Goal: Task Accomplishment & Management: Complete application form

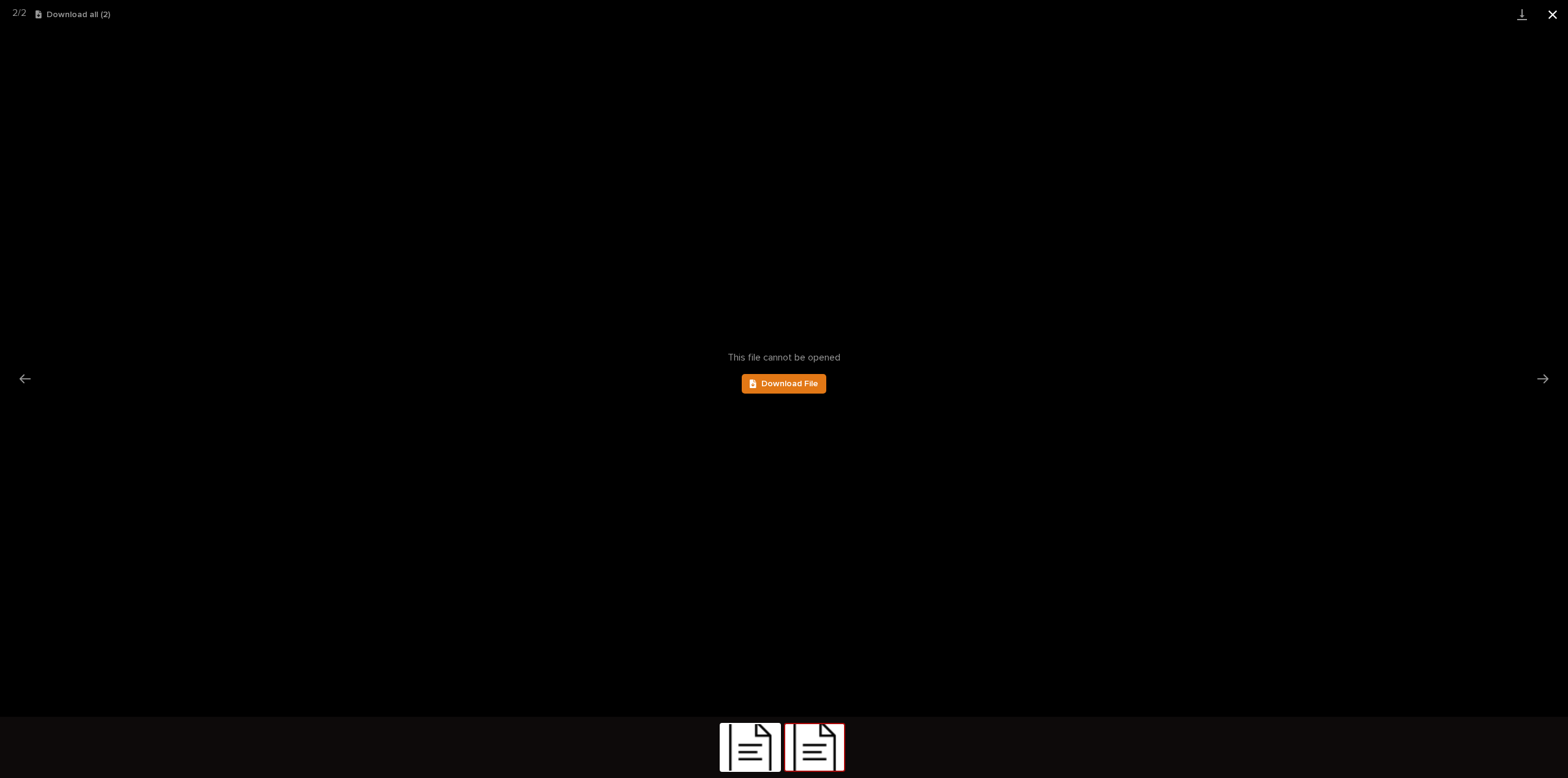
click at [1550, 17] on button "Close gallery" at bounding box center [1553, 14] width 31 height 29
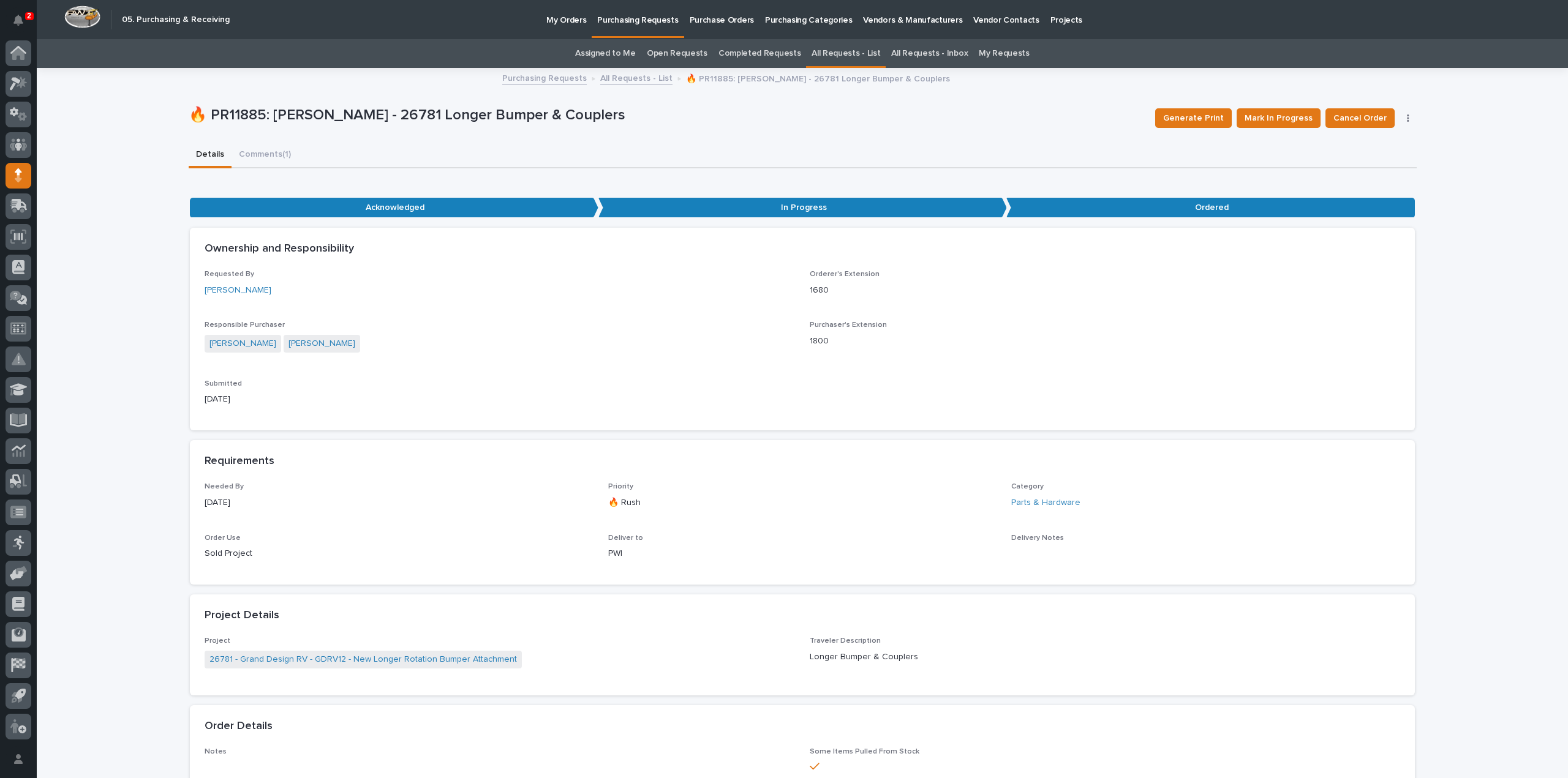
click at [865, 56] on link "All Requests - List" at bounding box center [846, 53] width 69 height 29
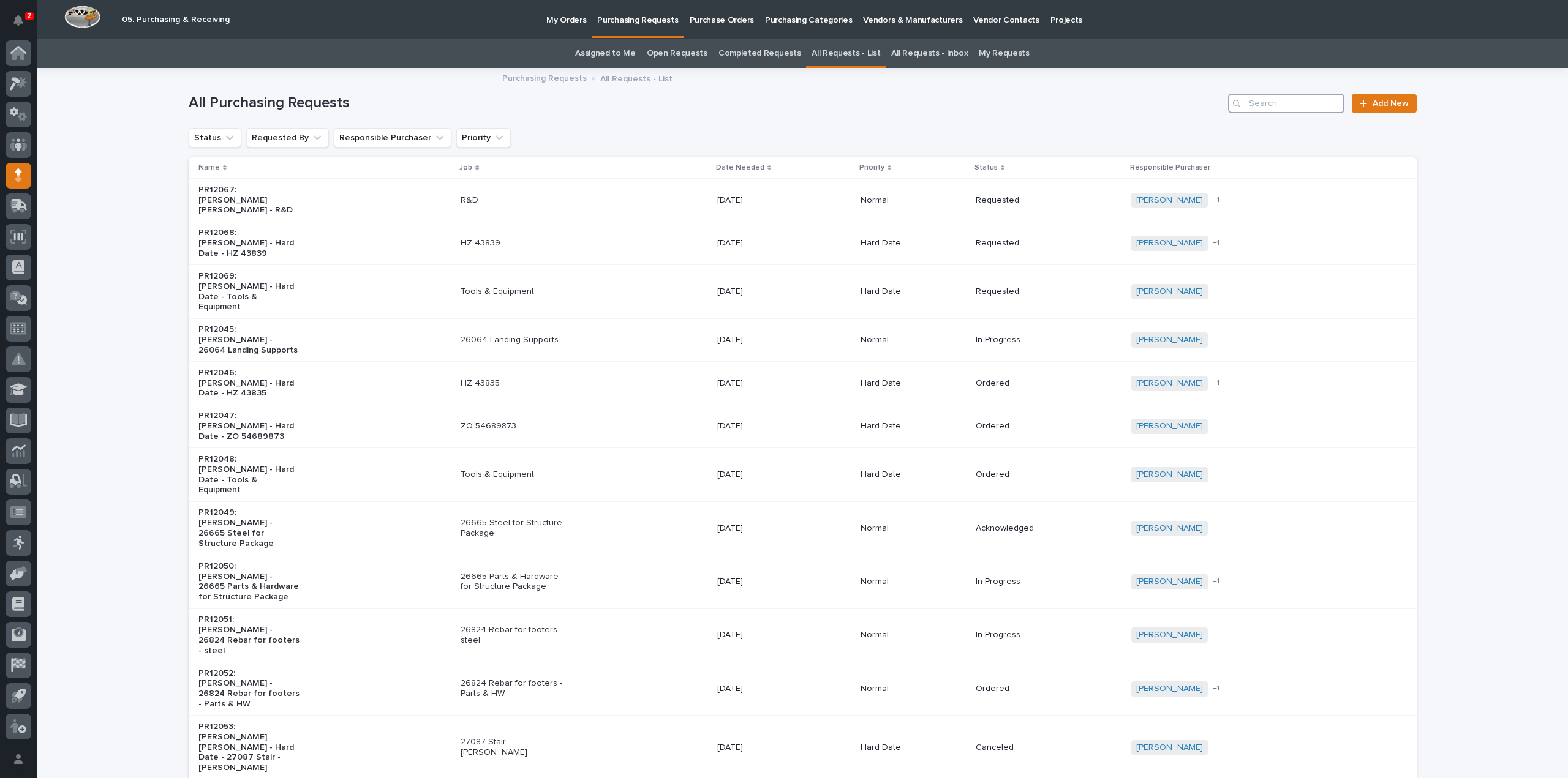
click at [1284, 107] on input "Search" at bounding box center [1285, 104] width 116 height 20
type input "25919"
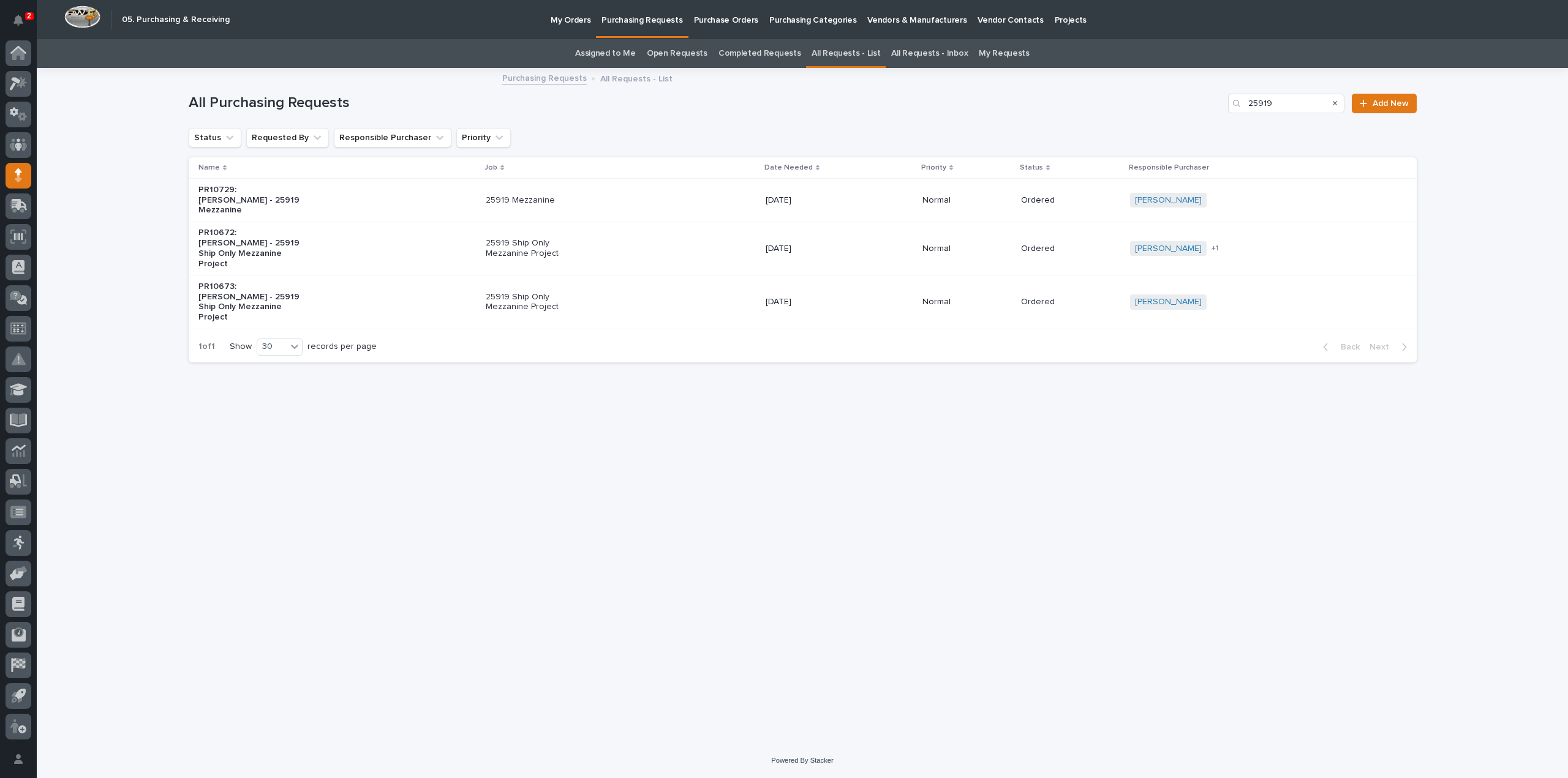
click at [509, 246] on p "25919 Ship Only Mezzanine Project" at bounding box center [536, 248] width 102 height 21
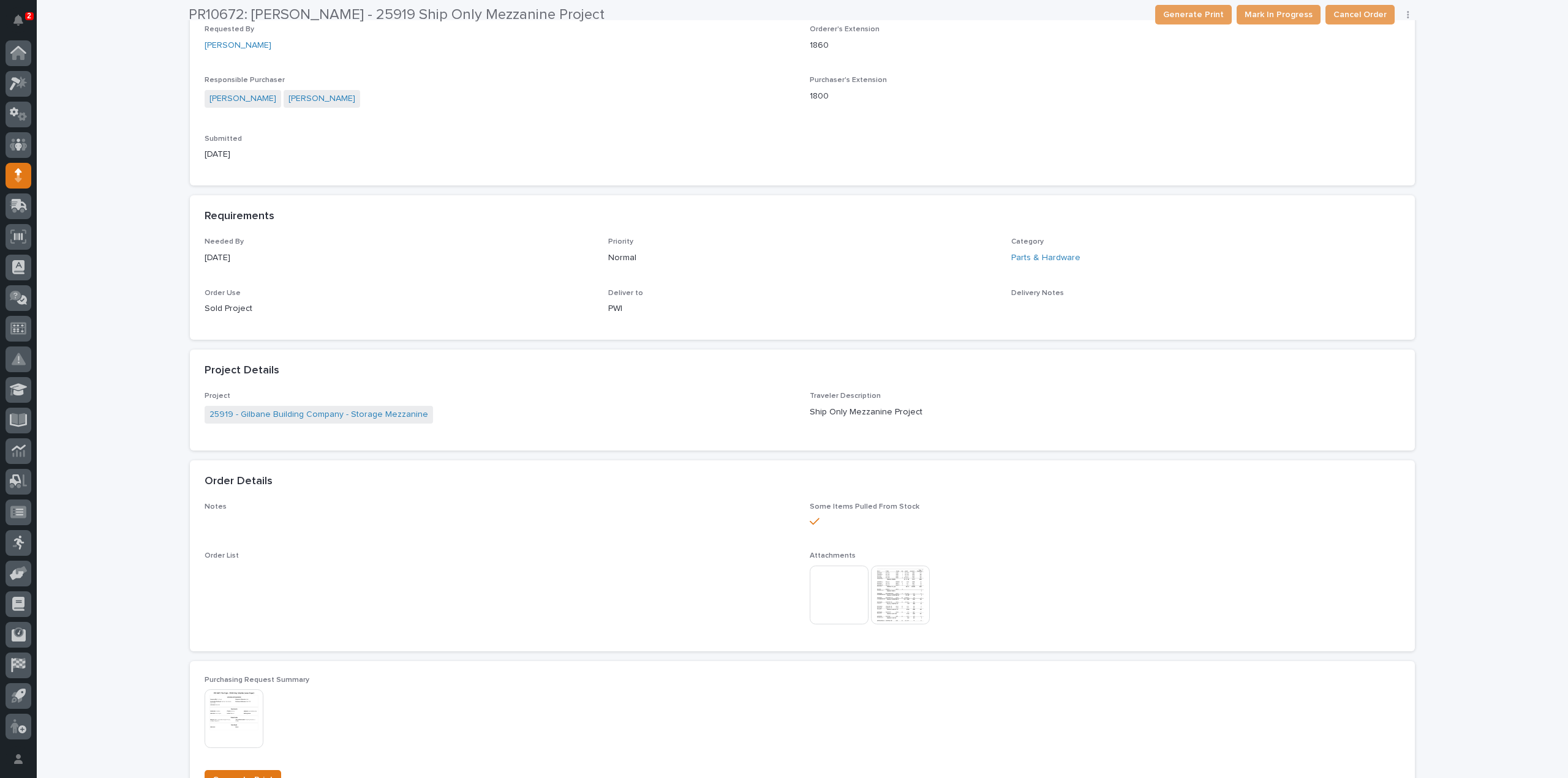
scroll to position [367, 0]
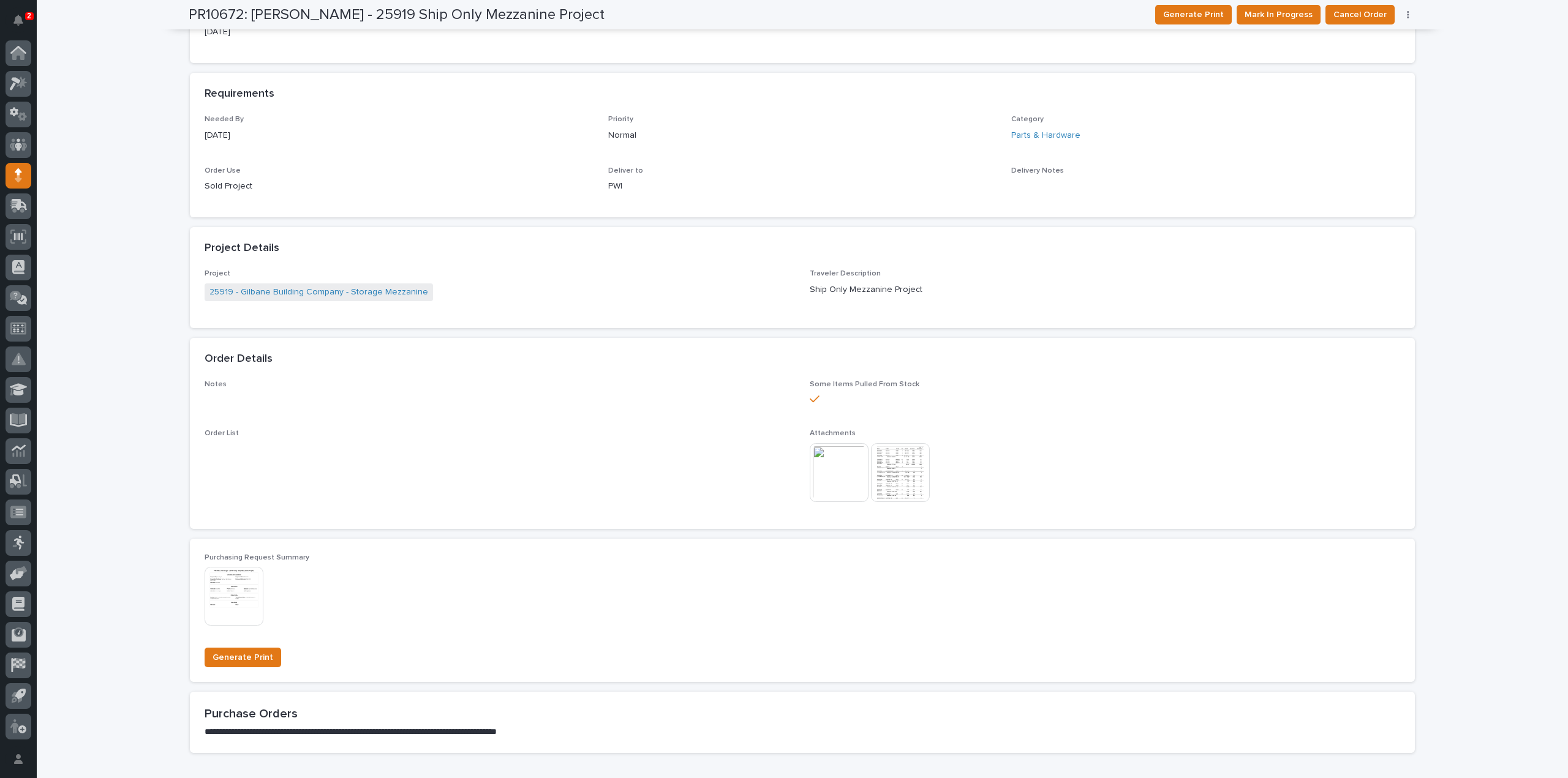
click at [828, 491] on img at bounding box center [839, 472] width 59 height 59
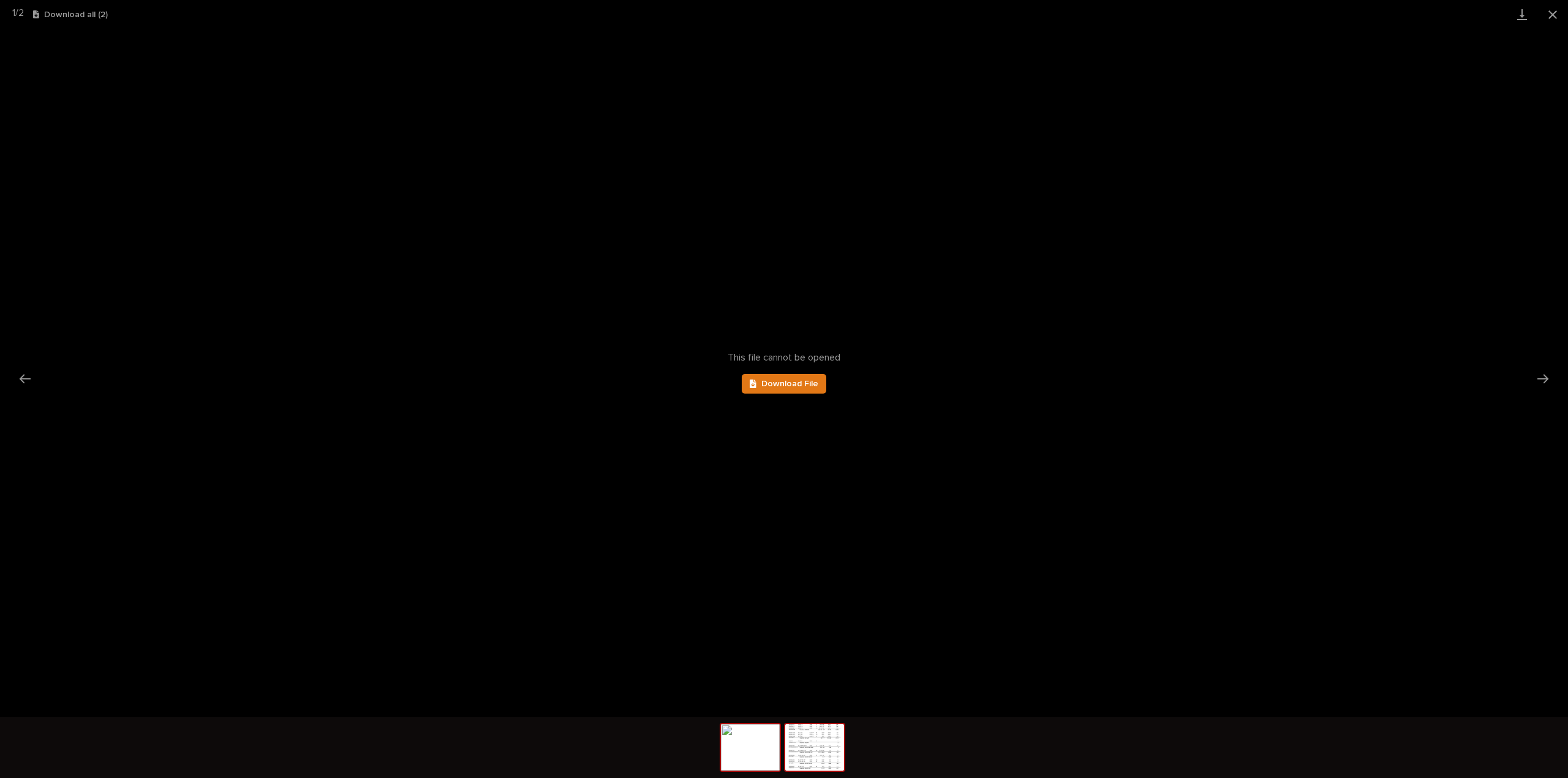
click at [839, 750] on img at bounding box center [814, 748] width 59 height 47
click at [1542, 376] on button "Next slide" at bounding box center [1543, 378] width 25 height 23
click at [759, 389] on link "Download File" at bounding box center [784, 384] width 85 height 20
click at [1545, 380] on button "Next slide" at bounding box center [1543, 378] width 25 height 23
click at [1553, 15] on button "Close gallery" at bounding box center [1553, 14] width 31 height 29
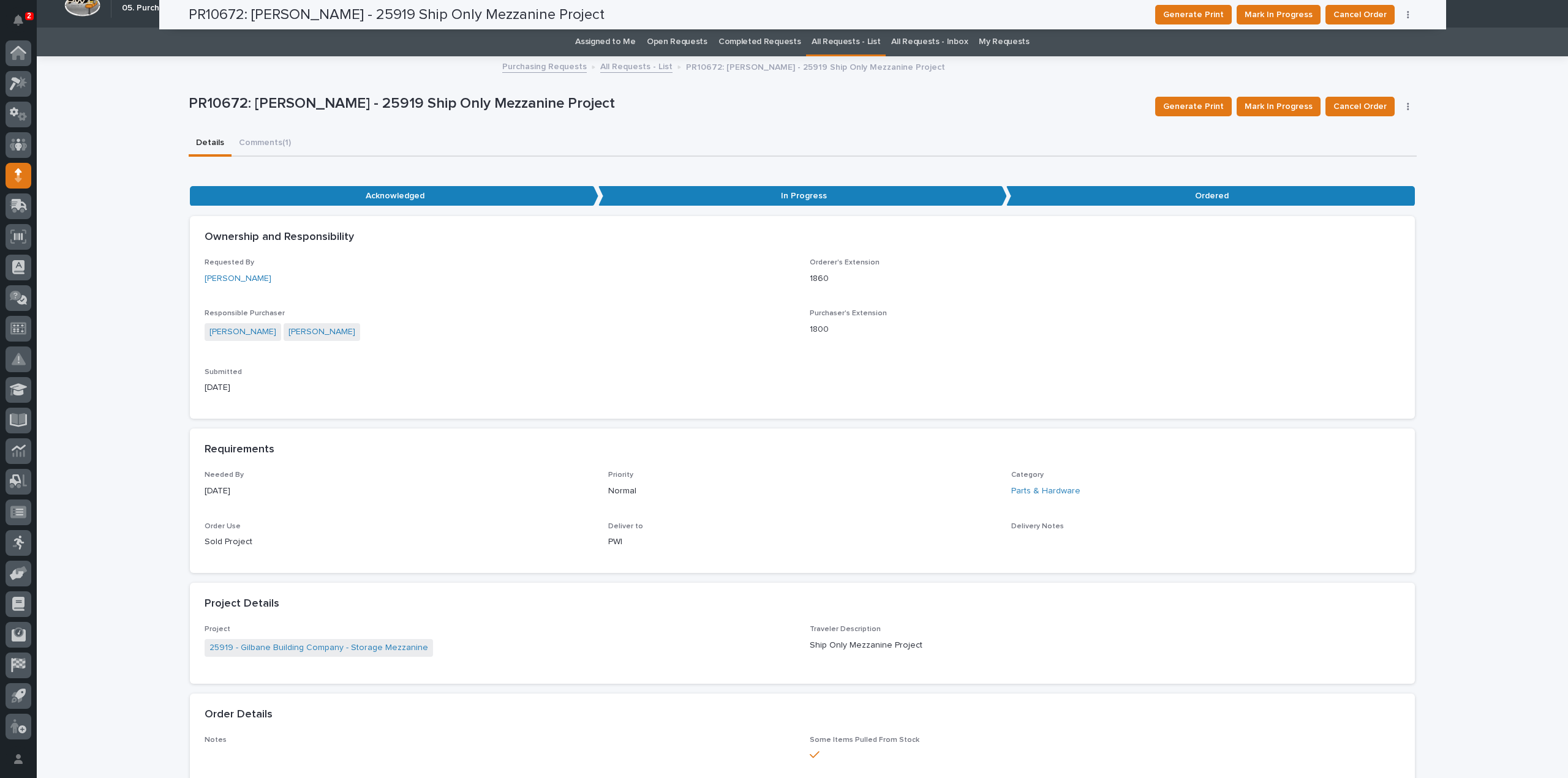
scroll to position [0, 0]
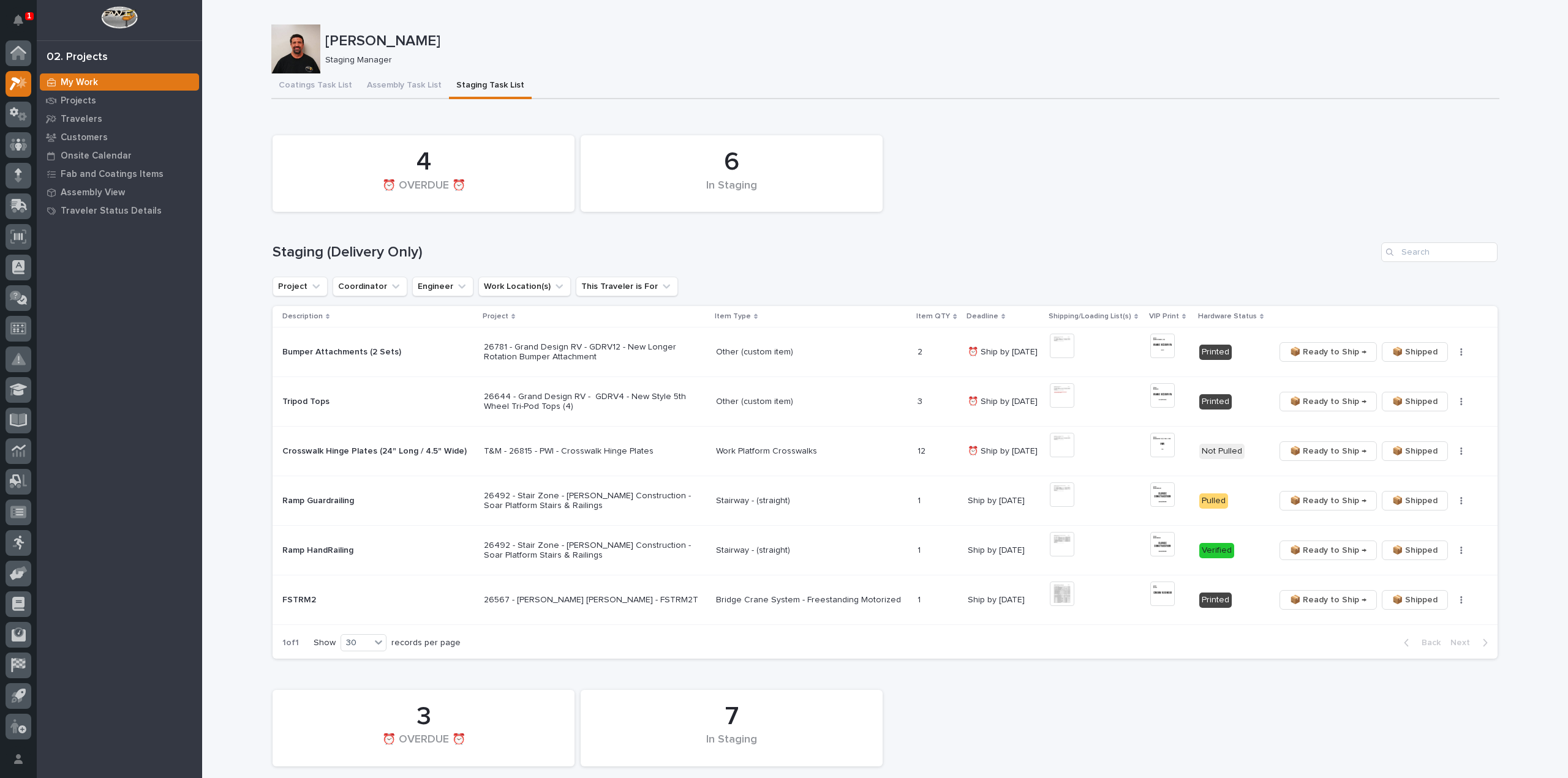
click at [1452, 357] on div "📦 Ready to Ship → 📦 Shipped ✏️ Schedule 🔩 Hardware" at bounding box center [1376, 352] width 203 height 20
click at [1452, 353] on button "button" at bounding box center [1461, 351] width 17 height 8
click at [1407, 397] on span "🔩 Hardware" at bounding box center [1411, 396] width 51 height 14
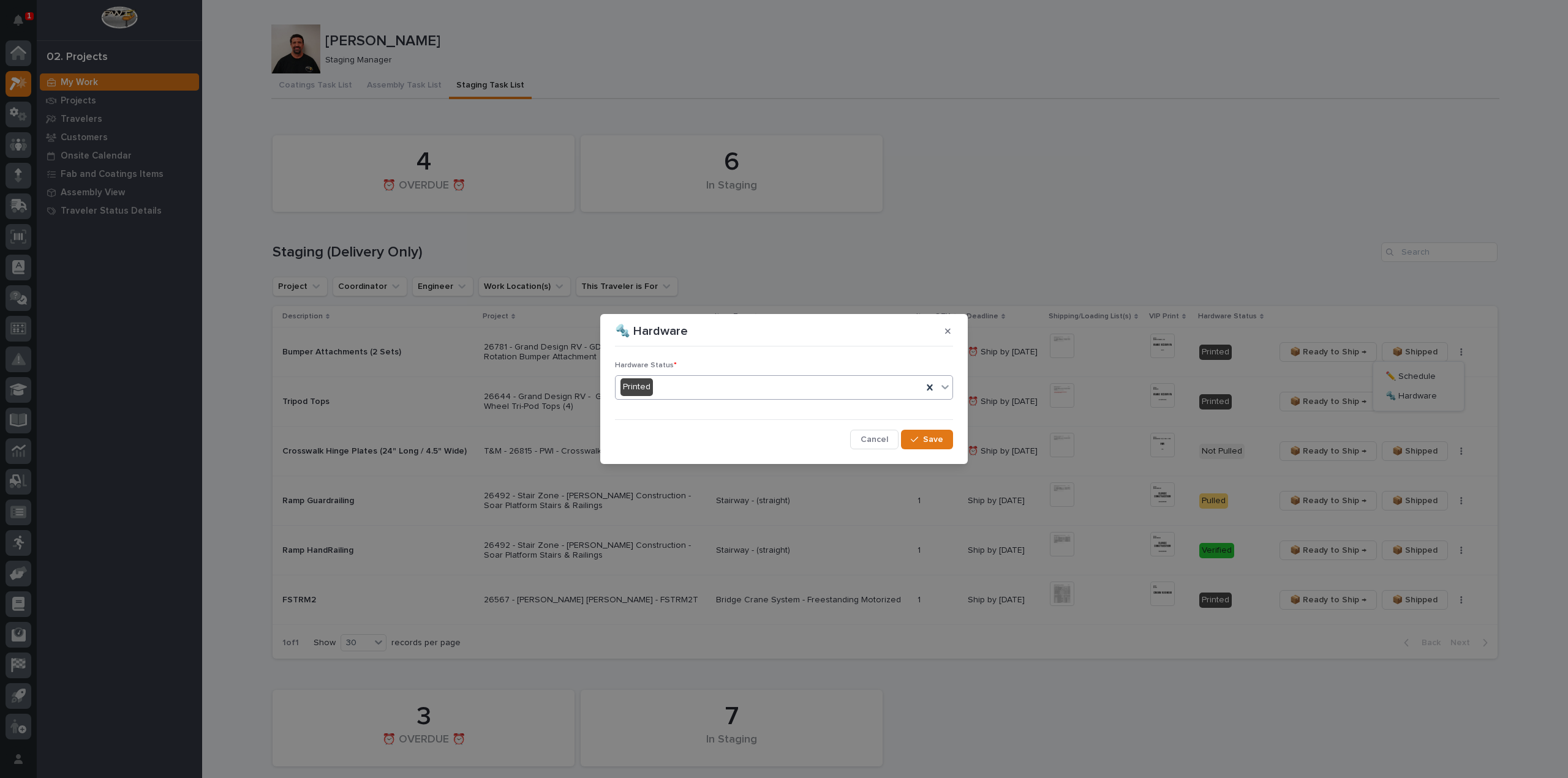
click at [721, 385] on div "Printed" at bounding box center [769, 387] width 307 height 20
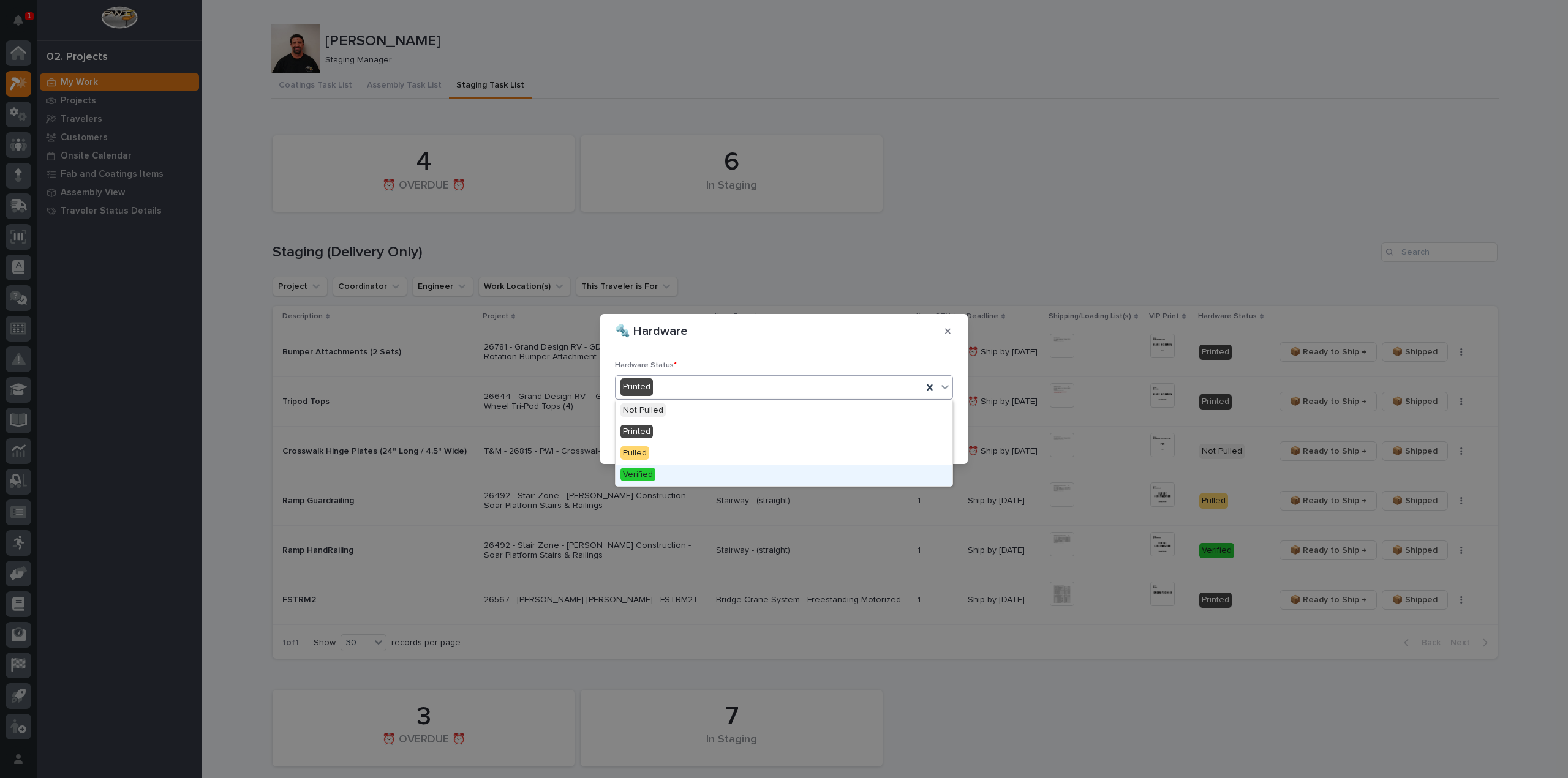
click at [673, 469] on div "Verified" at bounding box center [784, 476] width 337 height 22
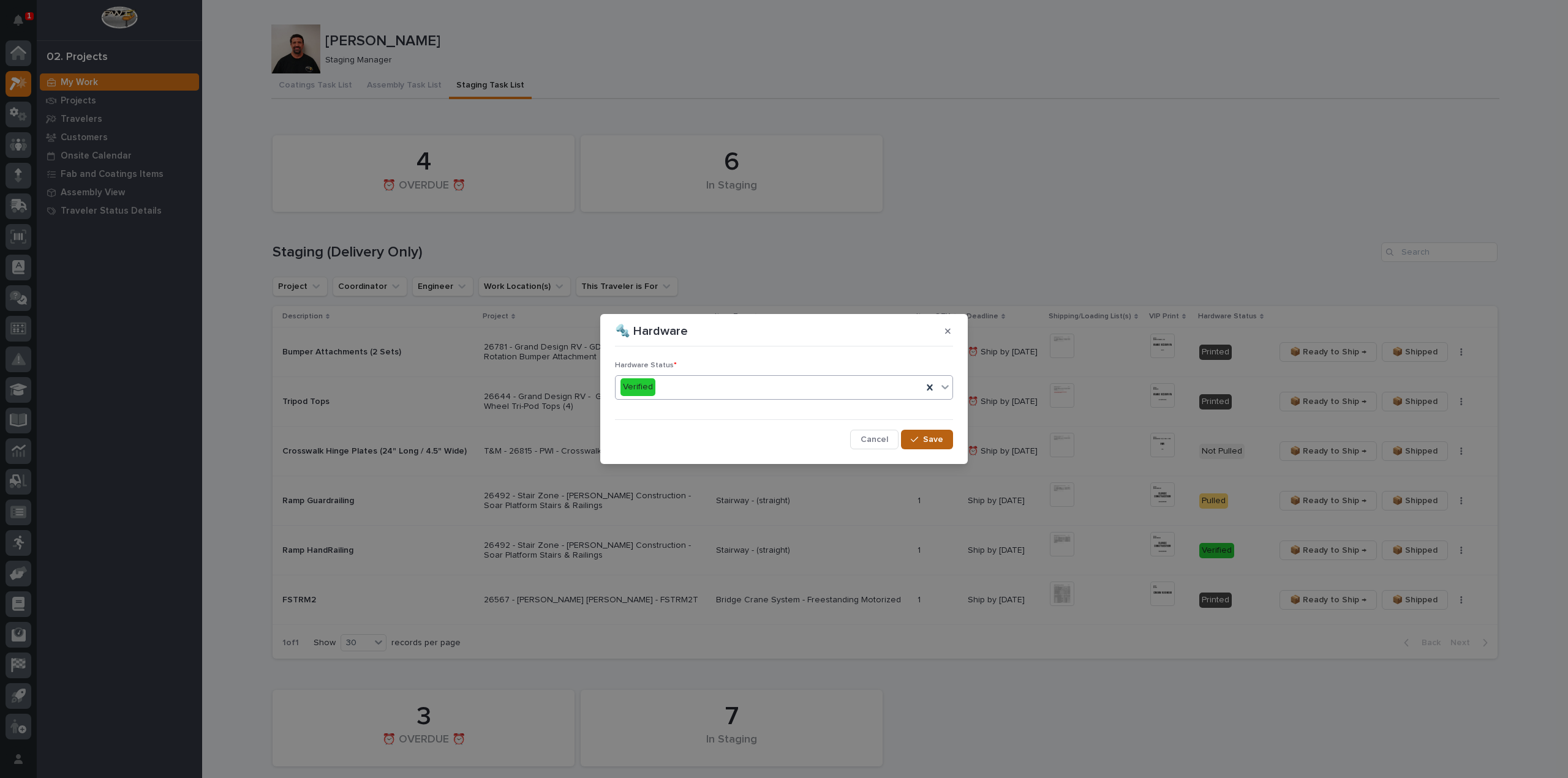
click at [917, 444] on button "Save" at bounding box center [927, 440] width 52 height 20
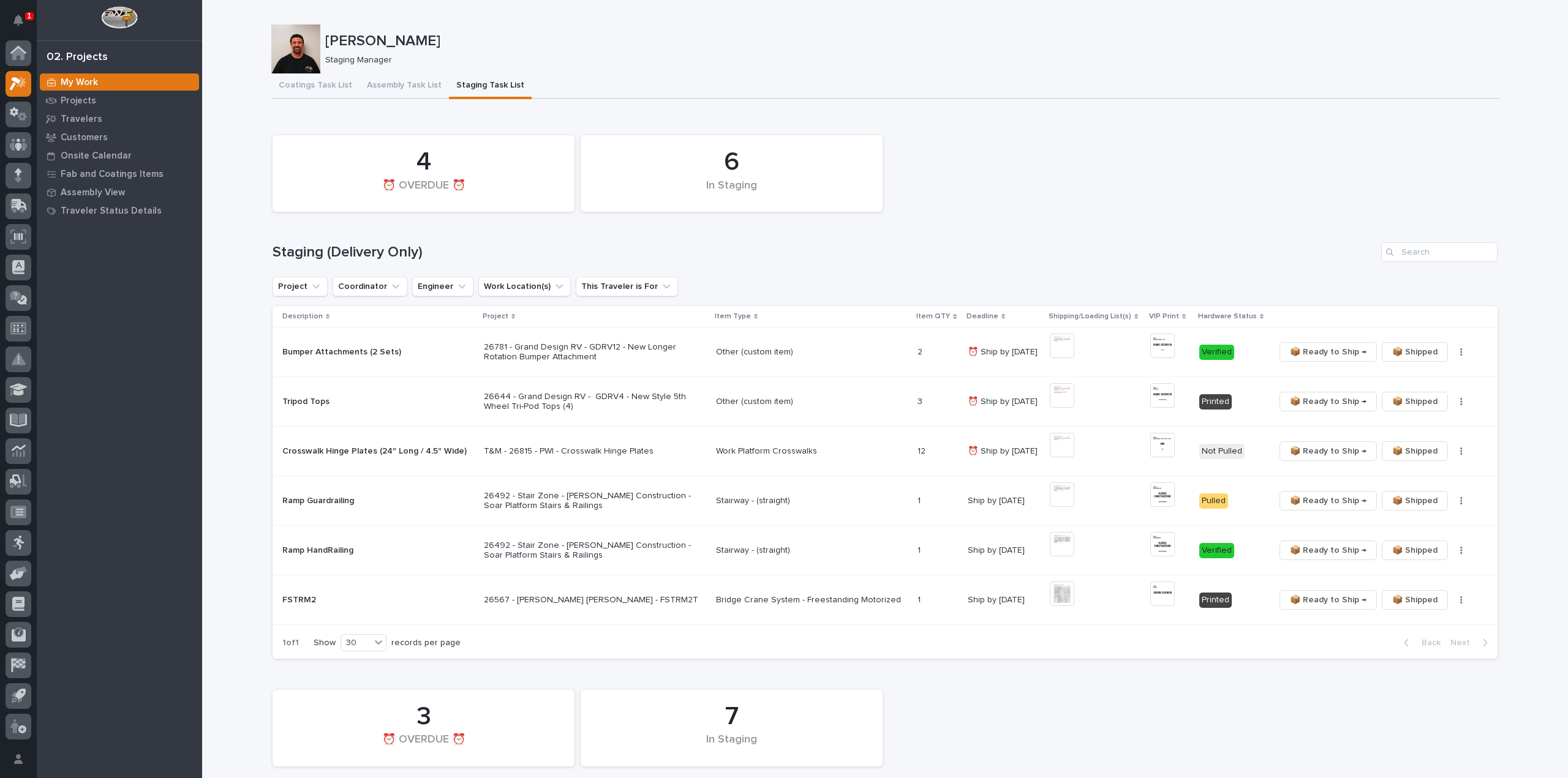
click at [1312, 352] on span "📦 Ready to Ship →" at bounding box center [1328, 352] width 77 height 14
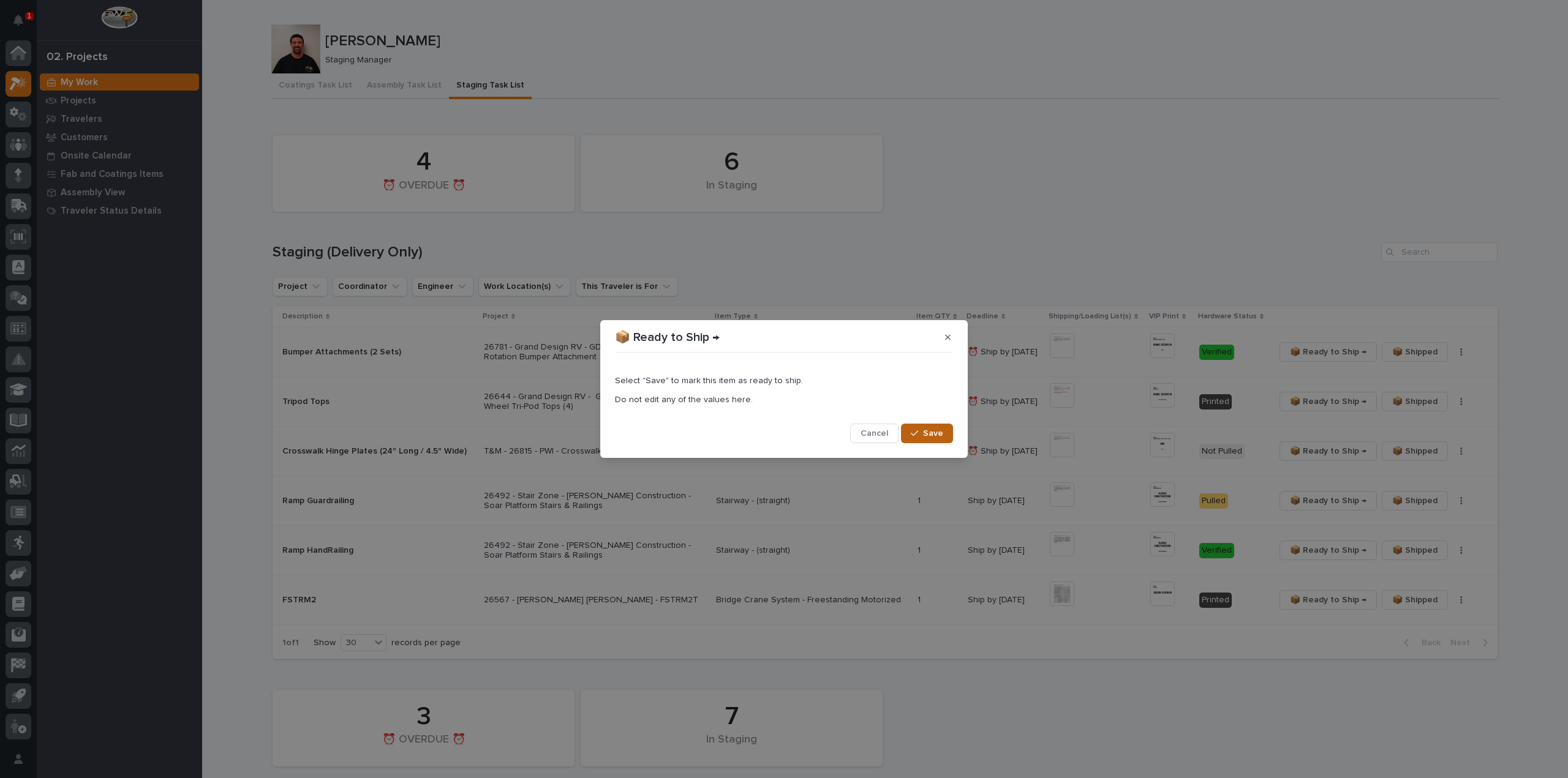
click at [923, 433] on div "button" at bounding box center [917, 433] width 13 height 8
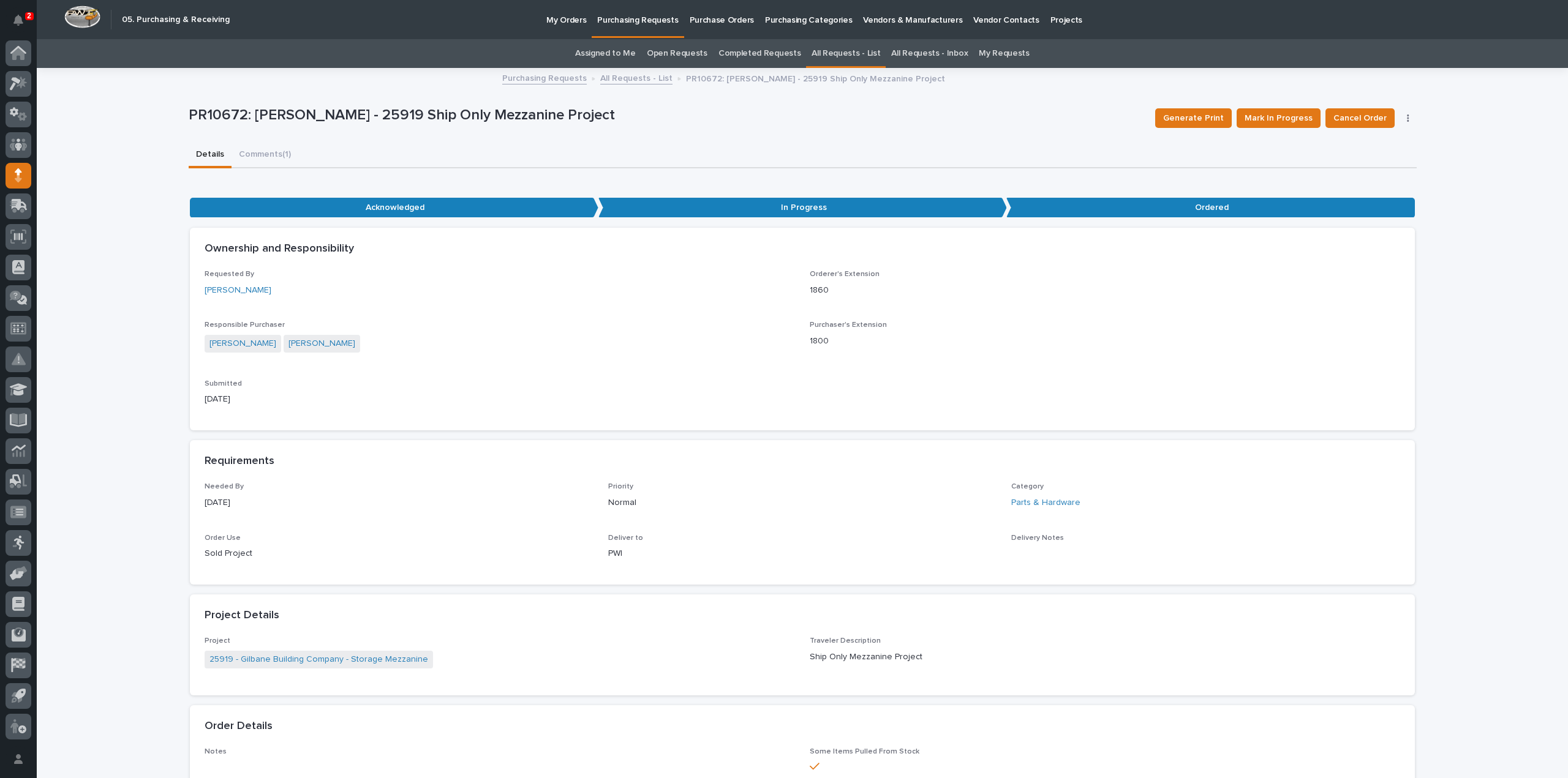
click at [596, 58] on link "Assigned to Me" at bounding box center [605, 53] width 60 height 29
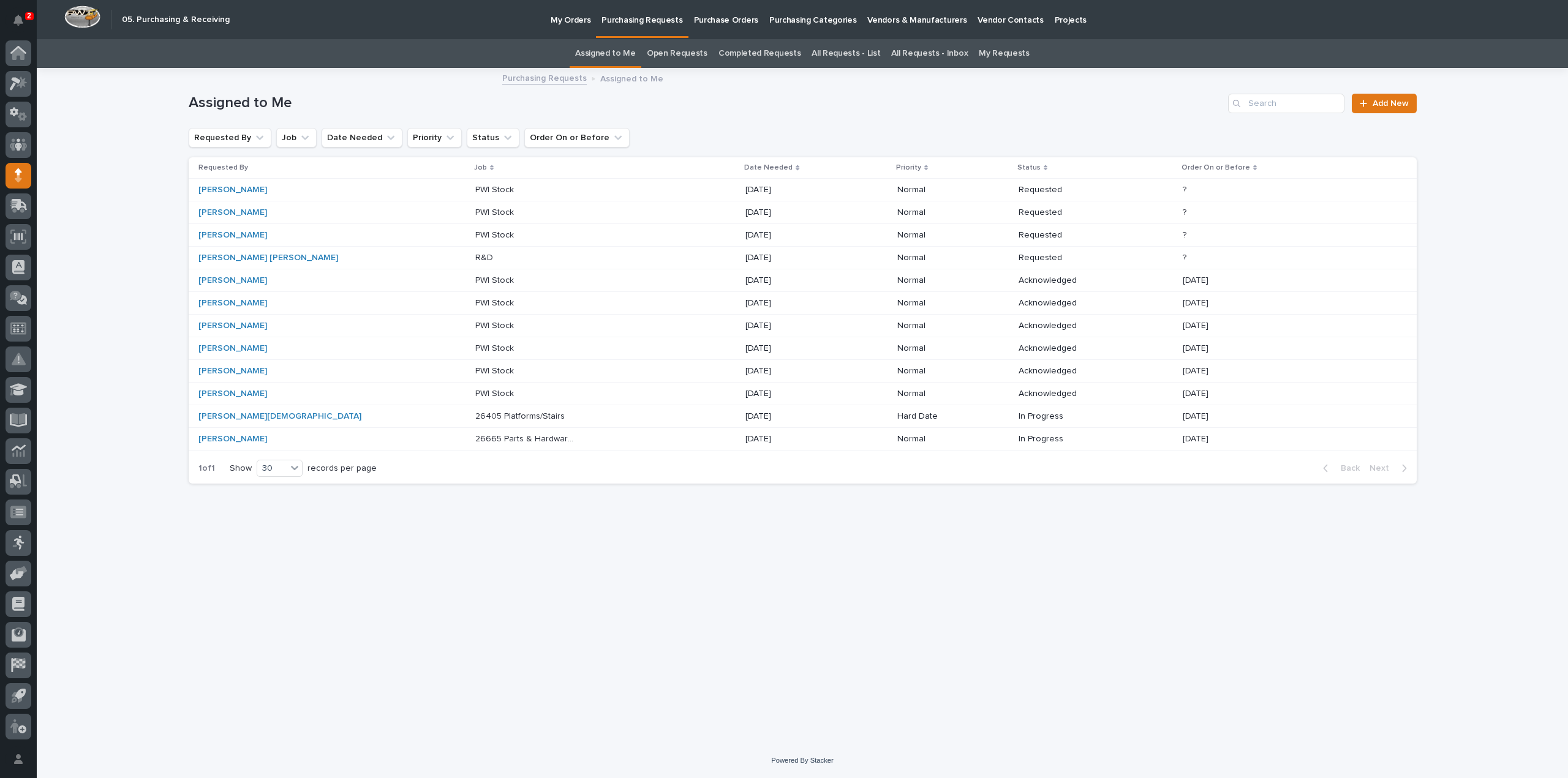
click at [1441, 243] on div "Loading... Saving… Loading... Saving… Assigned to Me Add New Requested By Job D…" at bounding box center [803, 406] width 1531 height 674
click at [245, 414] on div "Zach Gay" at bounding box center [249, 417] width 102 height 11
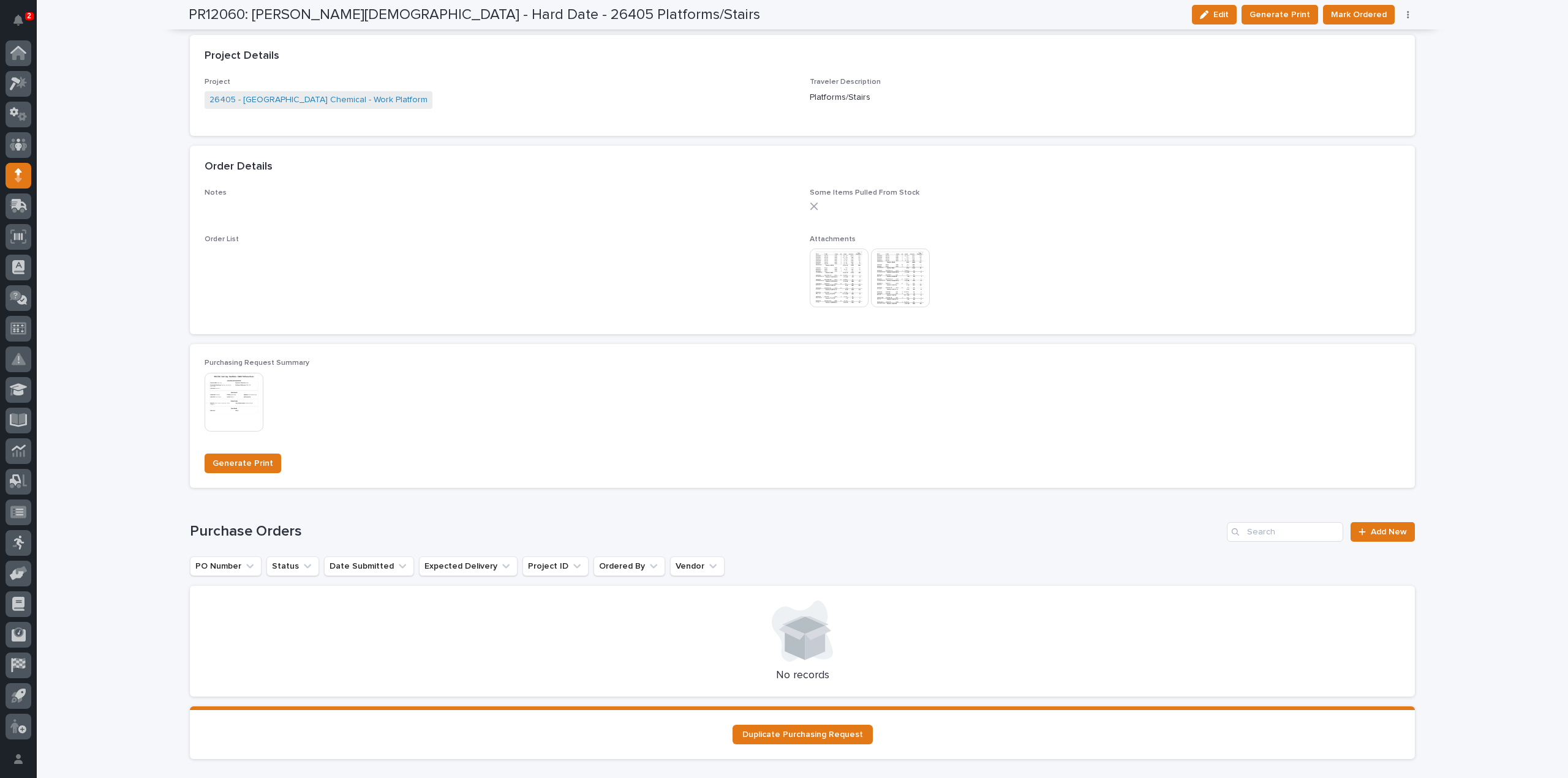
scroll to position [843, 0]
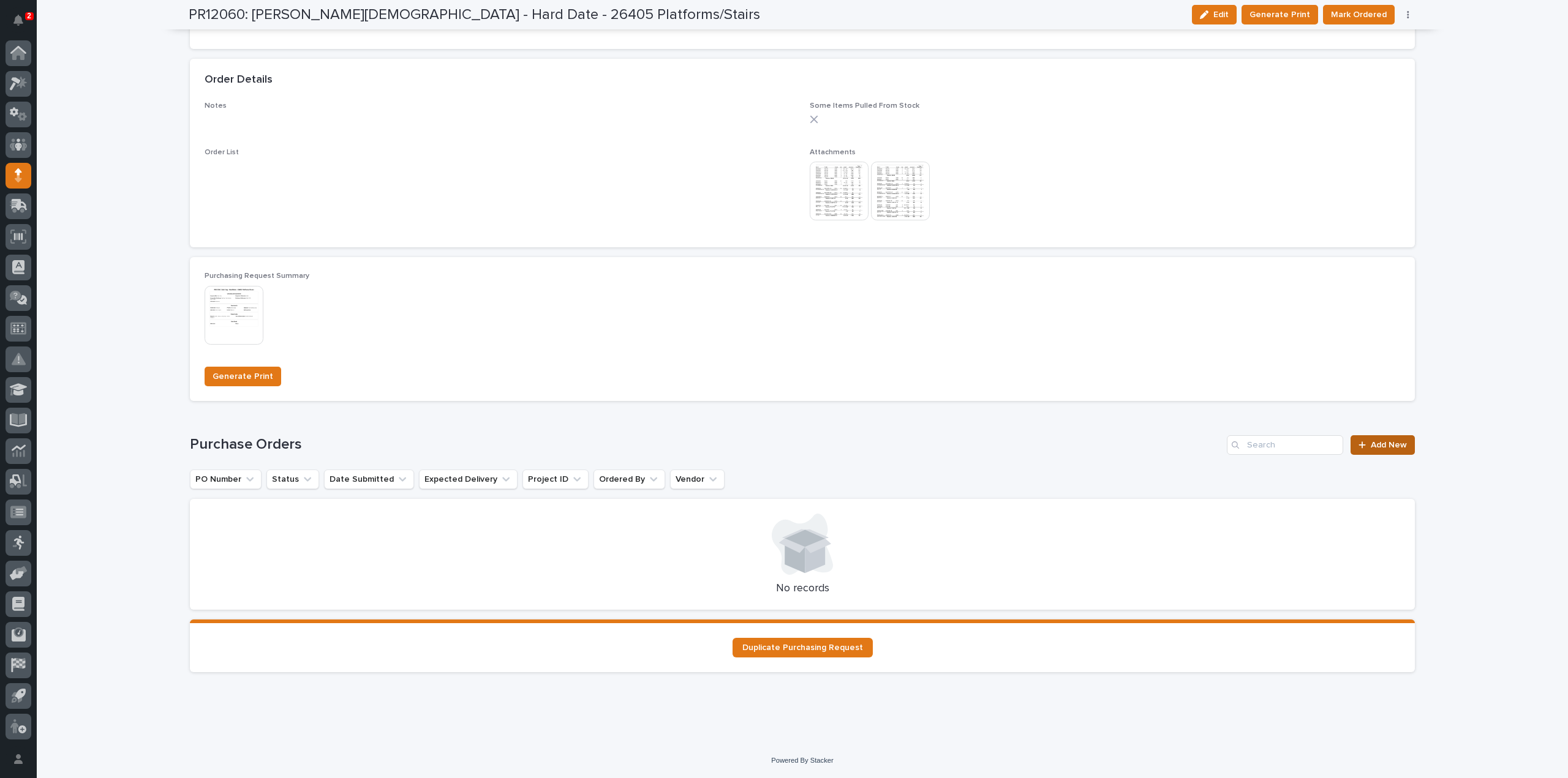
click at [1393, 445] on span "Add New" at bounding box center [1388, 444] width 36 height 8
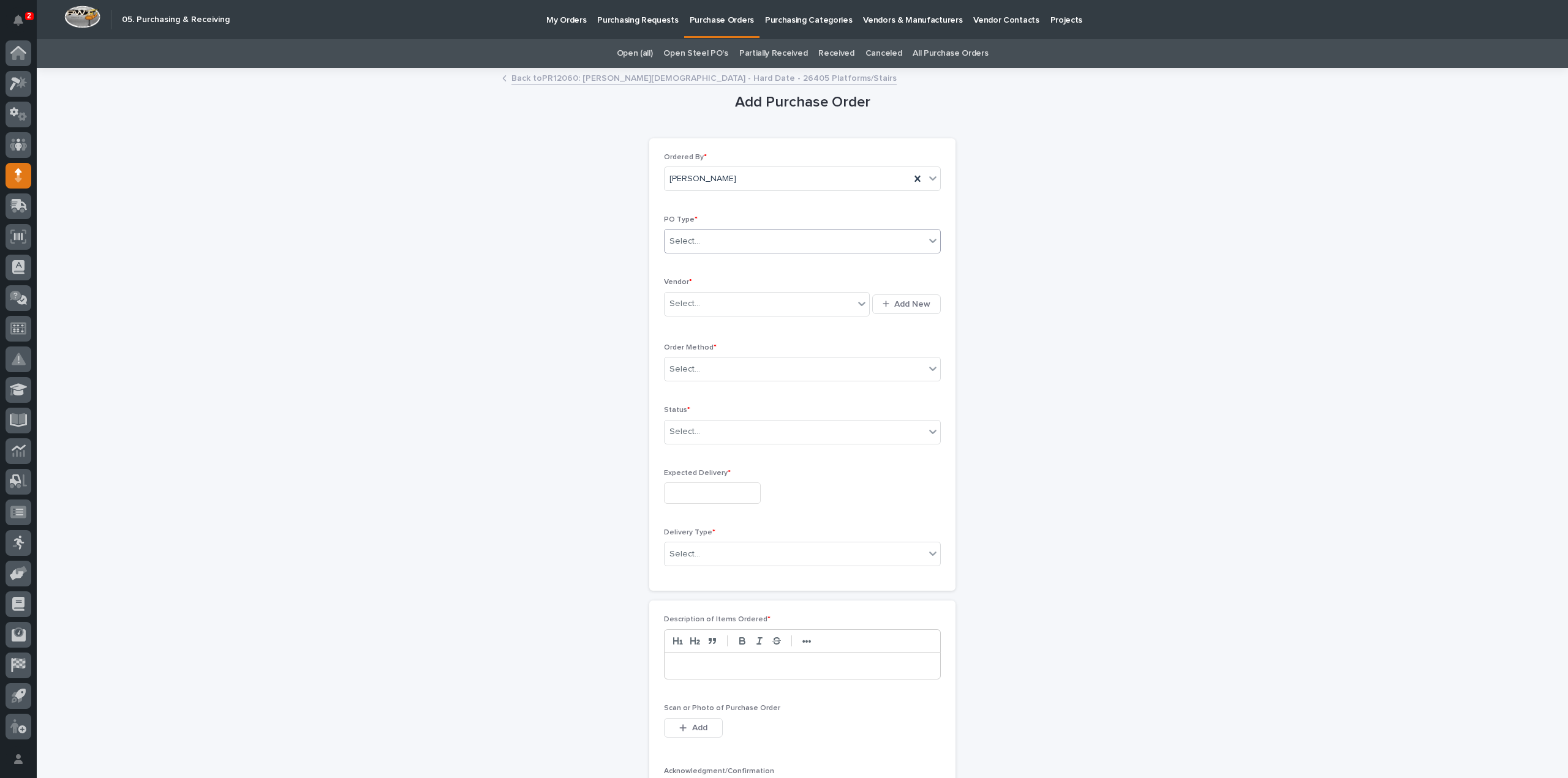
click at [723, 243] on div "Select..." at bounding box center [794, 241] width 260 height 20
click at [689, 260] on div "Quickbooks" at bounding box center [797, 264] width 275 height 22
click at [679, 306] on div "Select..." at bounding box center [685, 304] width 31 height 13
type input "****"
click at [689, 329] on div "EPCO Sales" at bounding box center [763, 326] width 206 height 22
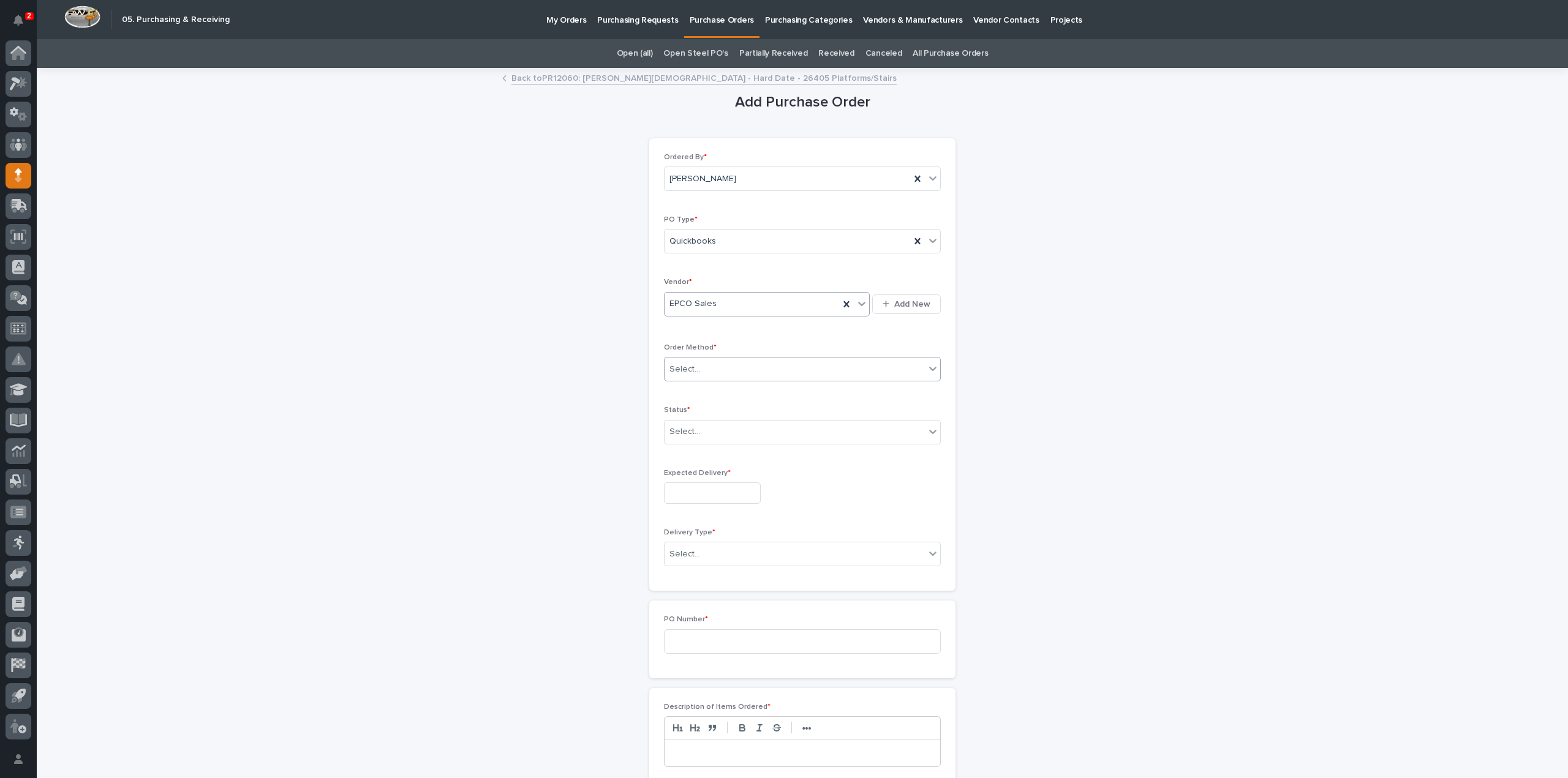
click at [696, 375] on div "Select..." at bounding box center [794, 369] width 260 height 20
click at [683, 420] on div "Email" at bounding box center [797, 412] width 275 height 22
click at [680, 434] on div "Select..." at bounding box center [685, 432] width 31 height 13
drag, startPoint x: 673, startPoint y: 507, endPoint x: 682, endPoint y: 477, distance: 31.3
click at [680, 474] on div "Submitted" at bounding box center [797, 475] width 275 height 22
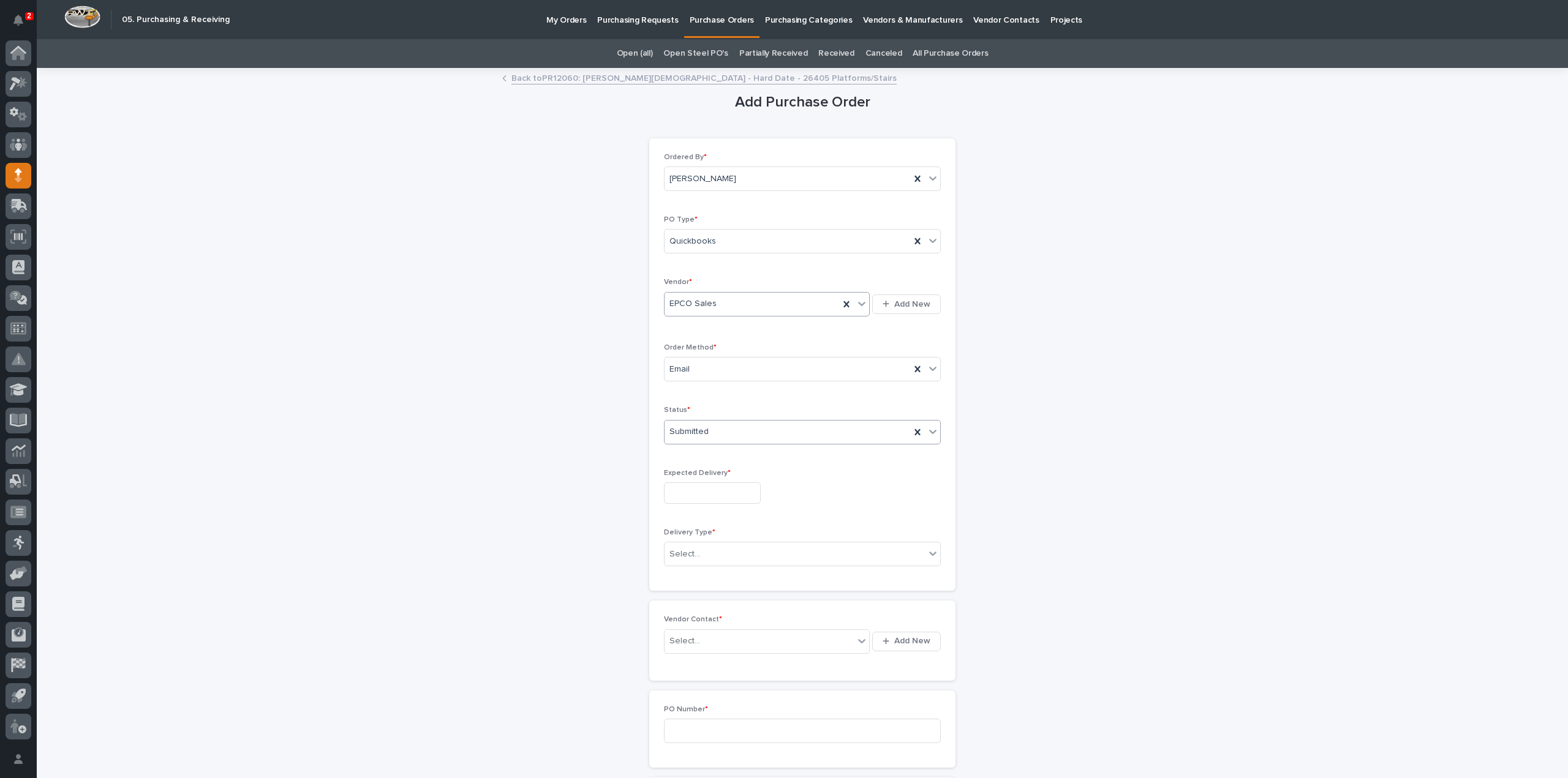
click at [682, 499] on input "text" at bounding box center [711, 494] width 97 height 22
click at [744, 394] on div "19" at bounding box center [744, 391] width 16 height 16
type input "**********"
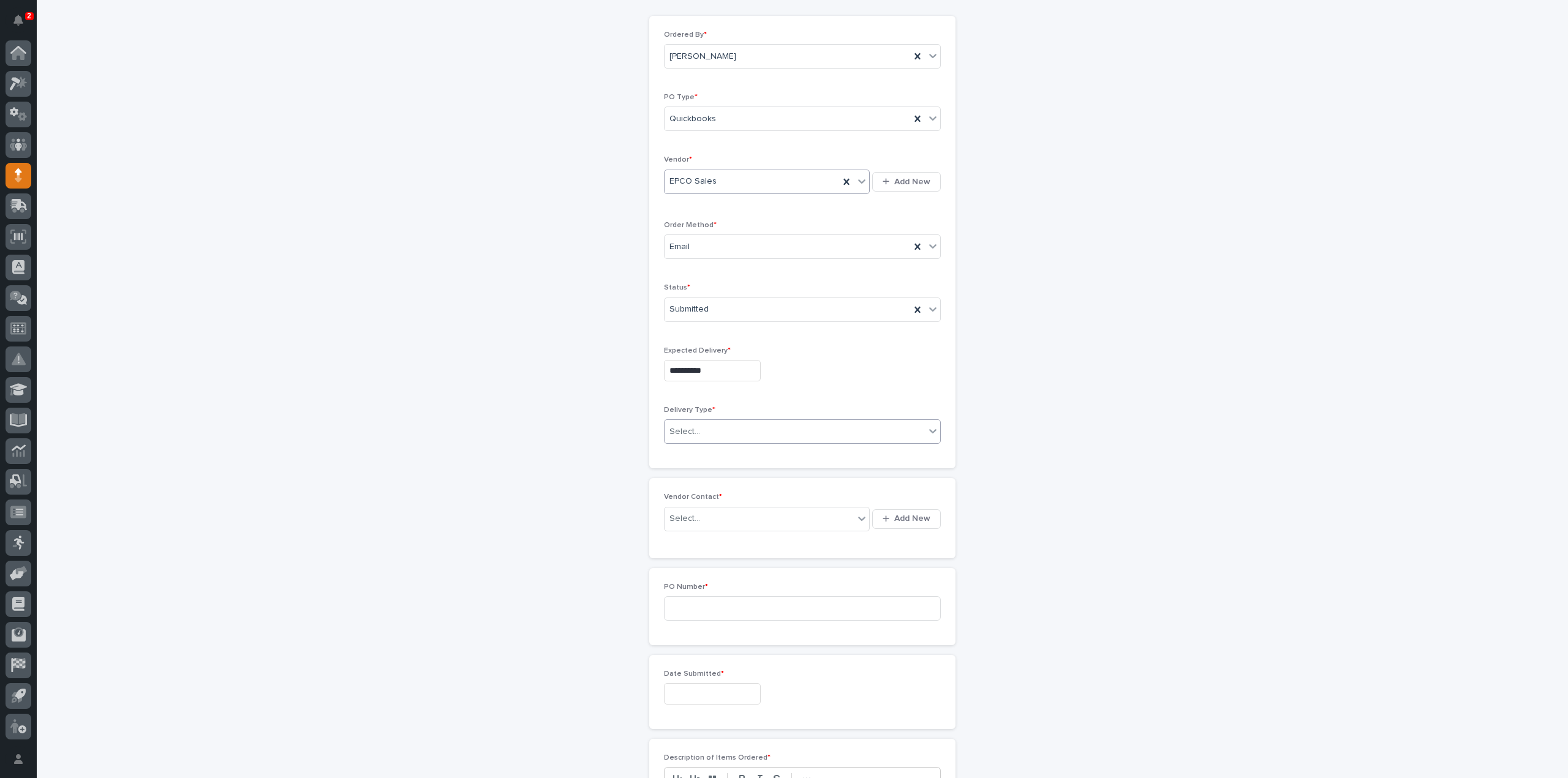
click at [716, 428] on div "Select..." at bounding box center [794, 431] width 260 height 20
click at [704, 453] on div "Deliver to PWI" at bounding box center [797, 452] width 275 height 22
click at [710, 510] on div "Select..." at bounding box center [759, 519] width 190 height 20
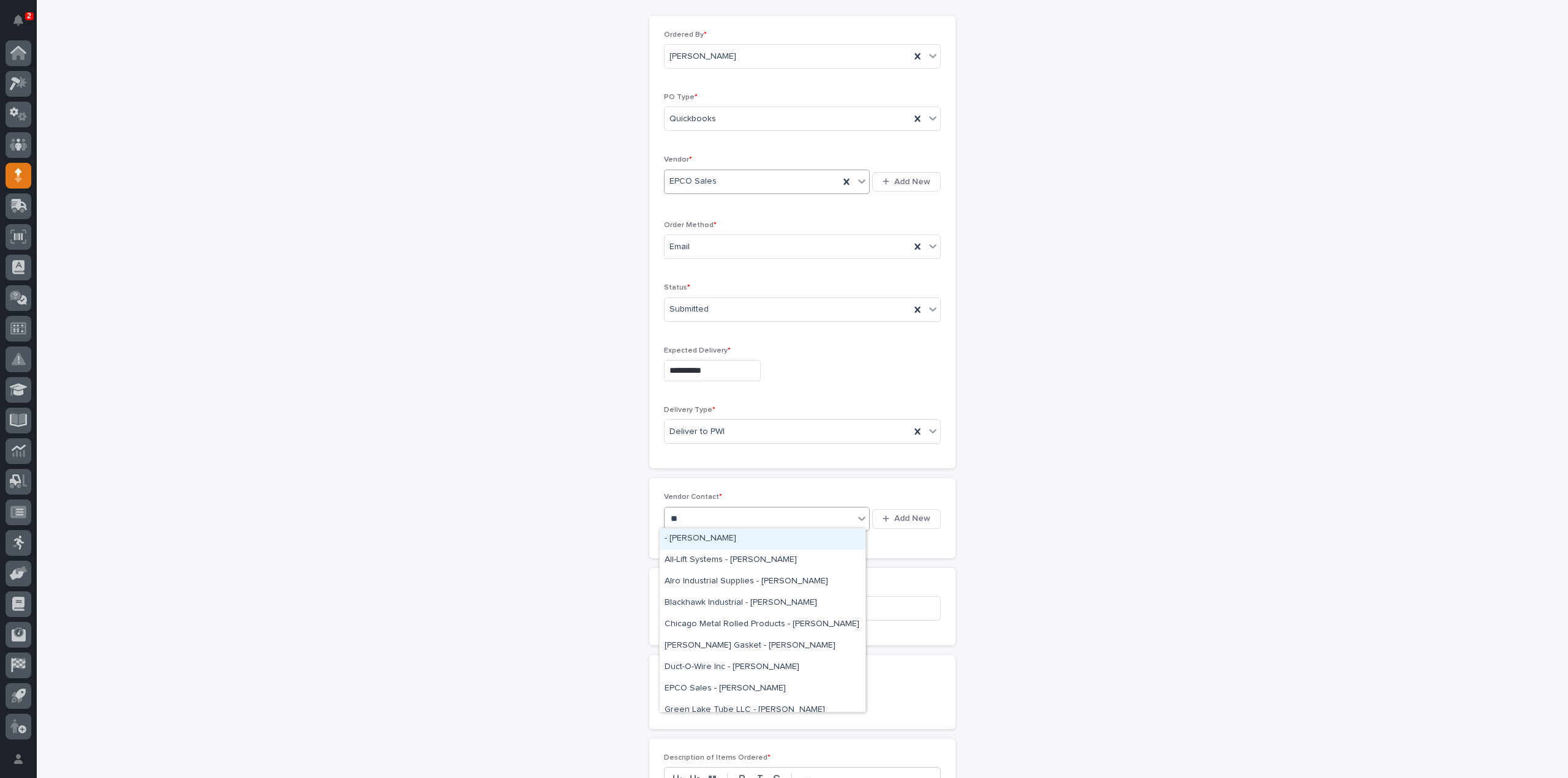
type input "***"
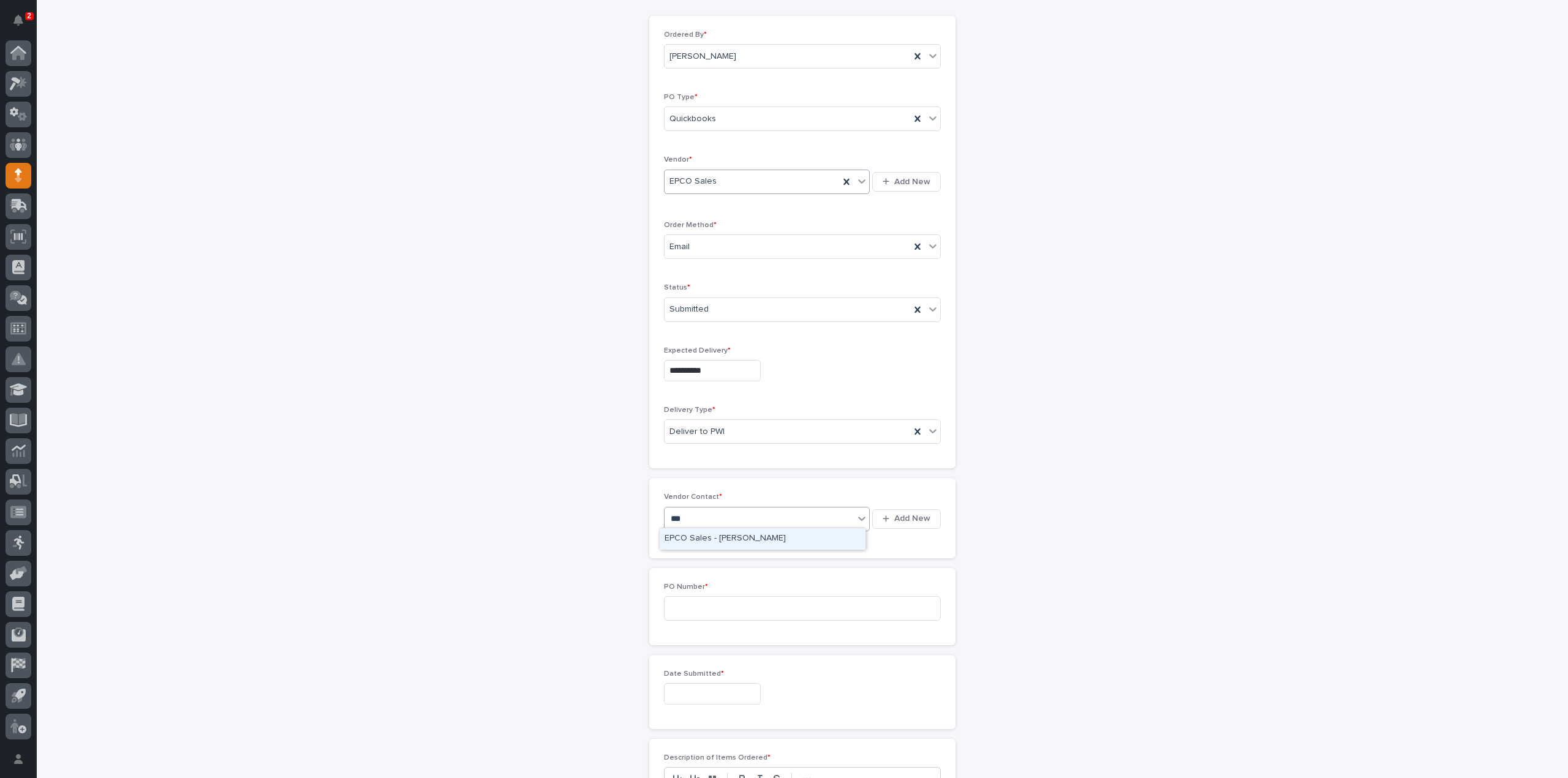
click at [713, 536] on div "EPCO Sales - Keith Schrock" at bounding box center [763, 540] width 206 height 22
click at [694, 601] on input at bounding box center [802, 608] width 277 height 24
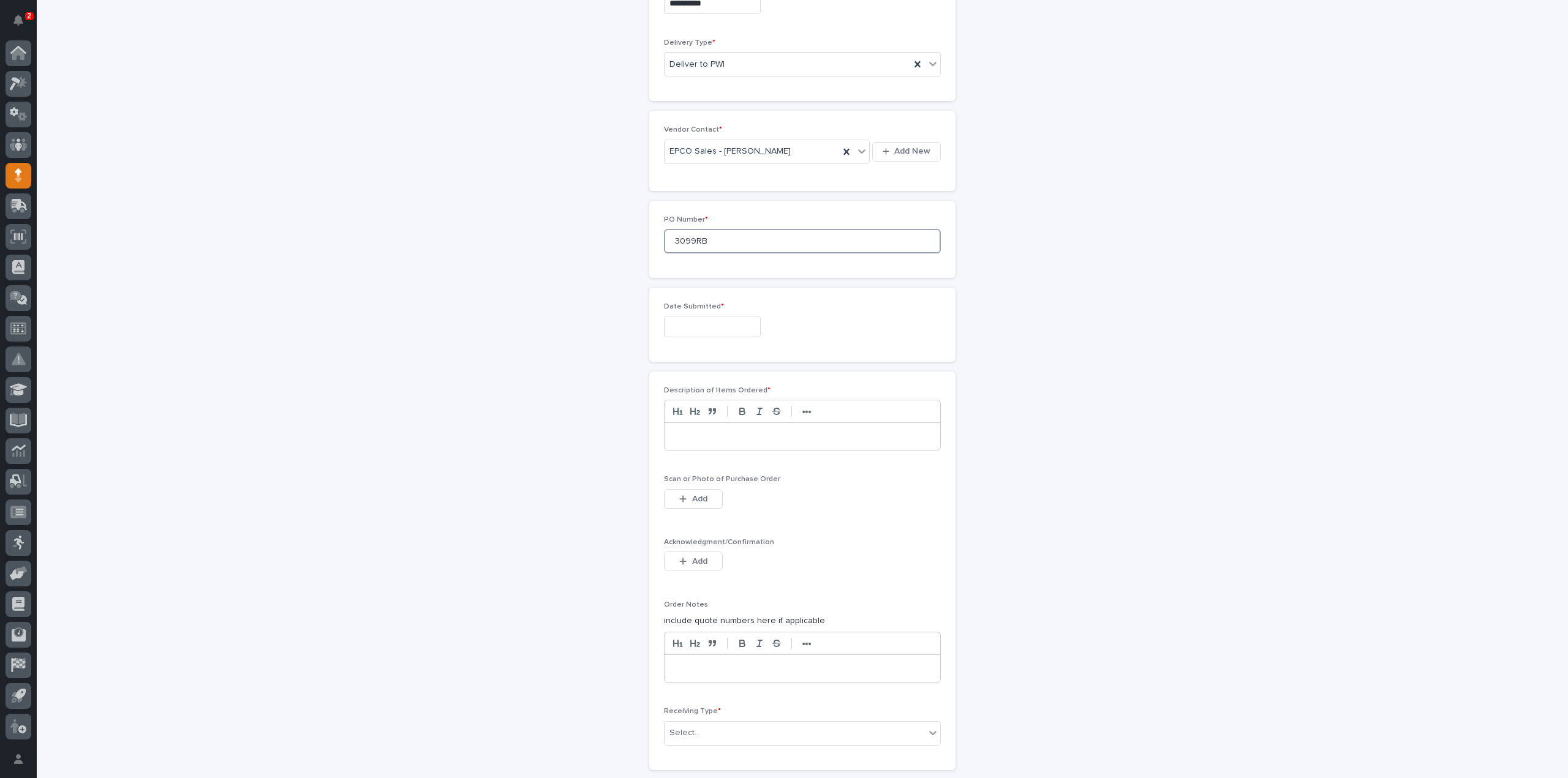
scroll to position [612, 0]
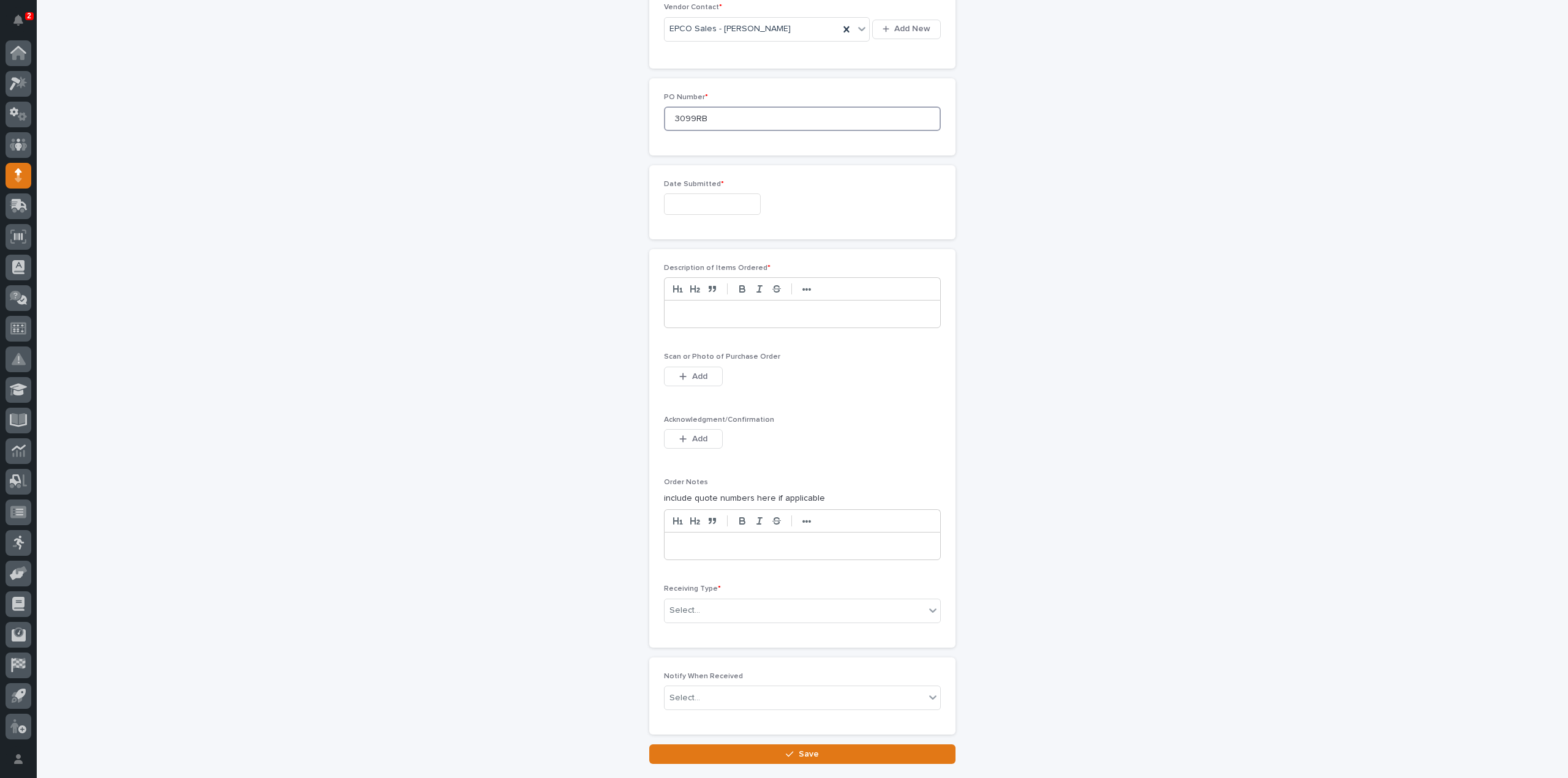
type input "3099RB"
click at [702, 204] on input "text" at bounding box center [711, 204] width 97 height 22
click at [708, 284] on div "3" at bounding box center [704, 285] width 16 height 16
type input "**********"
click at [691, 310] on p at bounding box center [802, 314] width 257 height 13
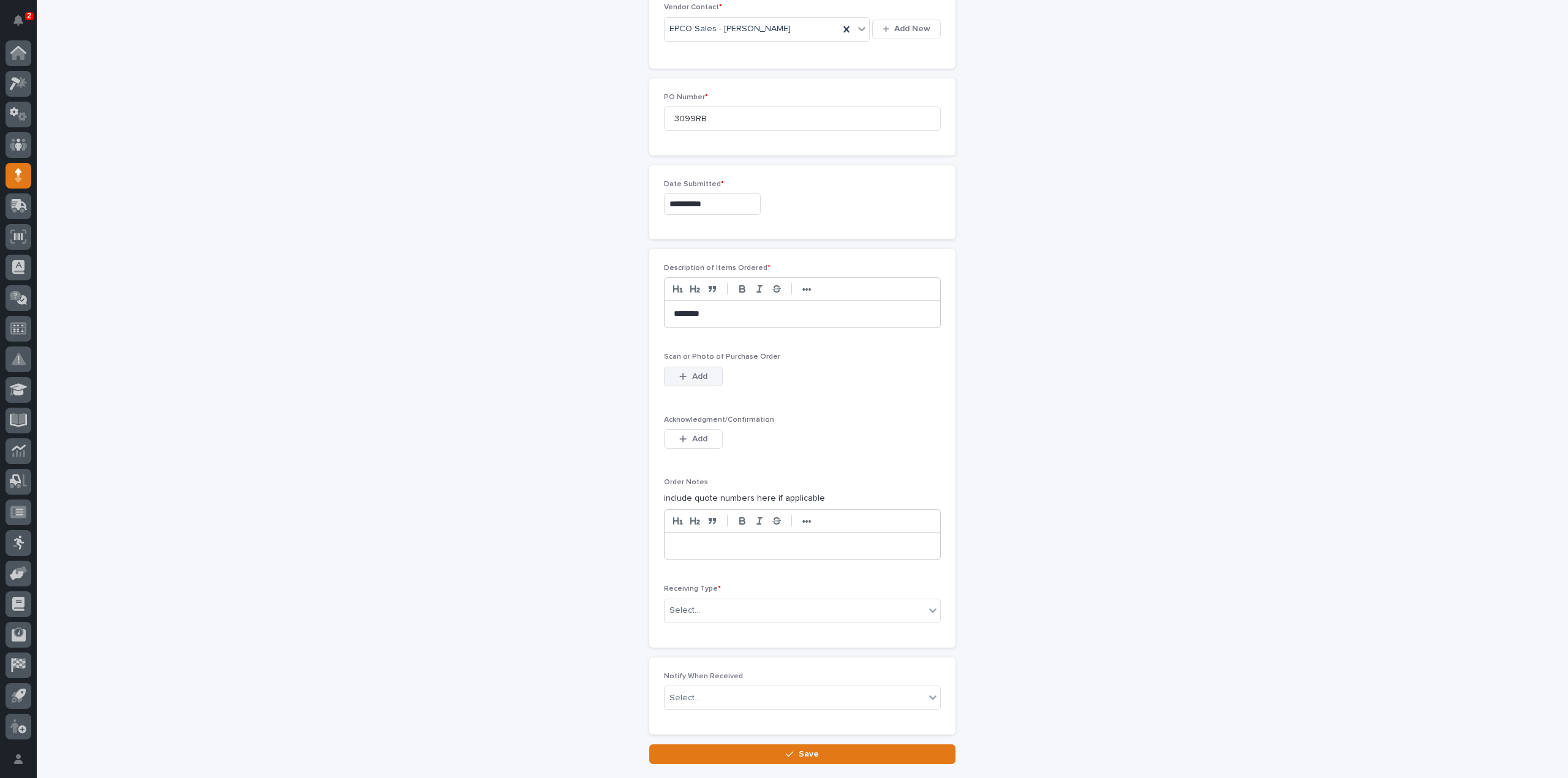
click at [692, 371] on span "Add" at bounding box center [700, 376] width 15 height 11
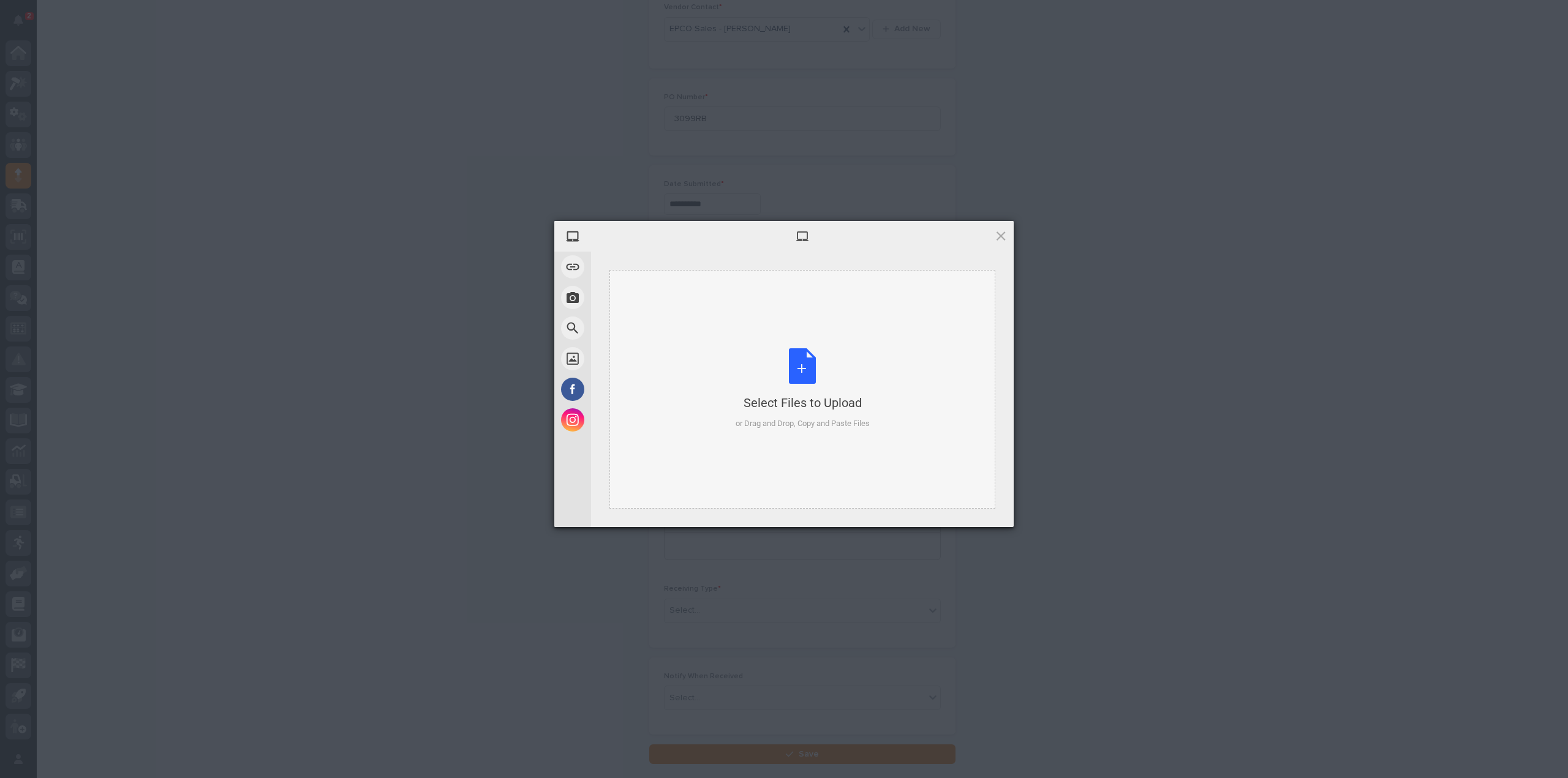
click at [793, 365] on div "Select Files to Upload or Drag and Drop, Copy and Paste Files" at bounding box center [803, 389] width 135 height 81
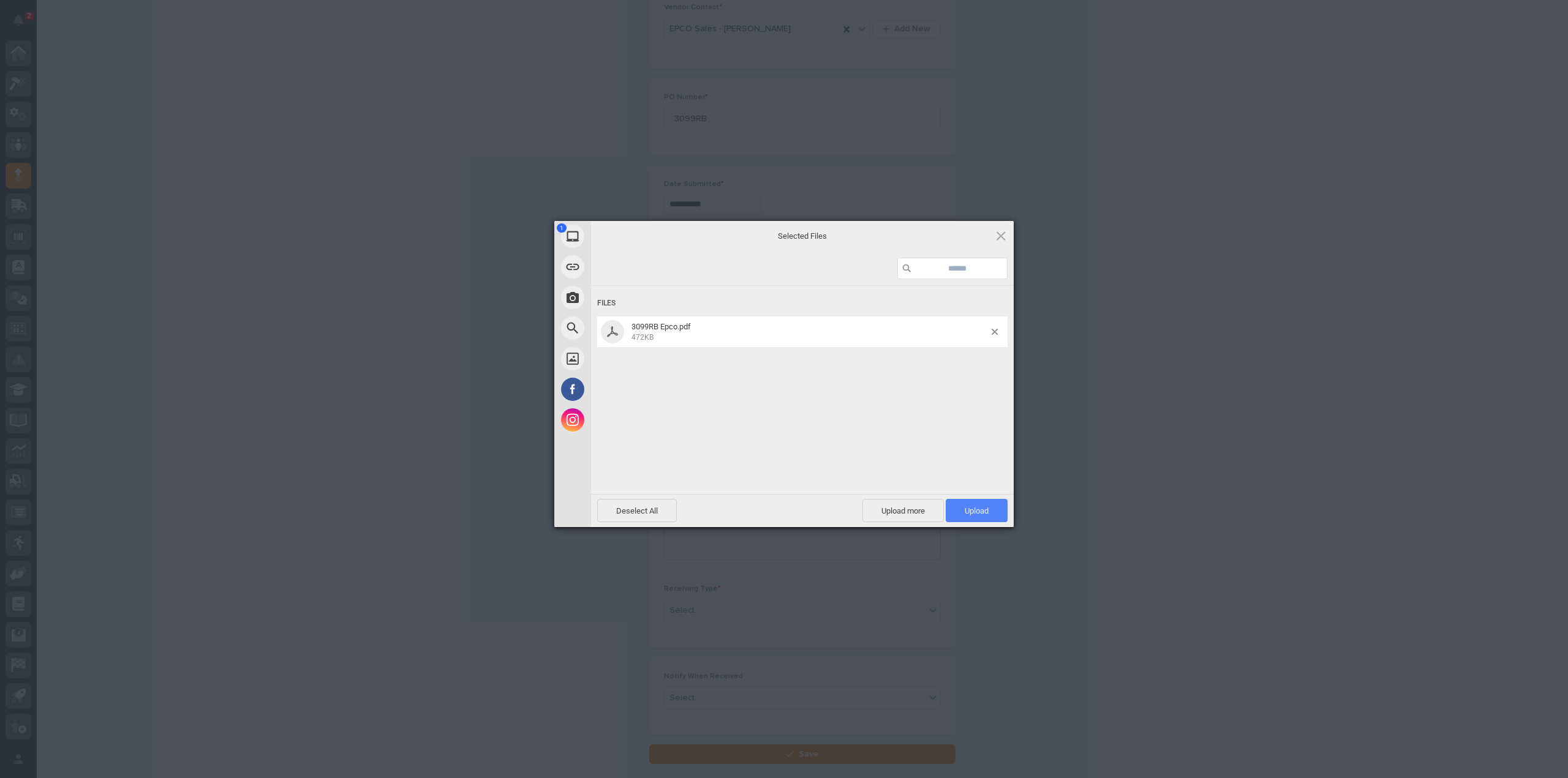
click at [957, 510] on span "Upload 1" at bounding box center [977, 511] width 62 height 23
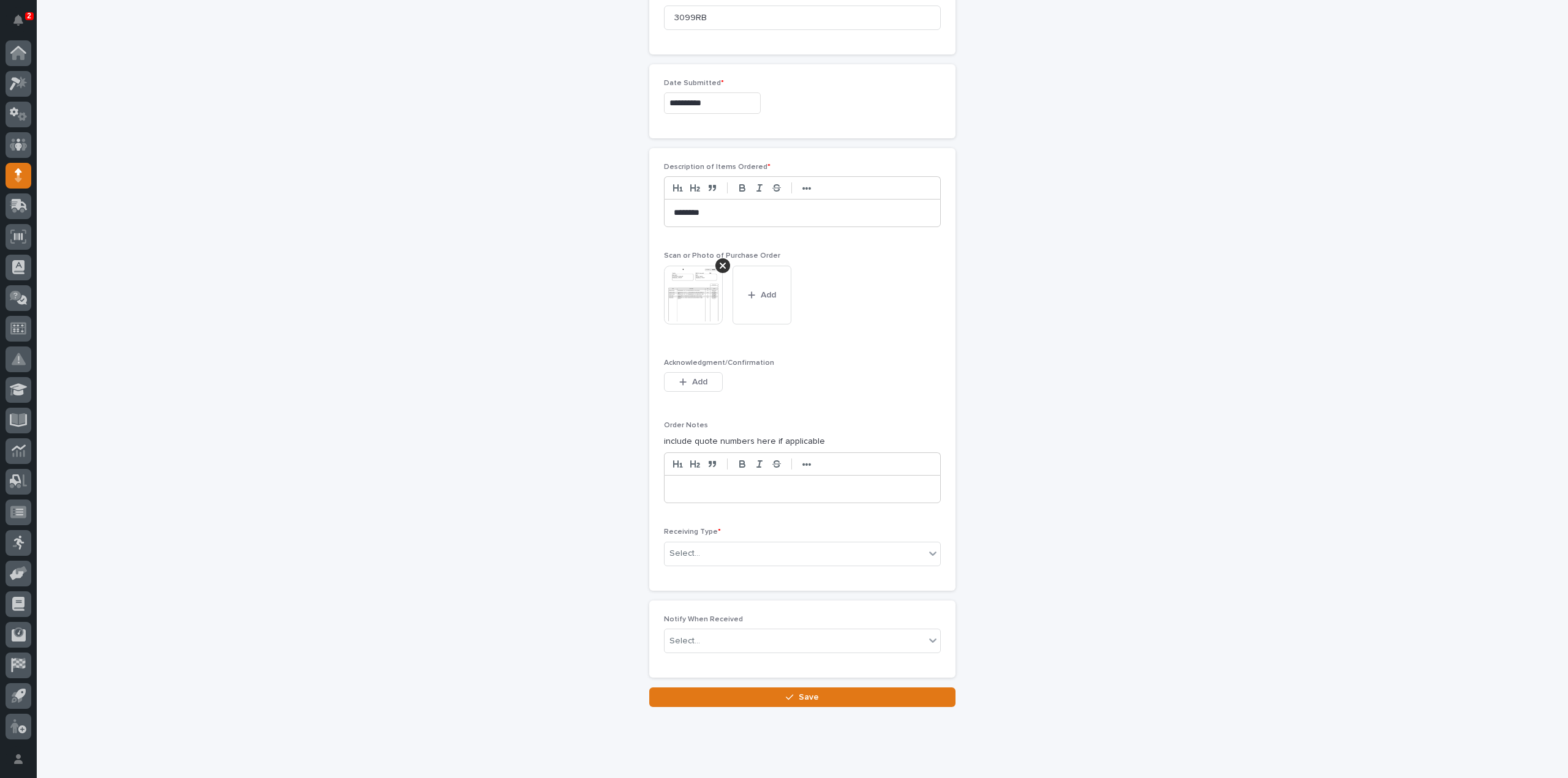
scroll to position [732, 0]
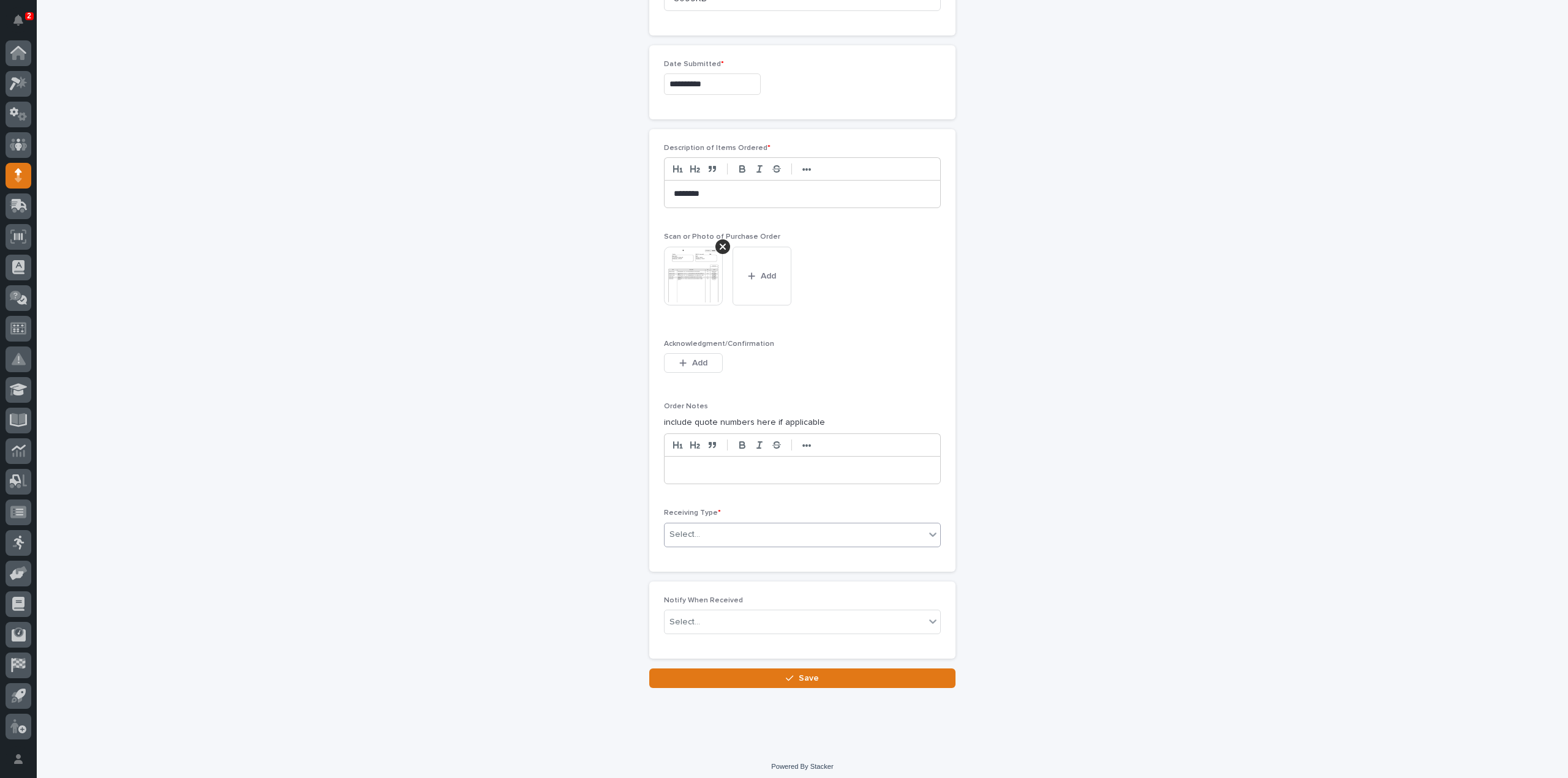
click at [713, 533] on div "Select..." at bounding box center [794, 534] width 260 height 20
click at [706, 616] on div "Deliver to" at bounding box center [797, 617] width 275 height 22
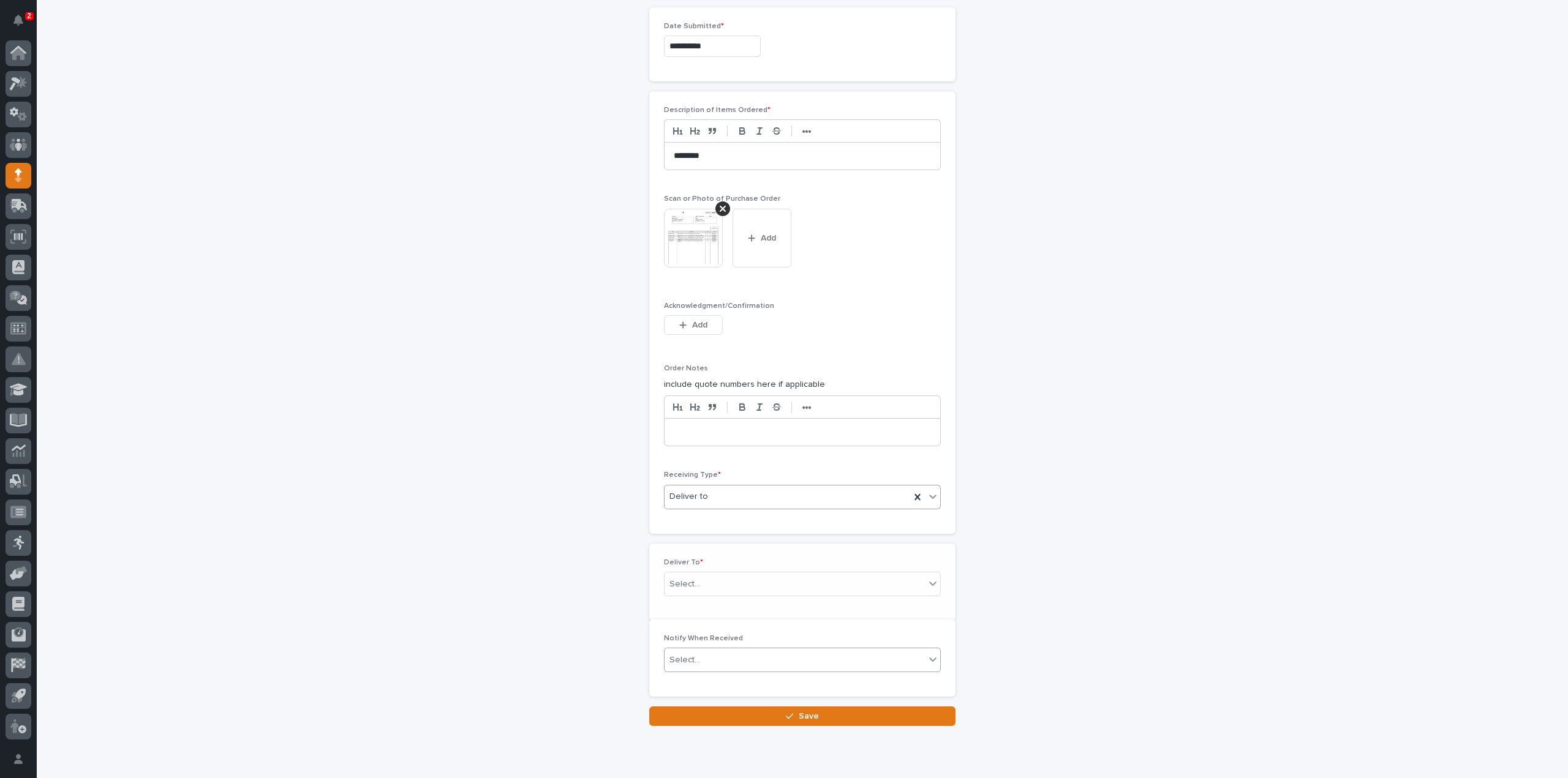
scroll to position [775, 0]
click at [691, 578] on div "Select..." at bounding box center [685, 579] width 31 height 13
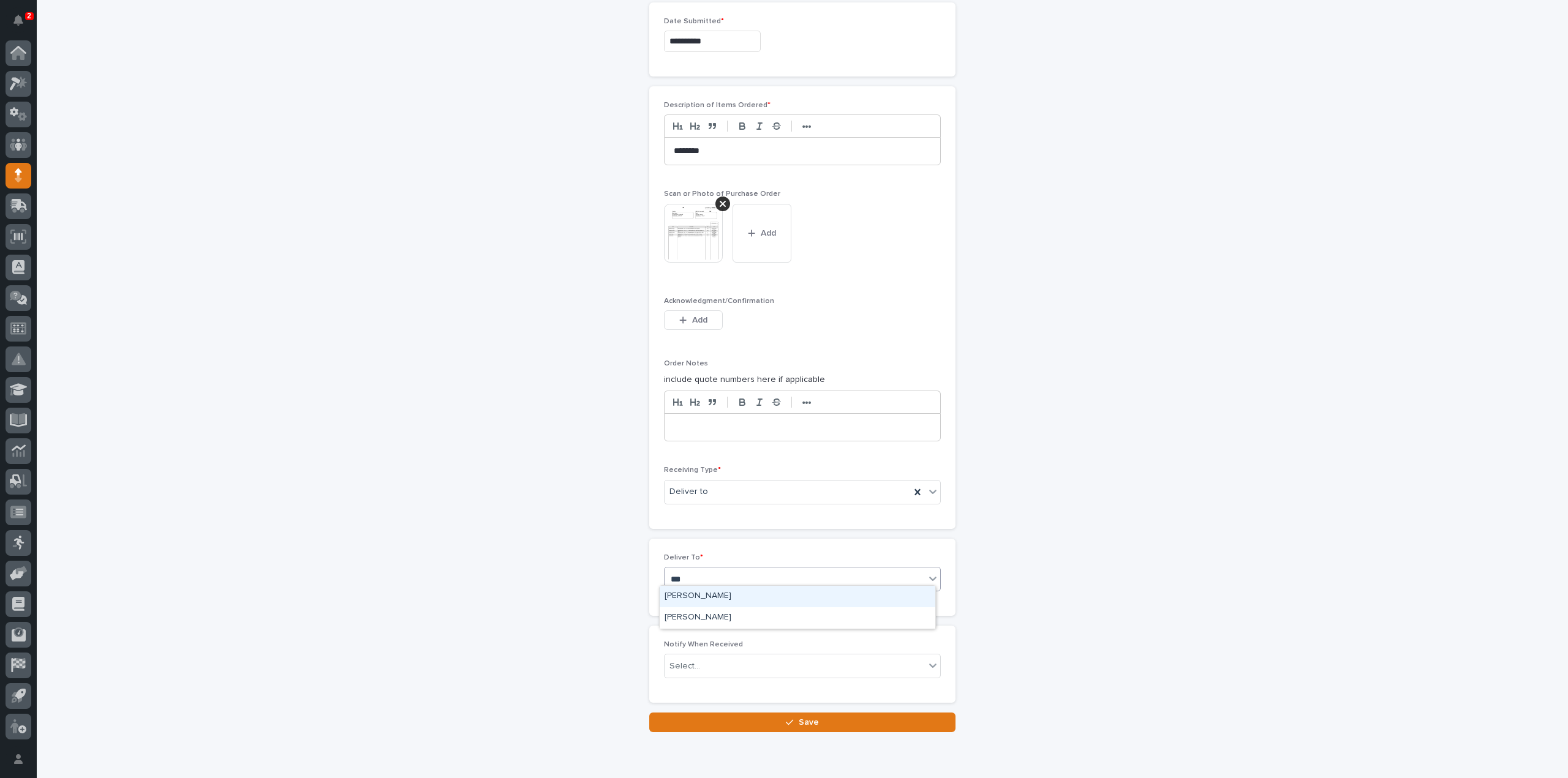
type input "****"
click at [692, 595] on div "[PERSON_NAME]" at bounding box center [797, 597] width 275 height 22
click at [692, 661] on div "Select..." at bounding box center [685, 666] width 31 height 13
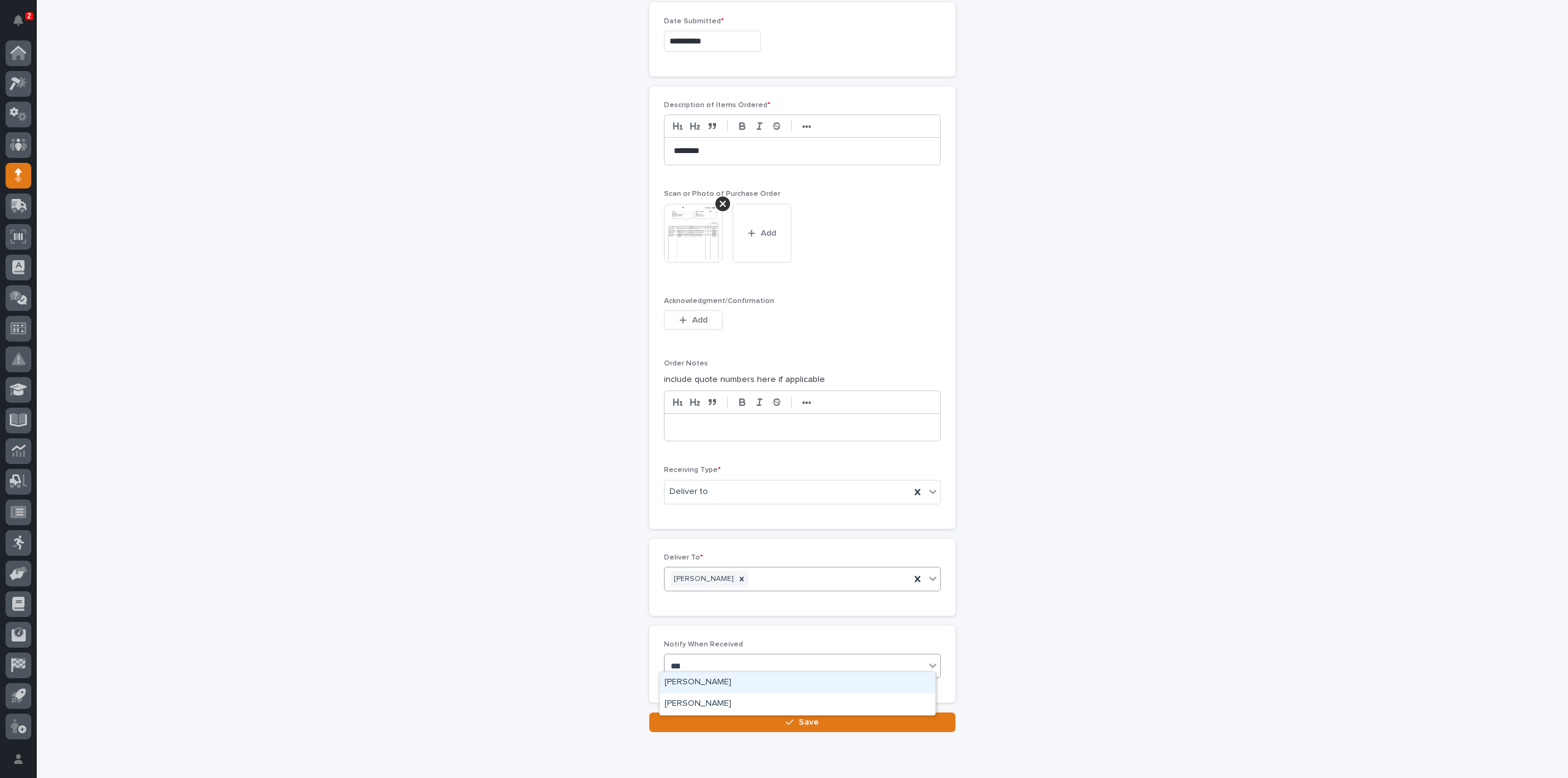
type input "****"
click at [671, 681] on div "[PERSON_NAME]" at bounding box center [797, 683] width 275 height 22
click at [766, 716] on button "Save" at bounding box center [802, 723] width 306 height 20
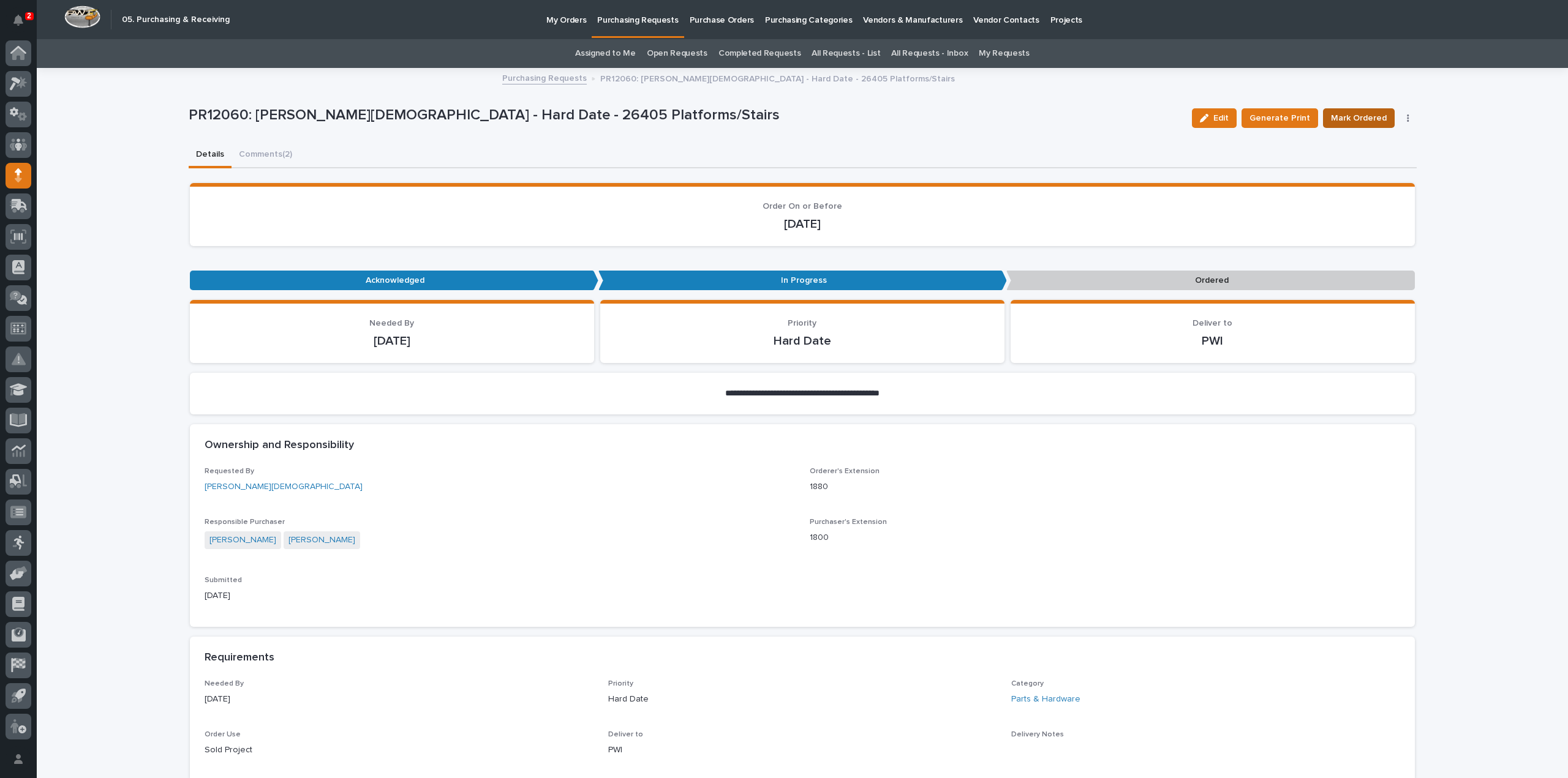
click at [1369, 122] on span "Mark Ordered" at bounding box center [1359, 118] width 56 height 14
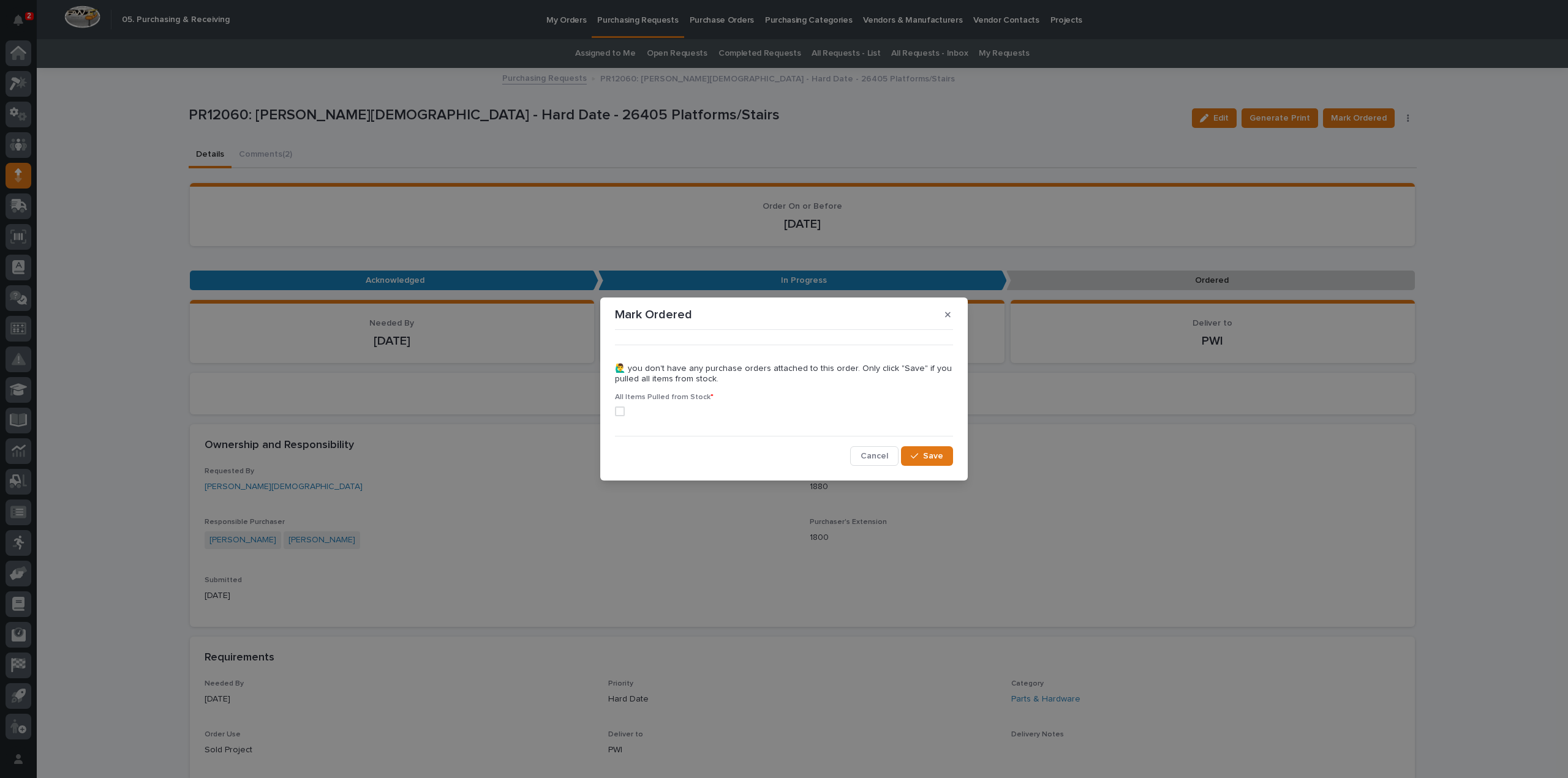
click at [1516, 187] on div "Mark Ordered ••• 🙋‍♂️ you don't have any purchase orders attached to this order…" at bounding box center [784, 389] width 1568 height 778
click at [877, 458] on span "Cancel" at bounding box center [874, 456] width 28 height 11
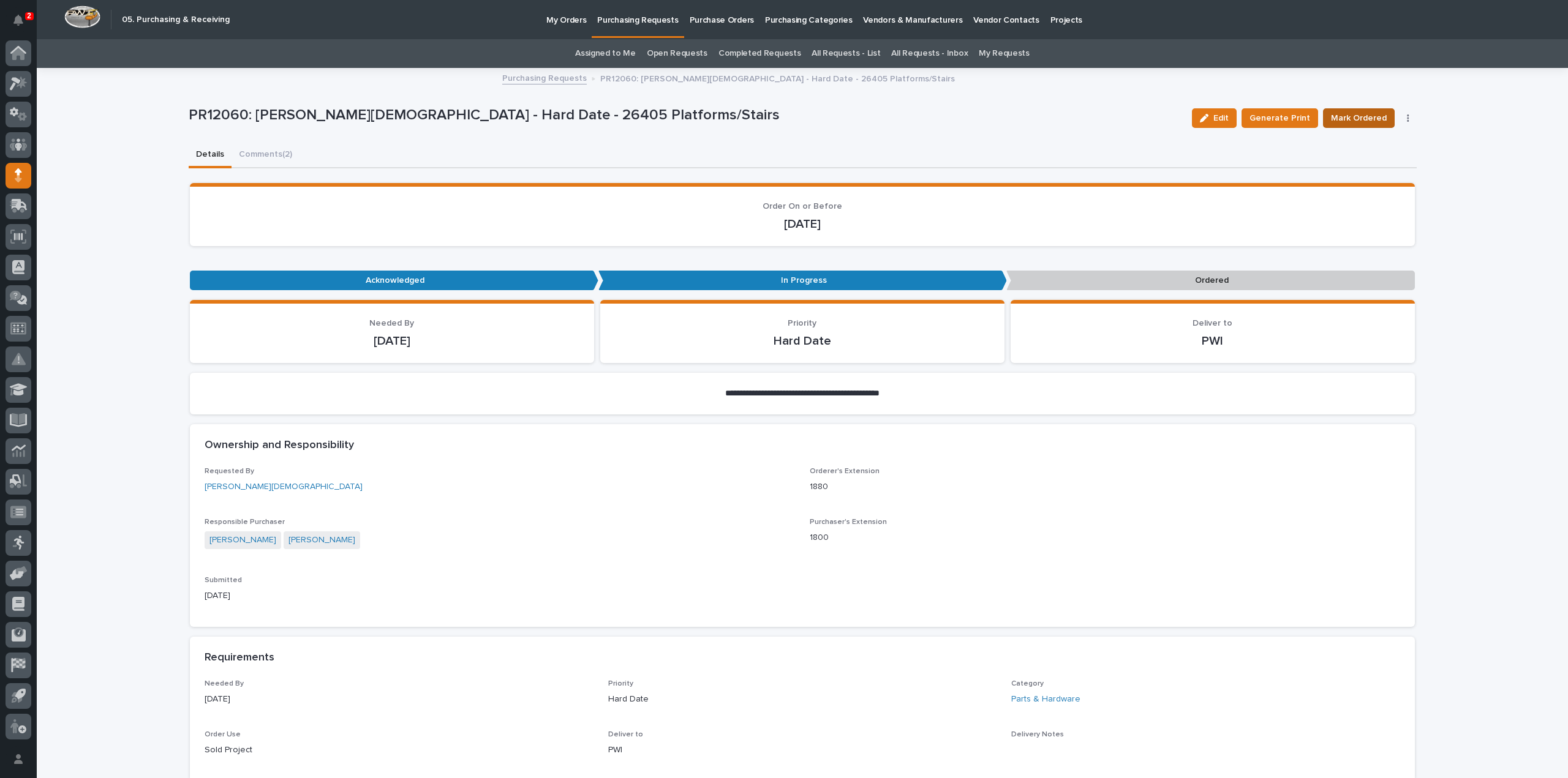
click at [1335, 118] on span "Mark Ordered" at bounding box center [1359, 118] width 56 height 14
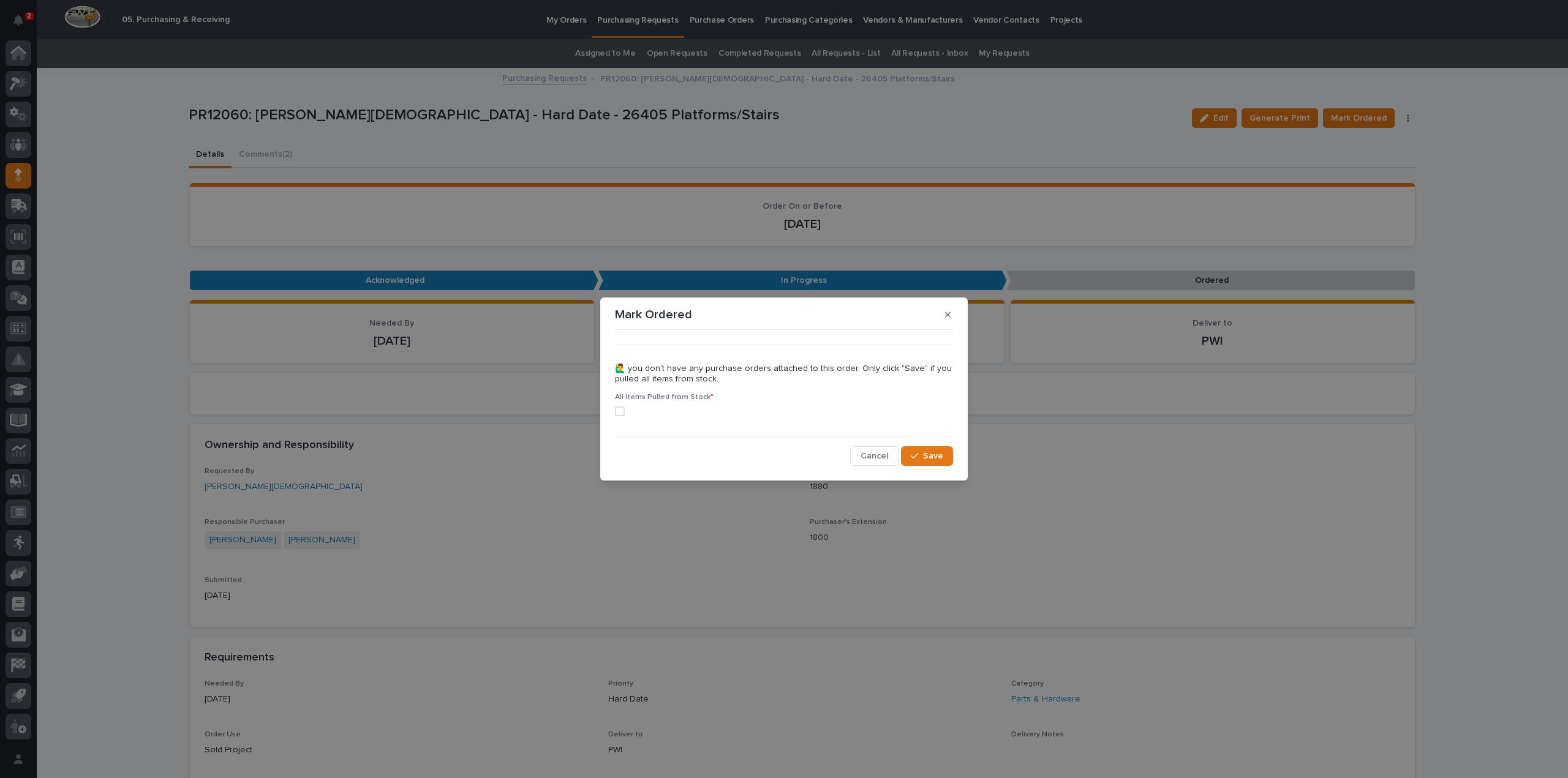
click at [1567, 150] on div "Mark Ordered ••• 🙋‍♂️ you don't have any purchase orders attached to this order…" at bounding box center [784, 389] width 1568 height 778
drag, startPoint x: 880, startPoint y: 456, endPoint x: 1071, endPoint y: 423, distance: 193.8
click at [881, 456] on span "Cancel" at bounding box center [874, 456] width 28 height 11
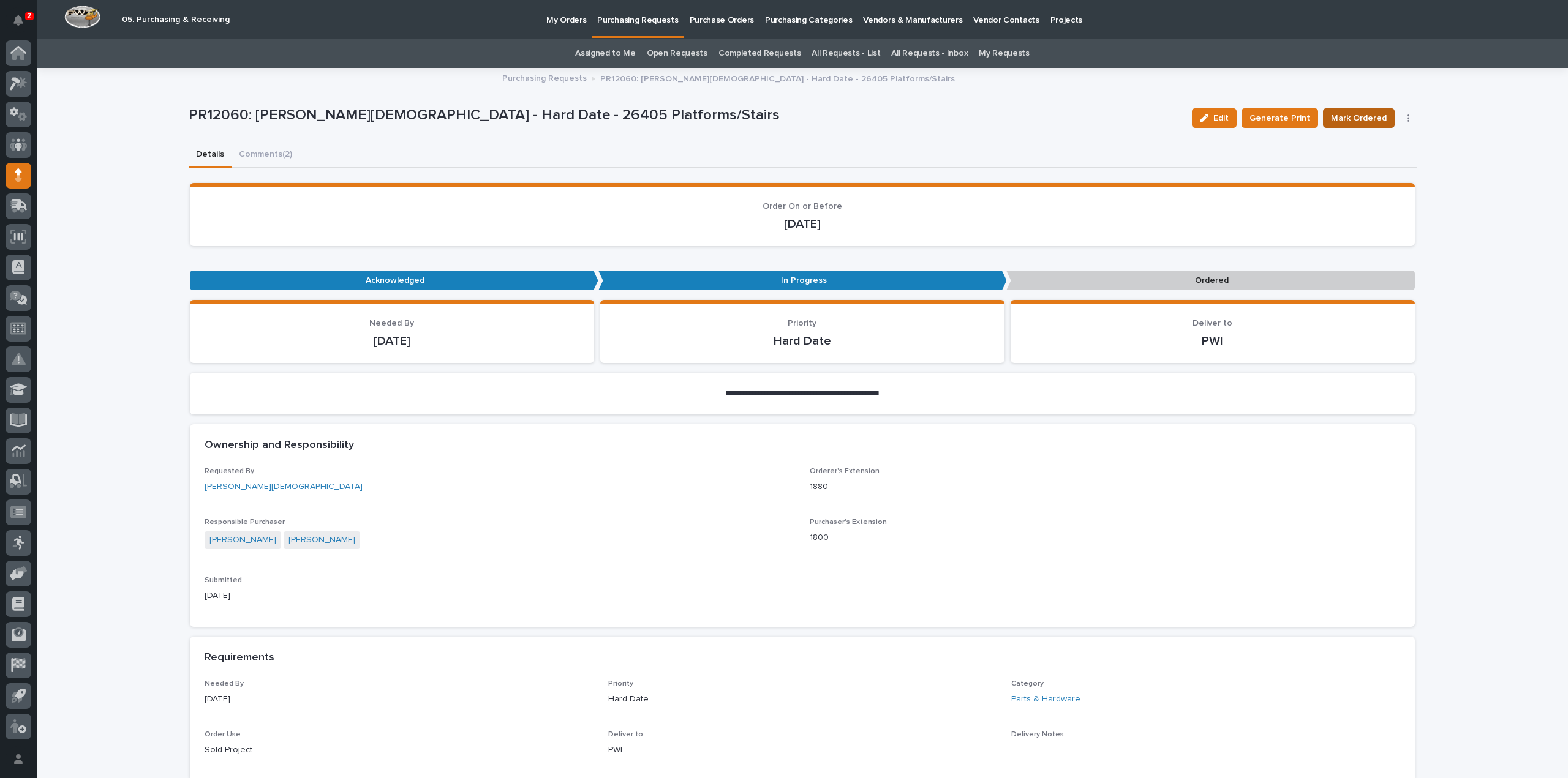
click at [1363, 122] on span "Mark Ordered" at bounding box center [1359, 118] width 56 height 14
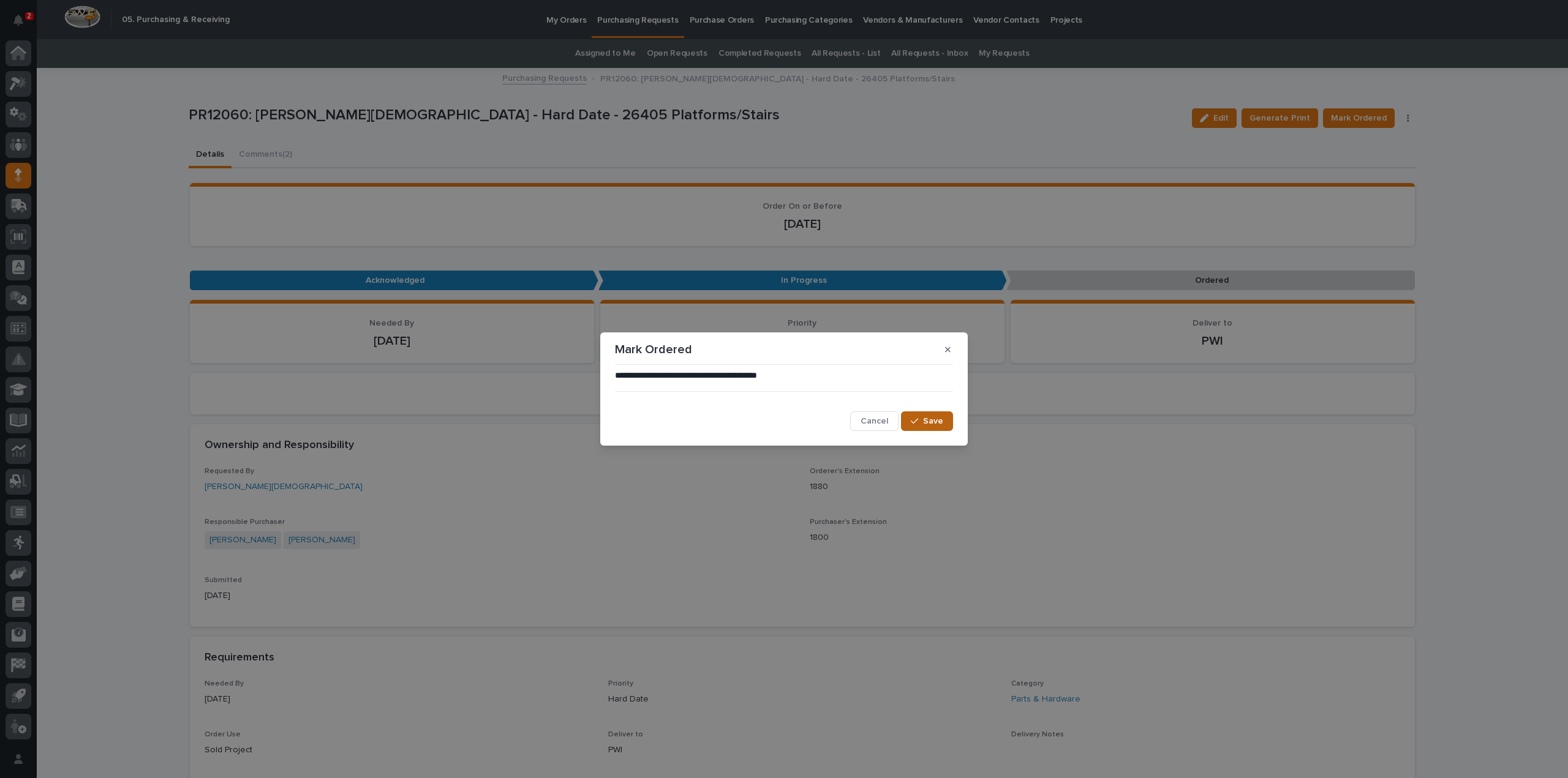
click at [923, 426] on span "Save" at bounding box center [932, 421] width 20 height 11
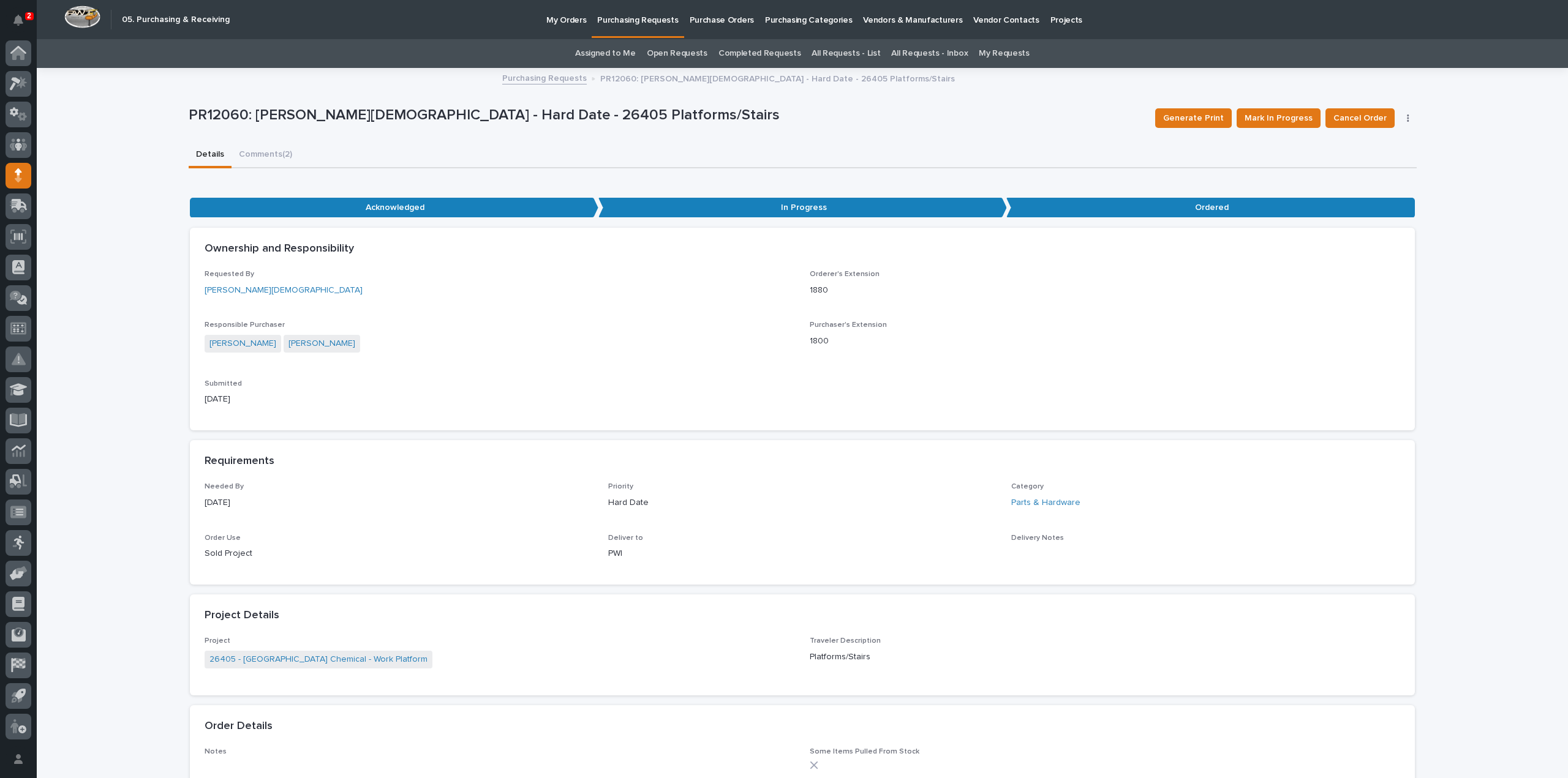
click at [600, 54] on link "Assigned to Me" at bounding box center [605, 53] width 60 height 29
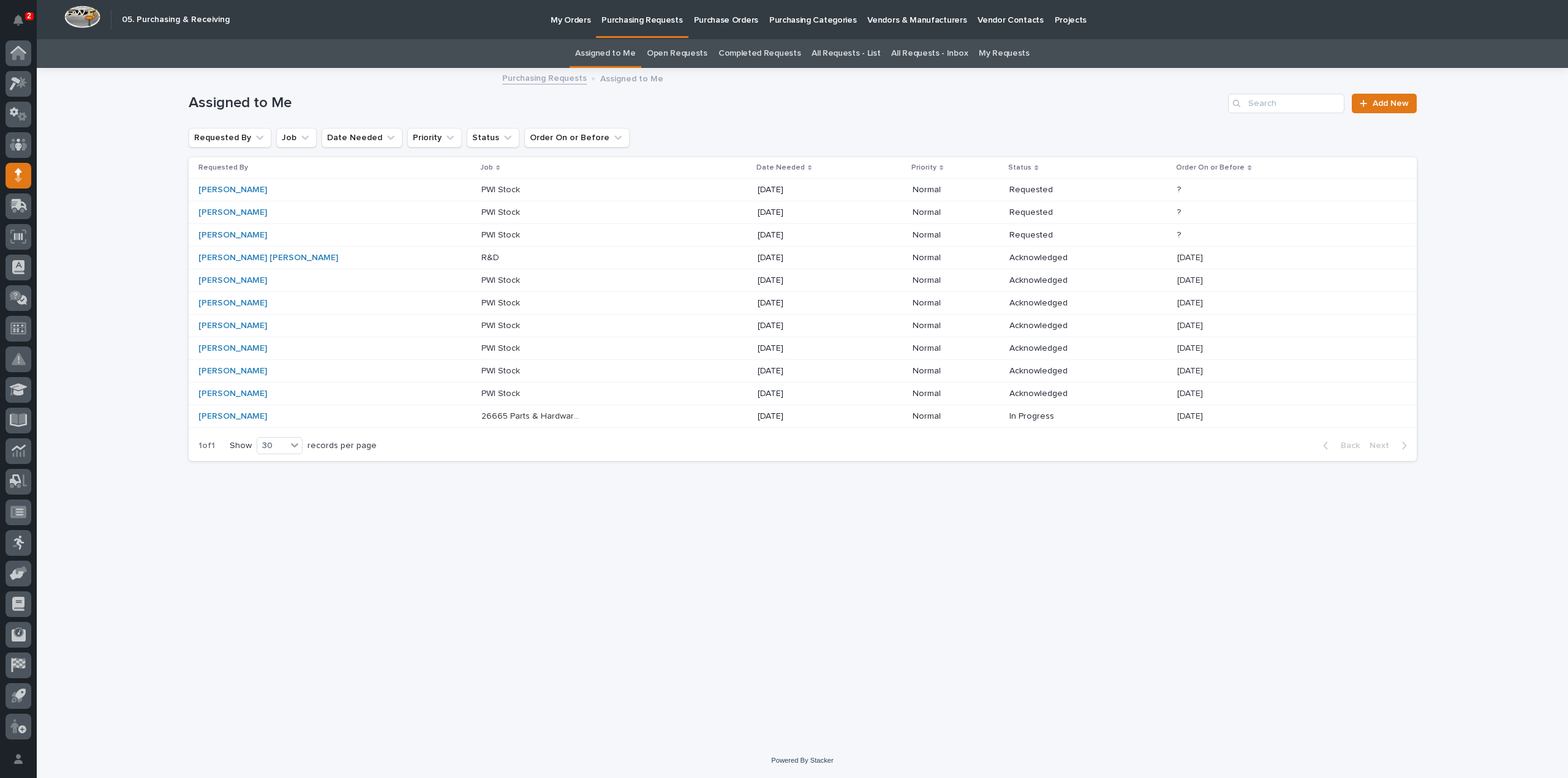
click at [481, 411] on p "26665 Parts & Hardware for Structure Package" at bounding box center [533, 415] width 105 height 13
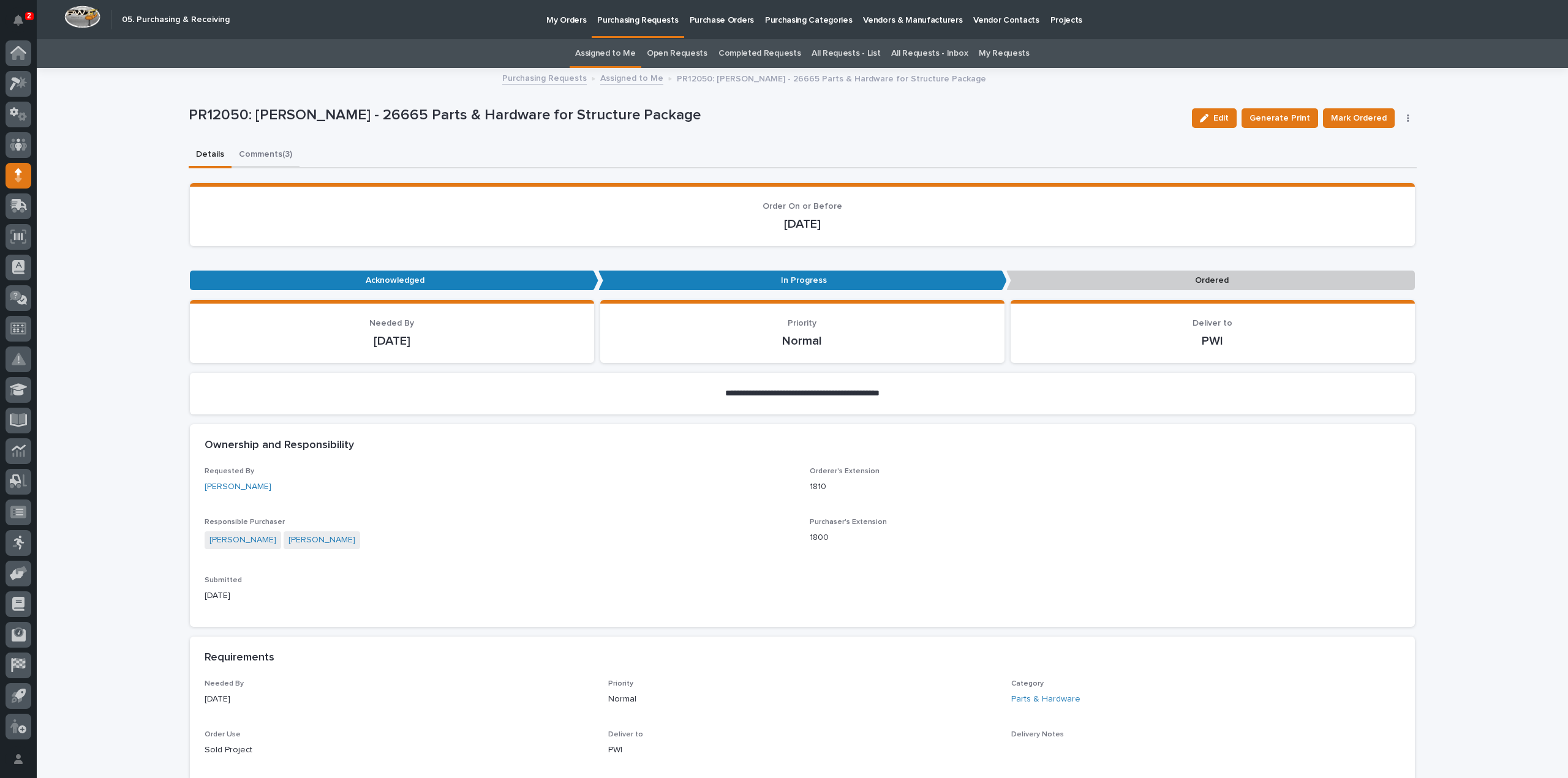
click at [239, 153] on button "Comments (3)" at bounding box center [264, 155] width 68 height 25
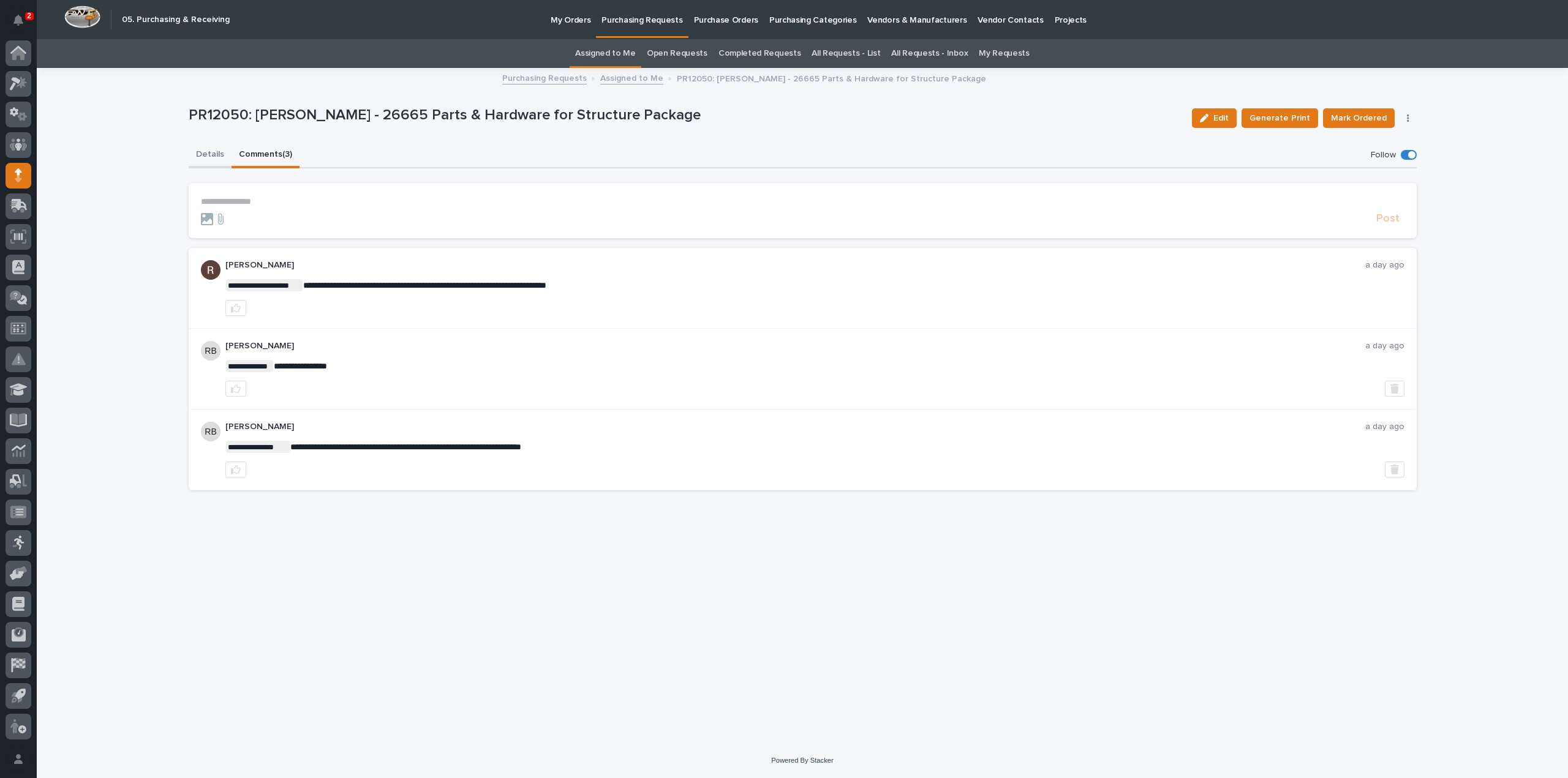
click at [202, 155] on button "Details" at bounding box center [209, 155] width 42 height 25
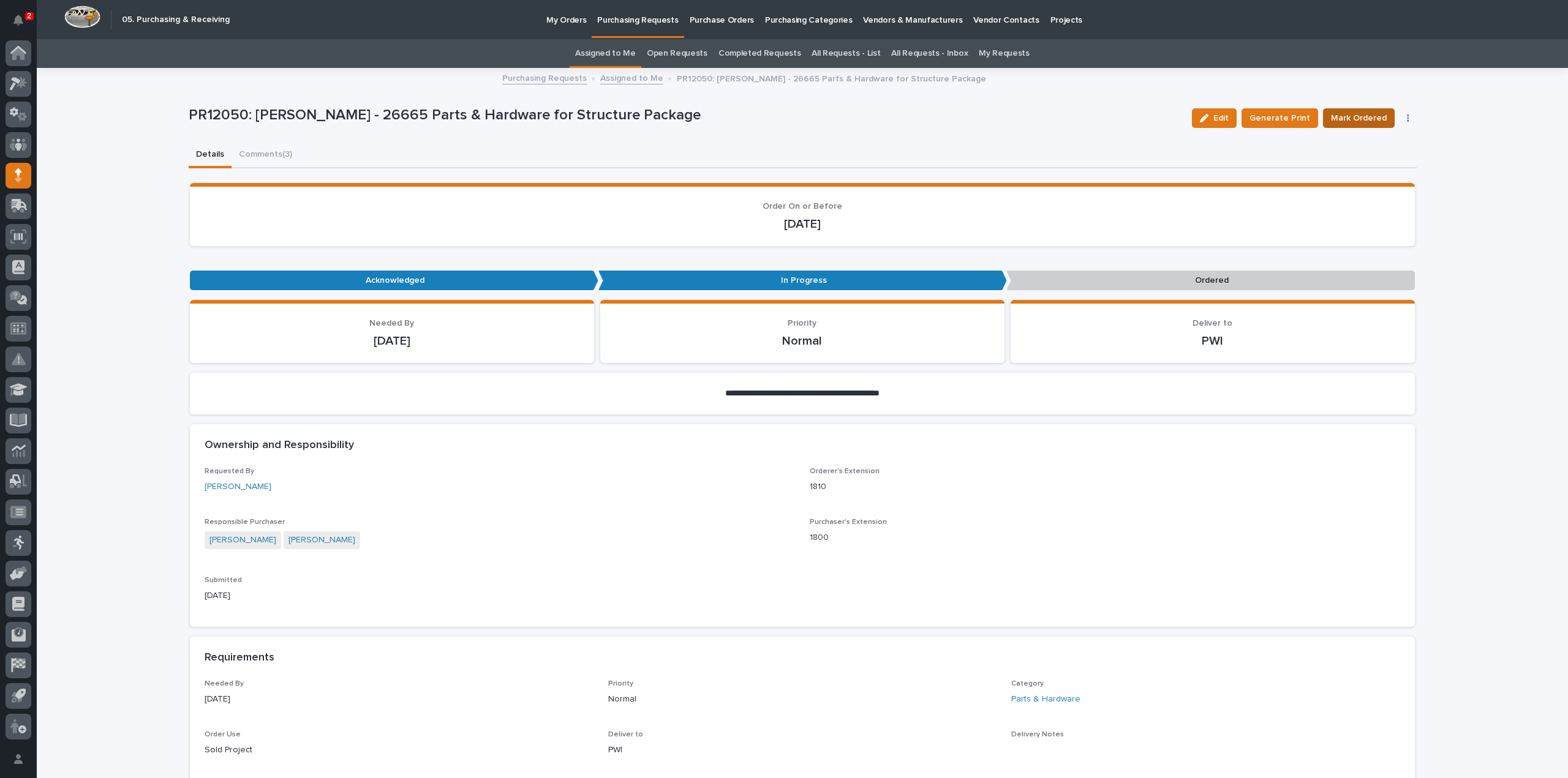
click at [1346, 121] on span "Mark Ordered" at bounding box center [1359, 118] width 56 height 14
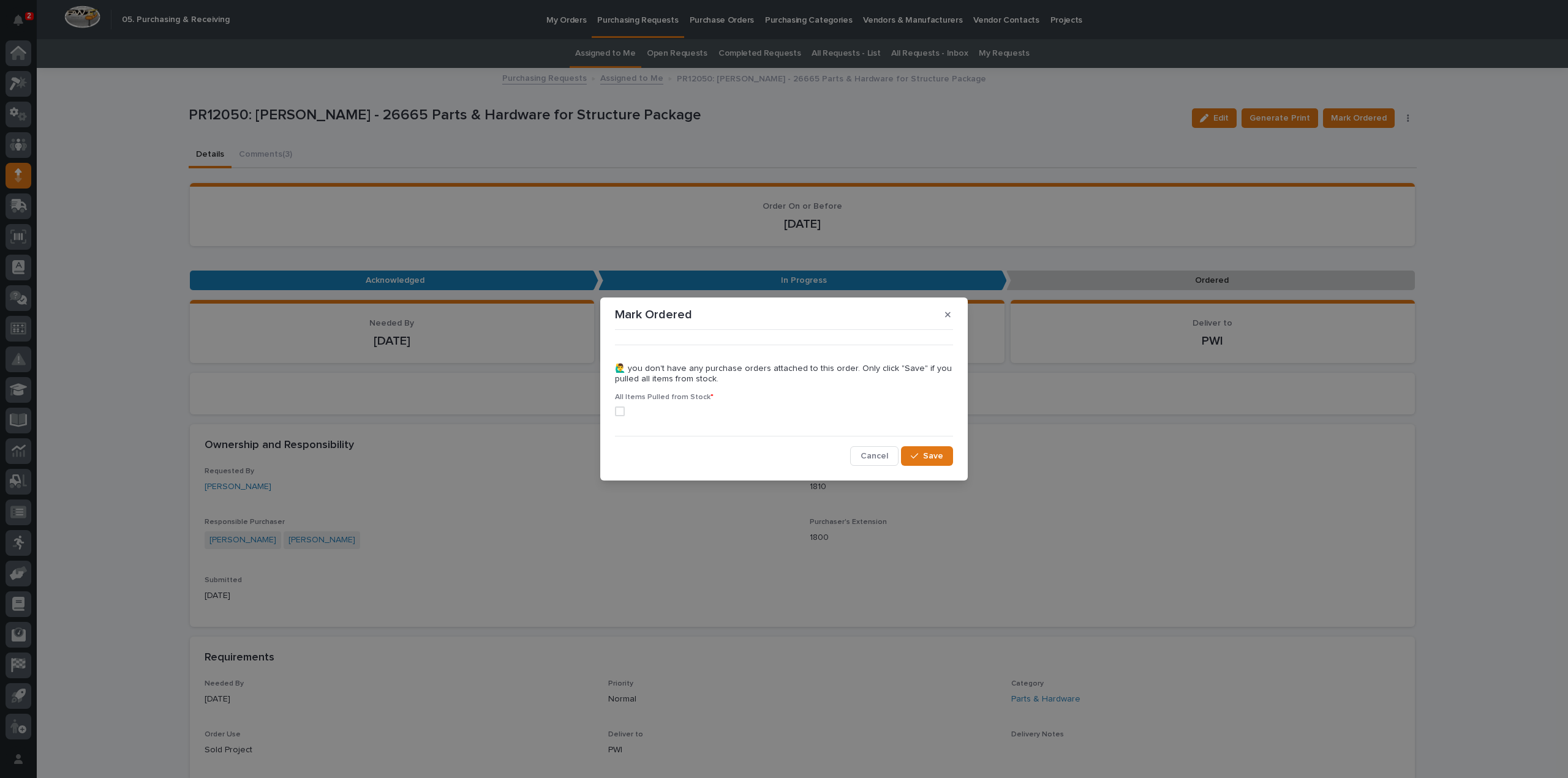
click at [620, 412] on span at bounding box center [619, 411] width 10 height 10
click at [921, 458] on div "button" at bounding box center [917, 456] width 13 height 8
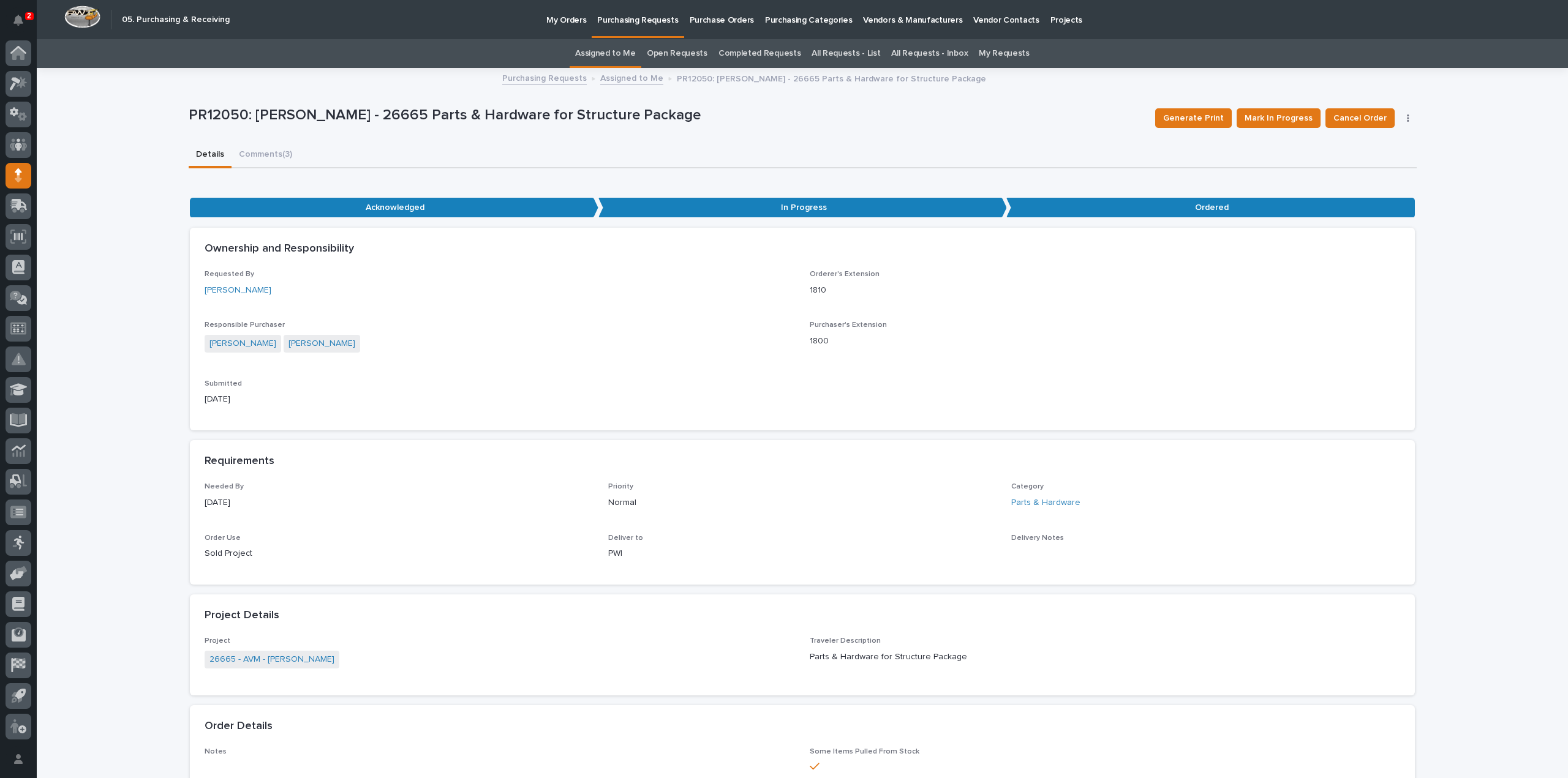
click at [608, 54] on link "Assigned to Me" at bounding box center [605, 53] width 60 height 29
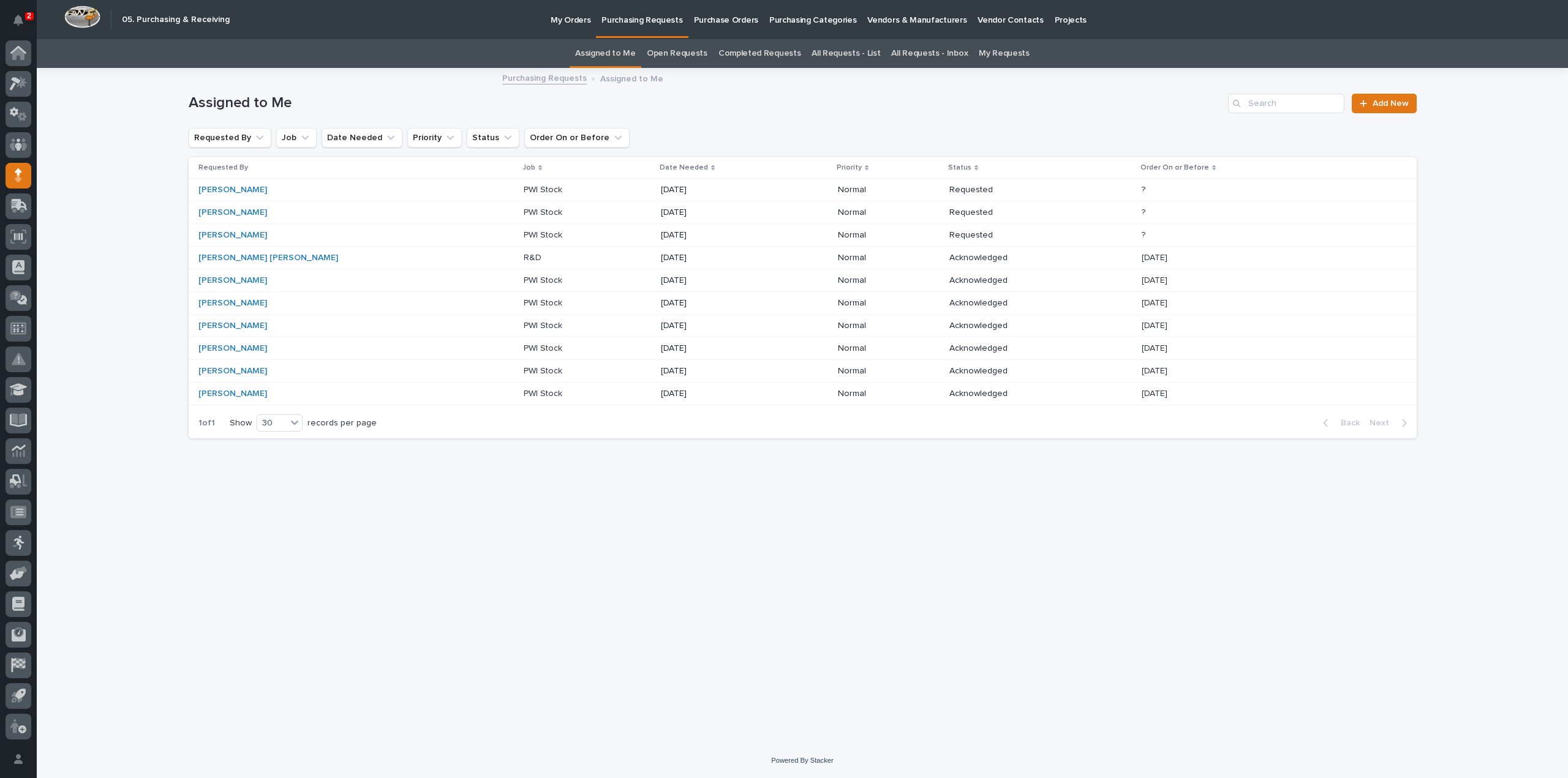
click at [573, 588] on div "Loading... Saving… Loading... Saving… Assigned to Me Add New Requested By Job D…" at bounding box center [803, 391] width 1240 height 644
click at [821, 52] on link "All Requests - List" at bounding box center [846, 53] width 69 height 29
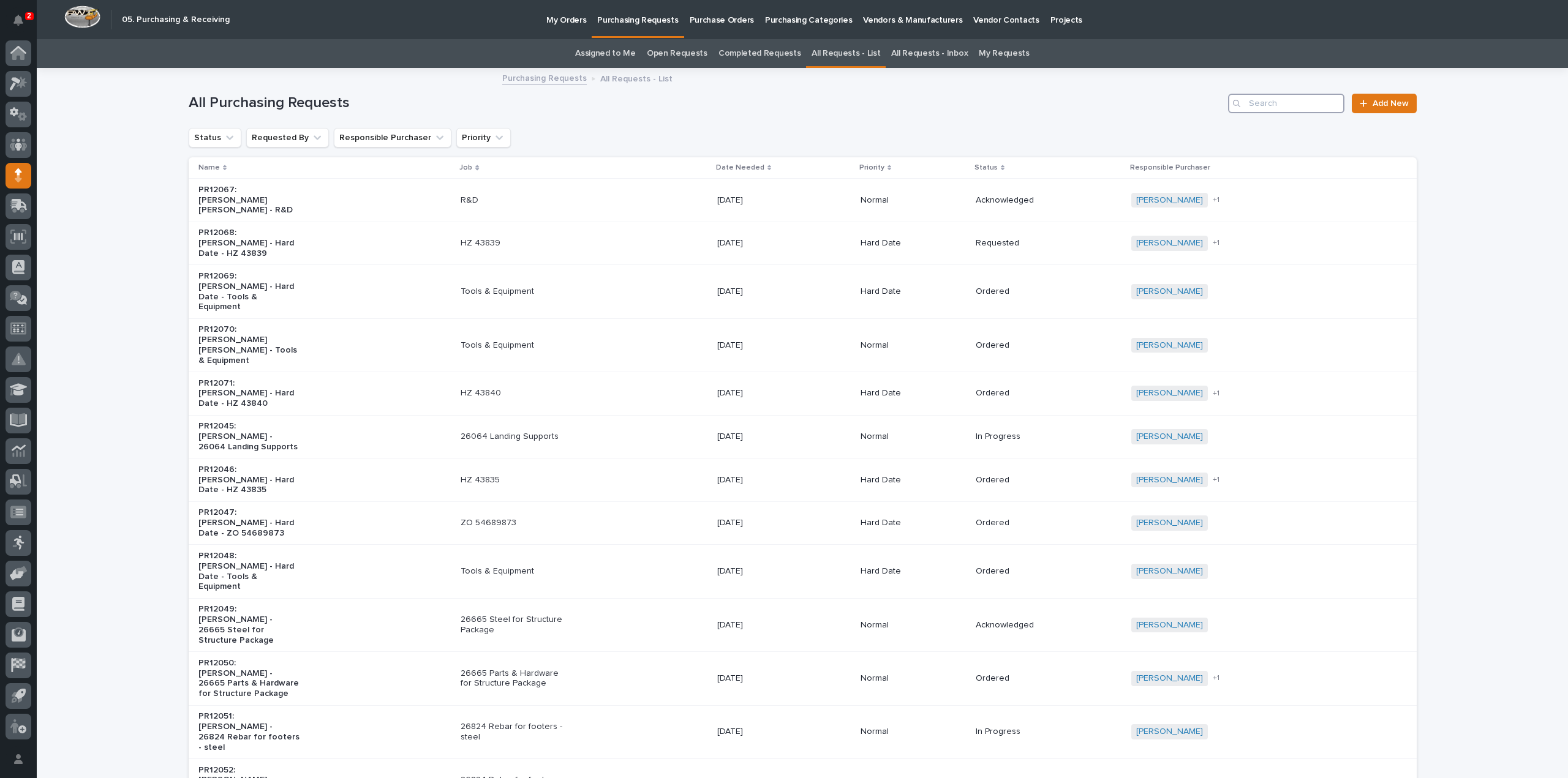
click at [1269, 106] on input "Search" at bounding box center [1285, 104] width 116 height 20
type input "26750"
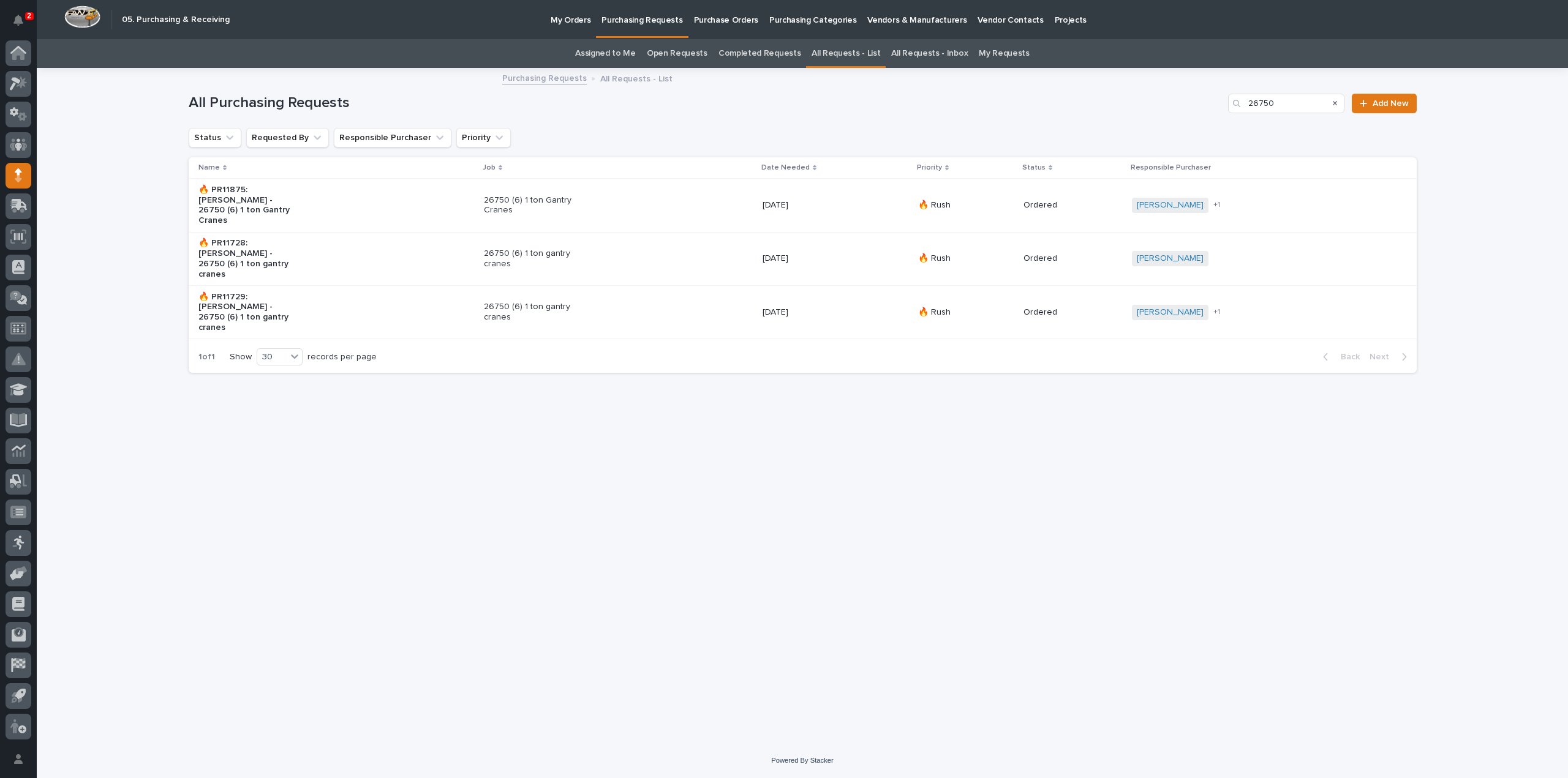
click at [533, 202] on p "26750 (6) 1 ton Gantry Cranes" at bounding box center [534, 205] width 102 height 21
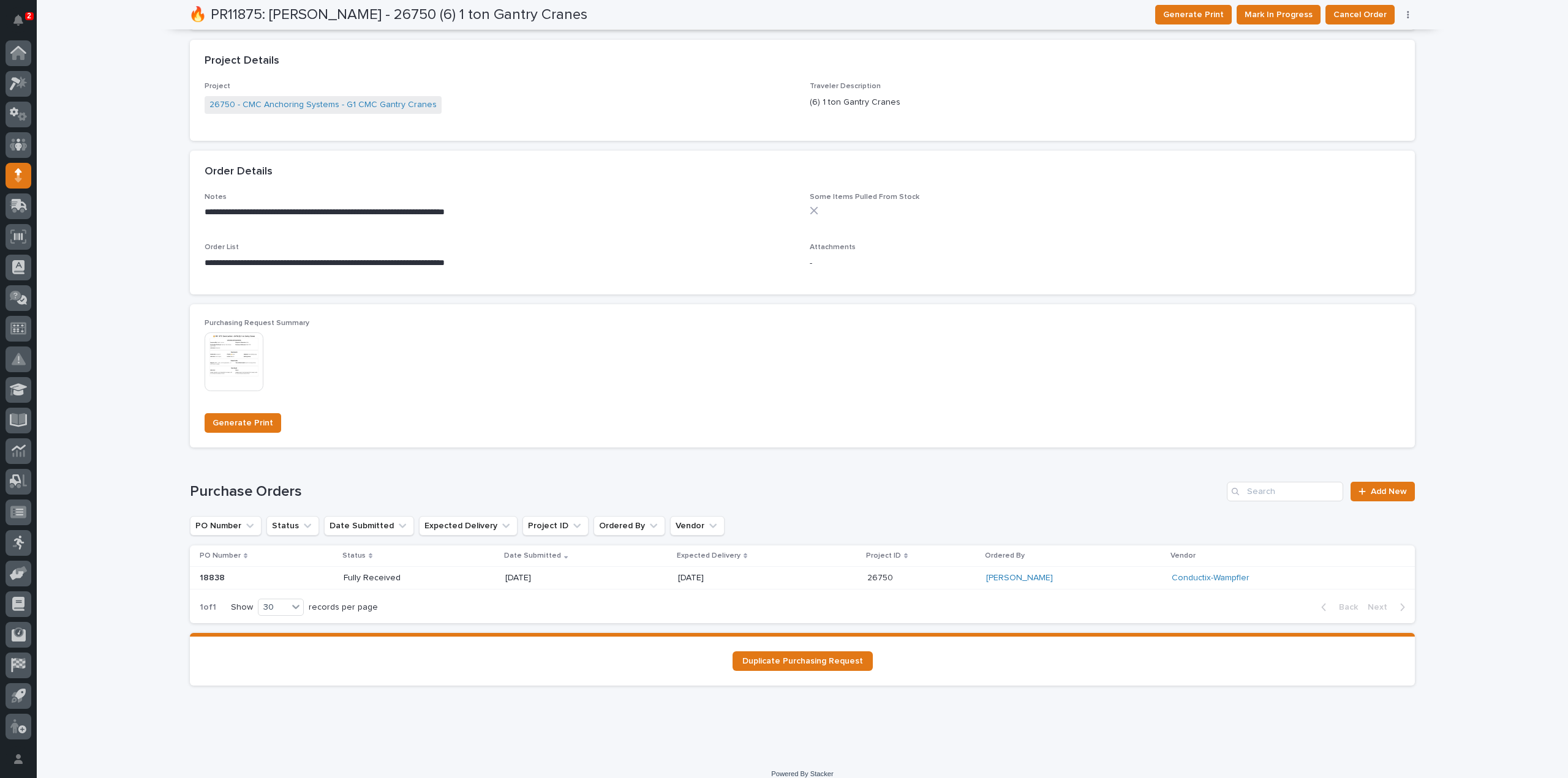
scroll to position [567, 0]
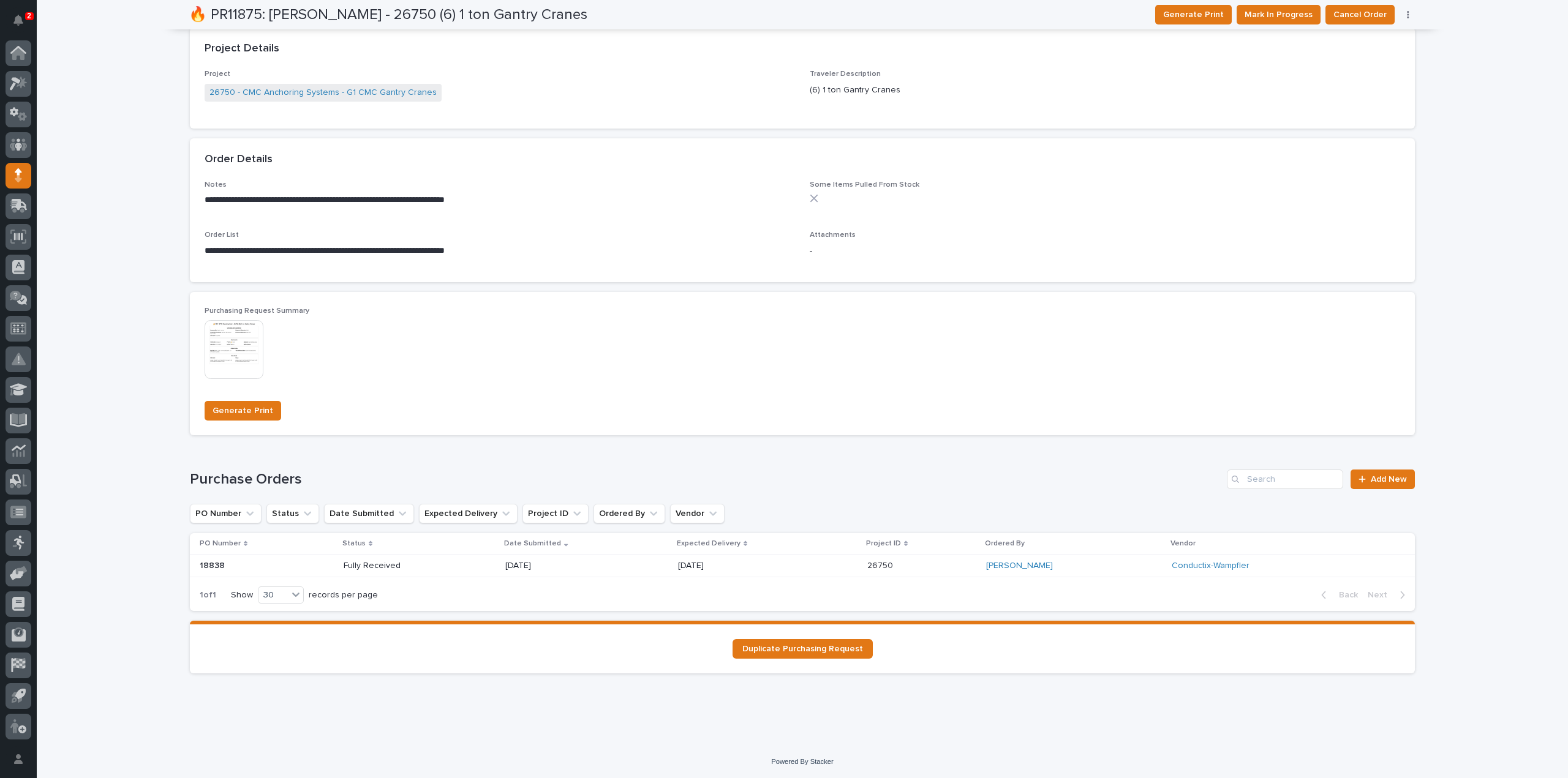
click at [534, 567] on p "08/18/2025" at bounding box center [549, 566] width 88 height 11
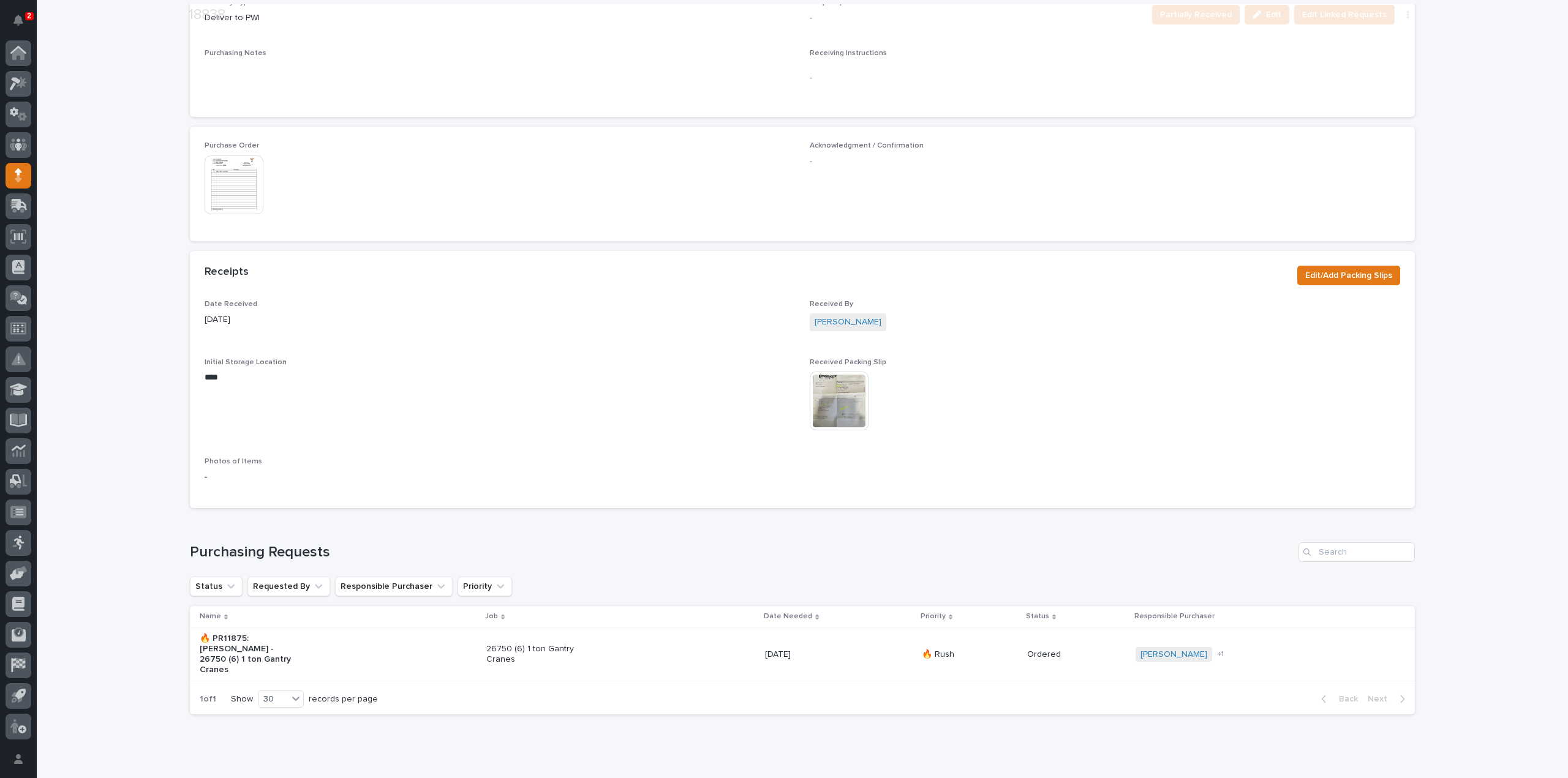
scroll to position [556, 0]
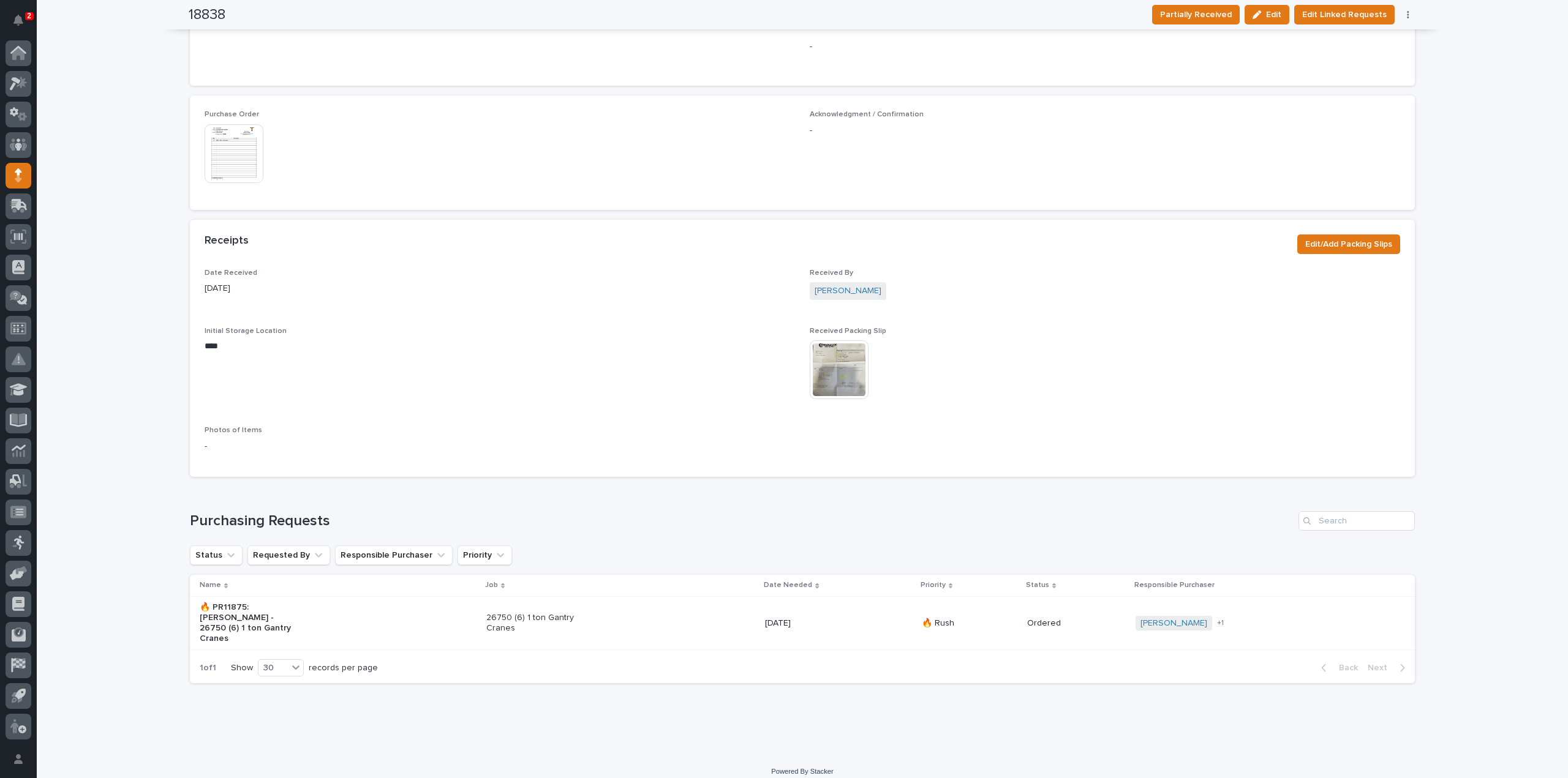
click at [816, 376] on img at bounding box center [839, 369] width 59 height 59
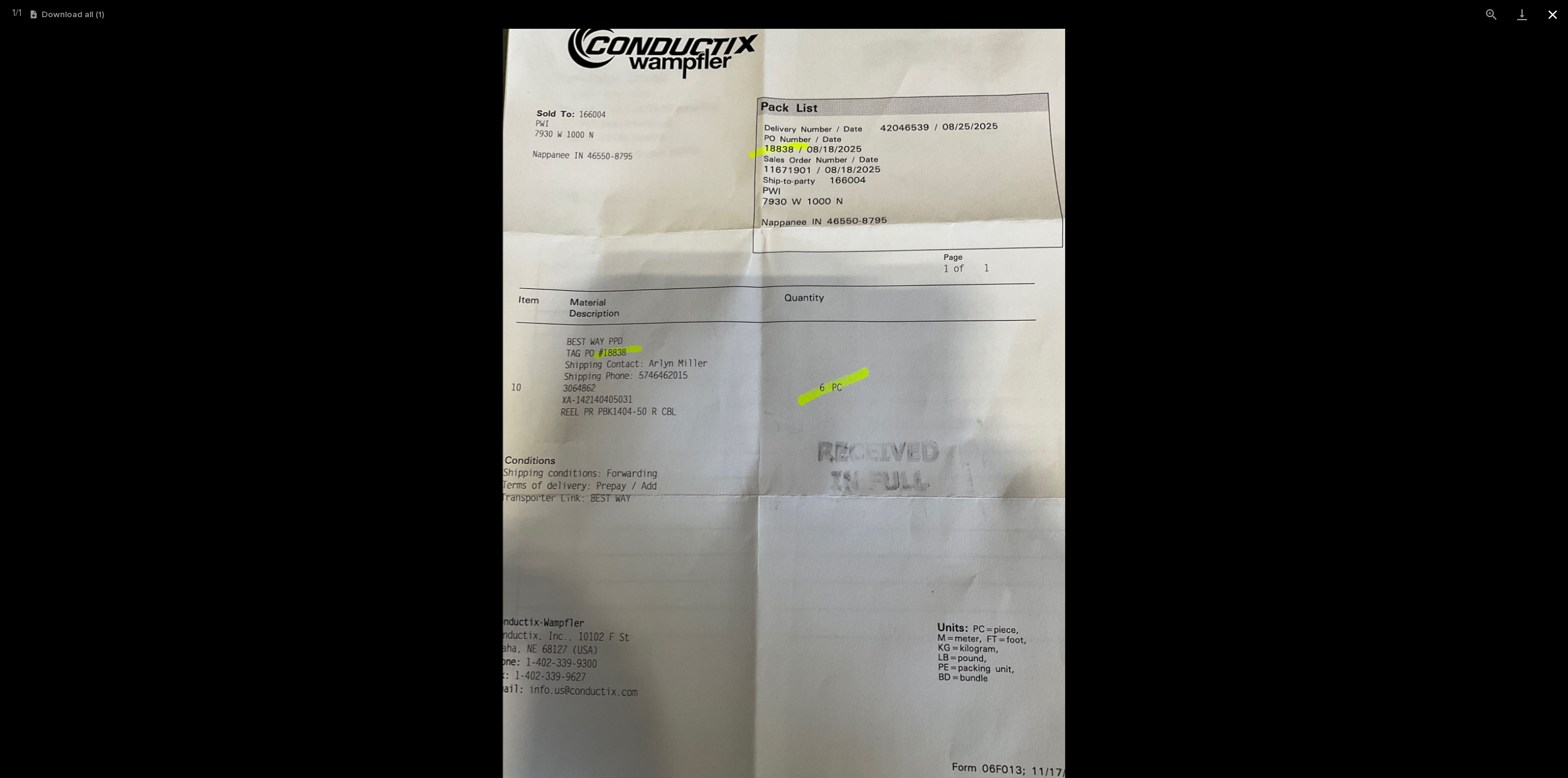
click at [1554, 13] on button "Close gallery" at bounding box center [1553, 14] width 31 height 29
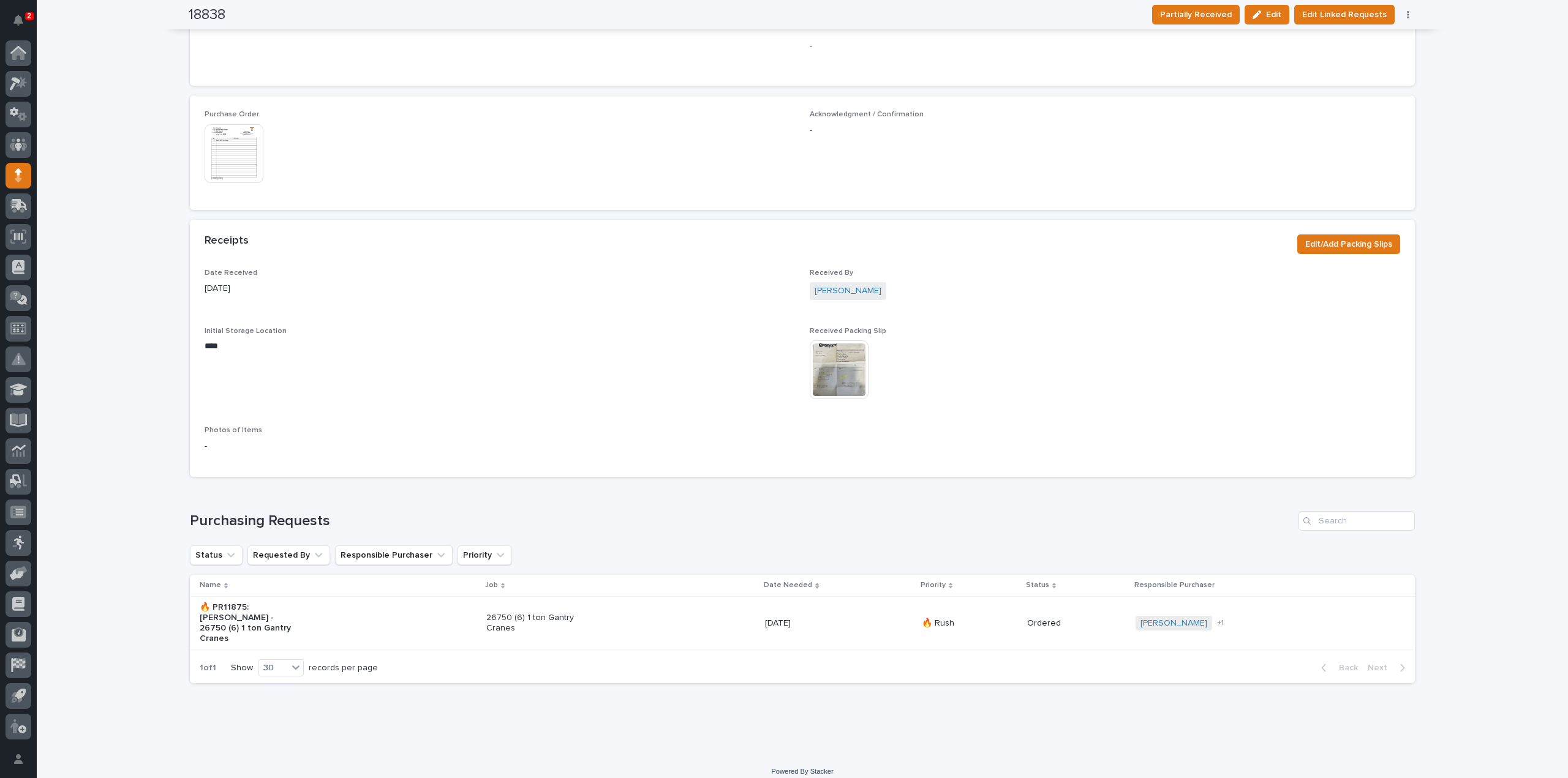
scroll to position [433, 0]
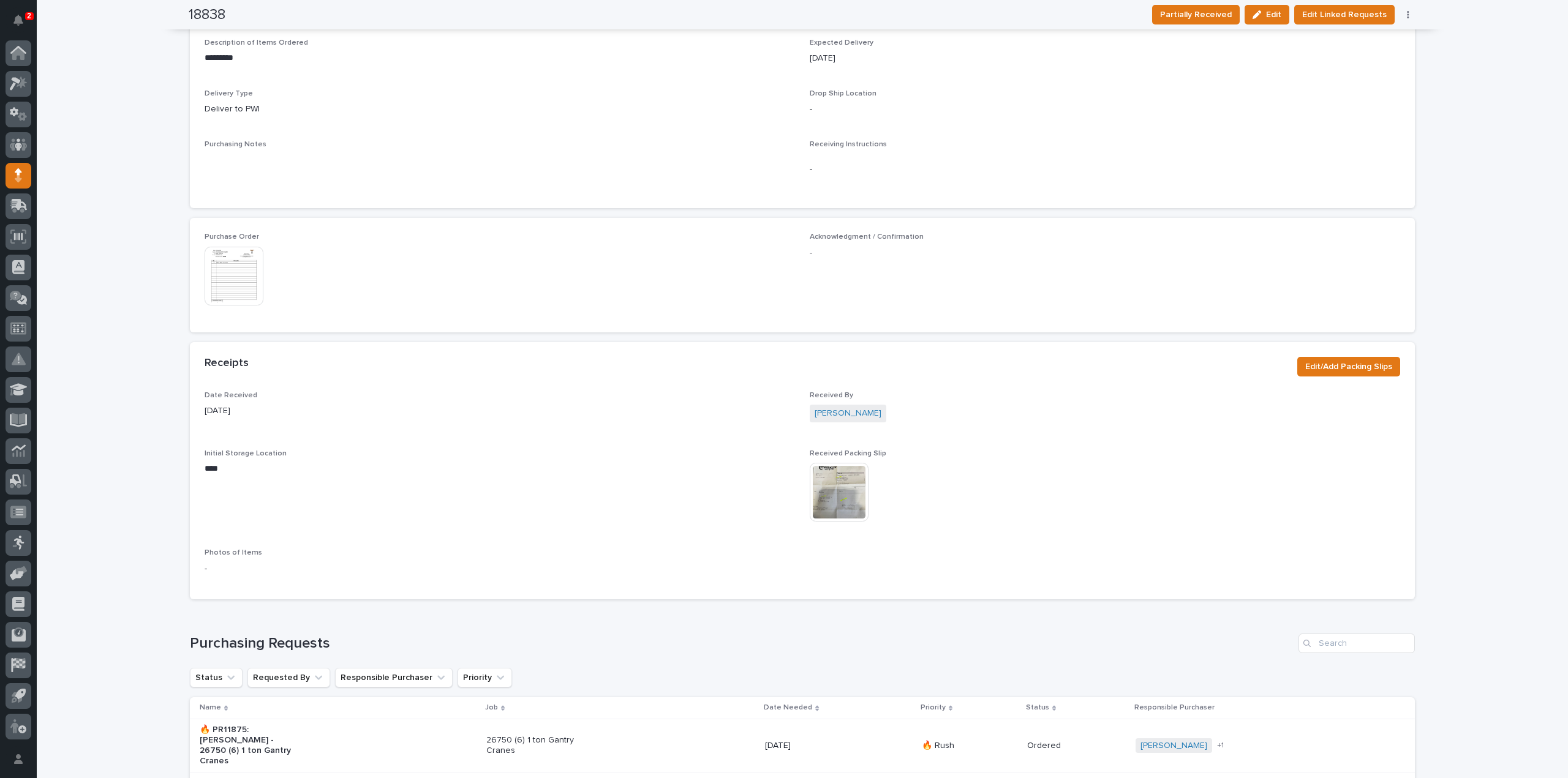
click at [227, 277] on img at bounding box center [234, 275] width 59 height 59
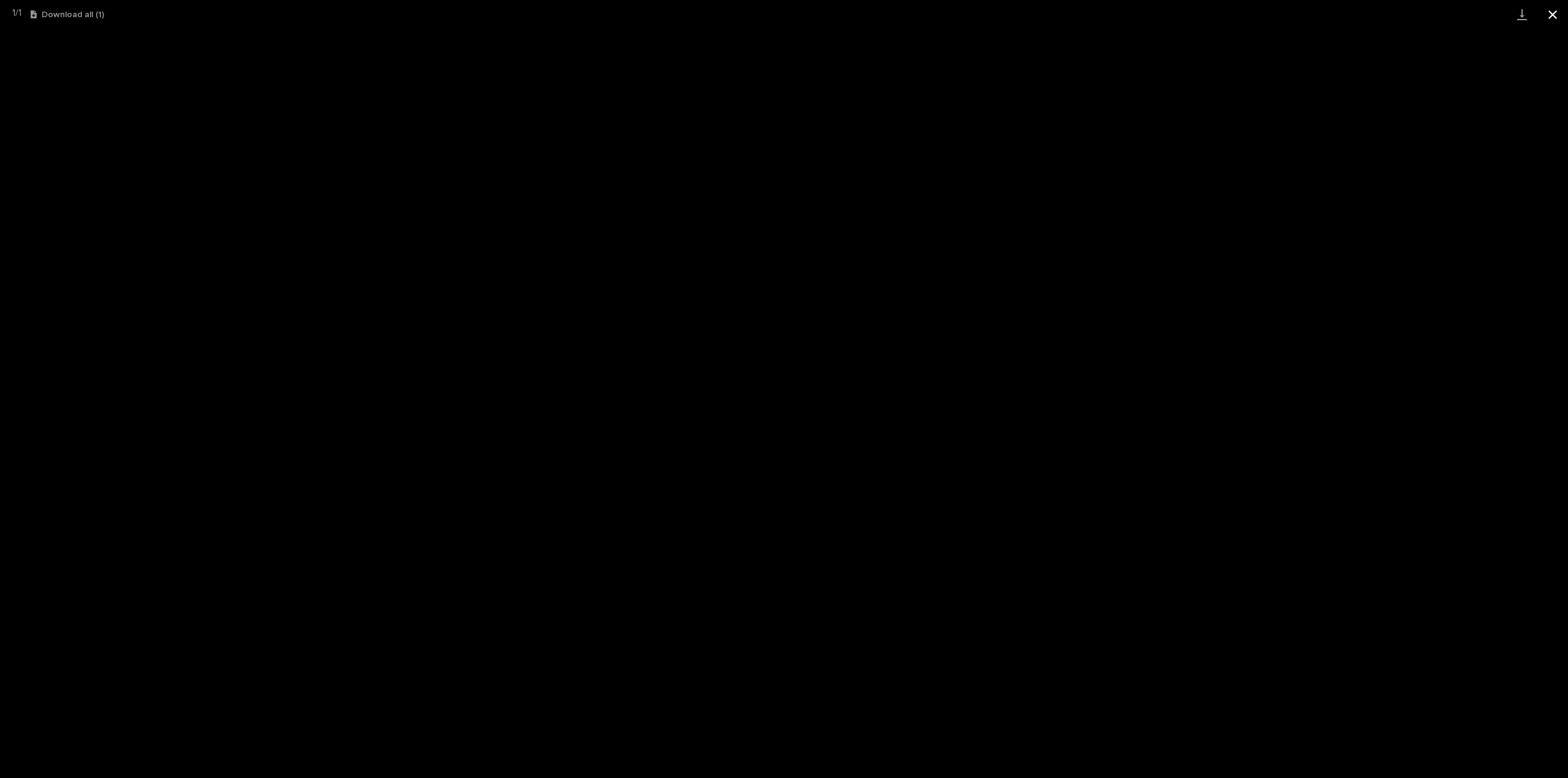
click at [1551, 14] on button "Close gallery" at bounding box center [1553, 14] width 31 height 29
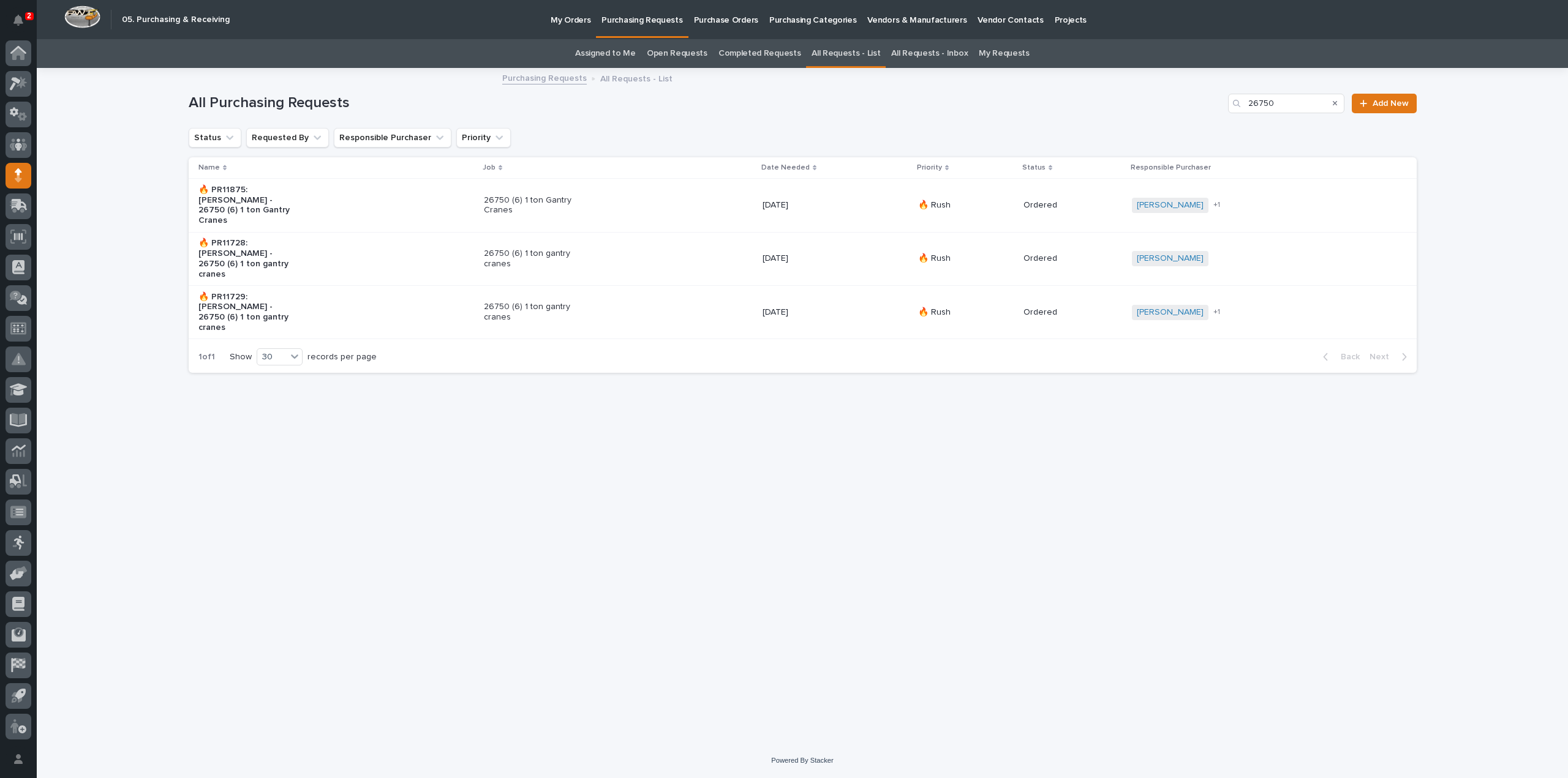
click at [275, 292] on p "🔥 PR11729: Derek Lenhart - 26750 (6) 1 ton gantry cranes" at bounding box center [249, 312] width 102 height 41
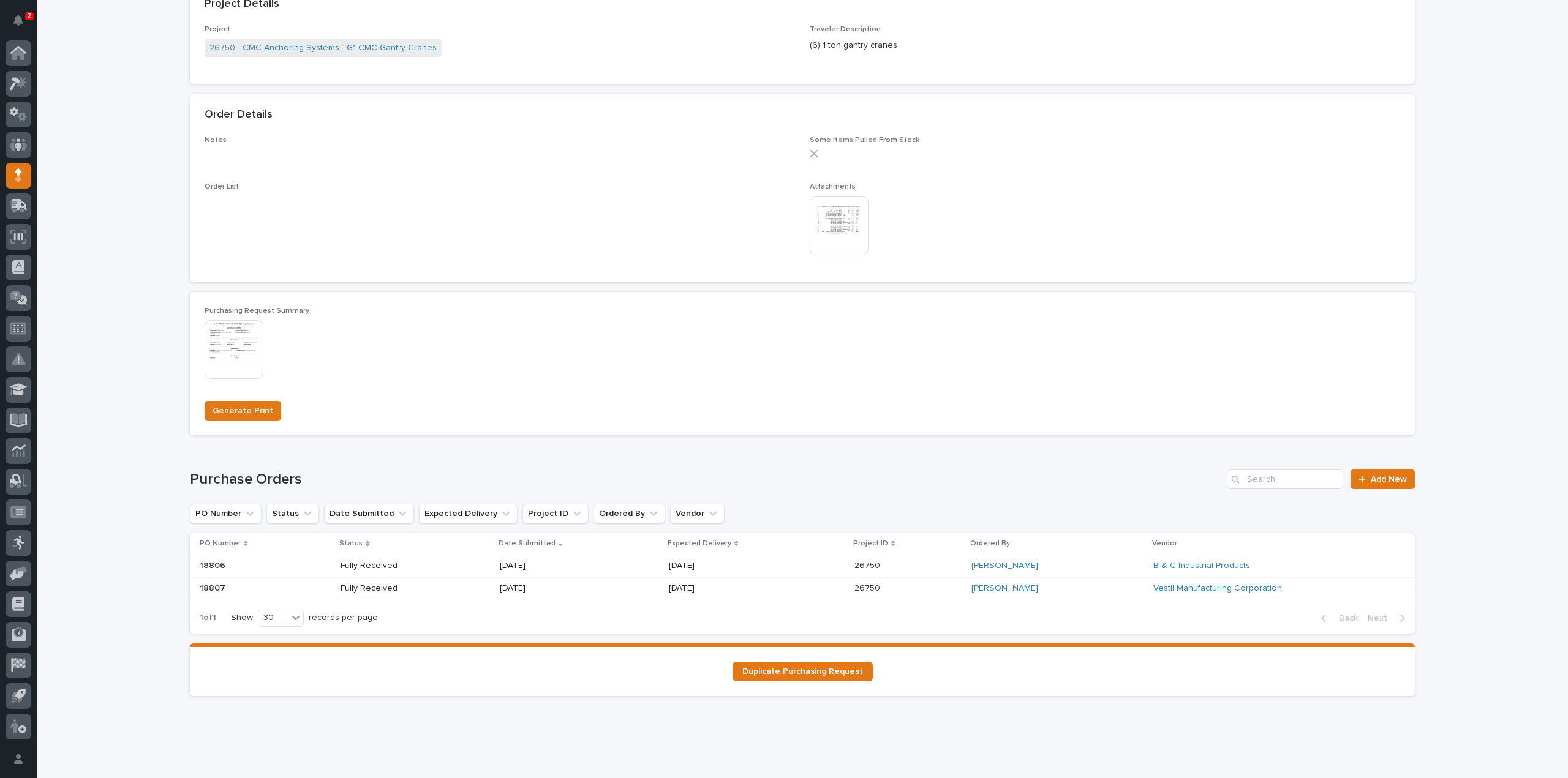
scroll to position [612, 0]
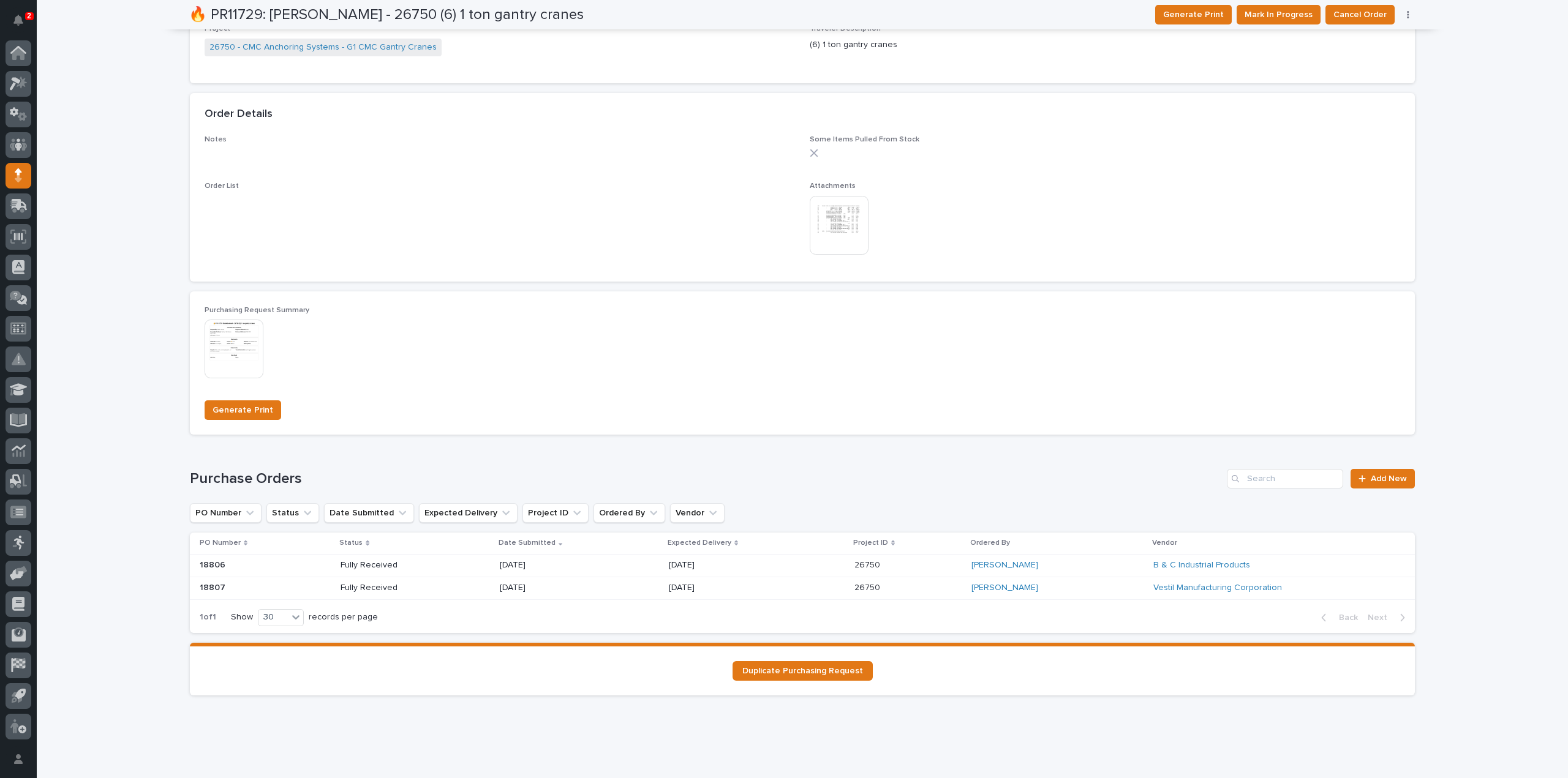
click at [370, 567] on p "Fully Received" at bounding box center [384, 566] width 88 height 11
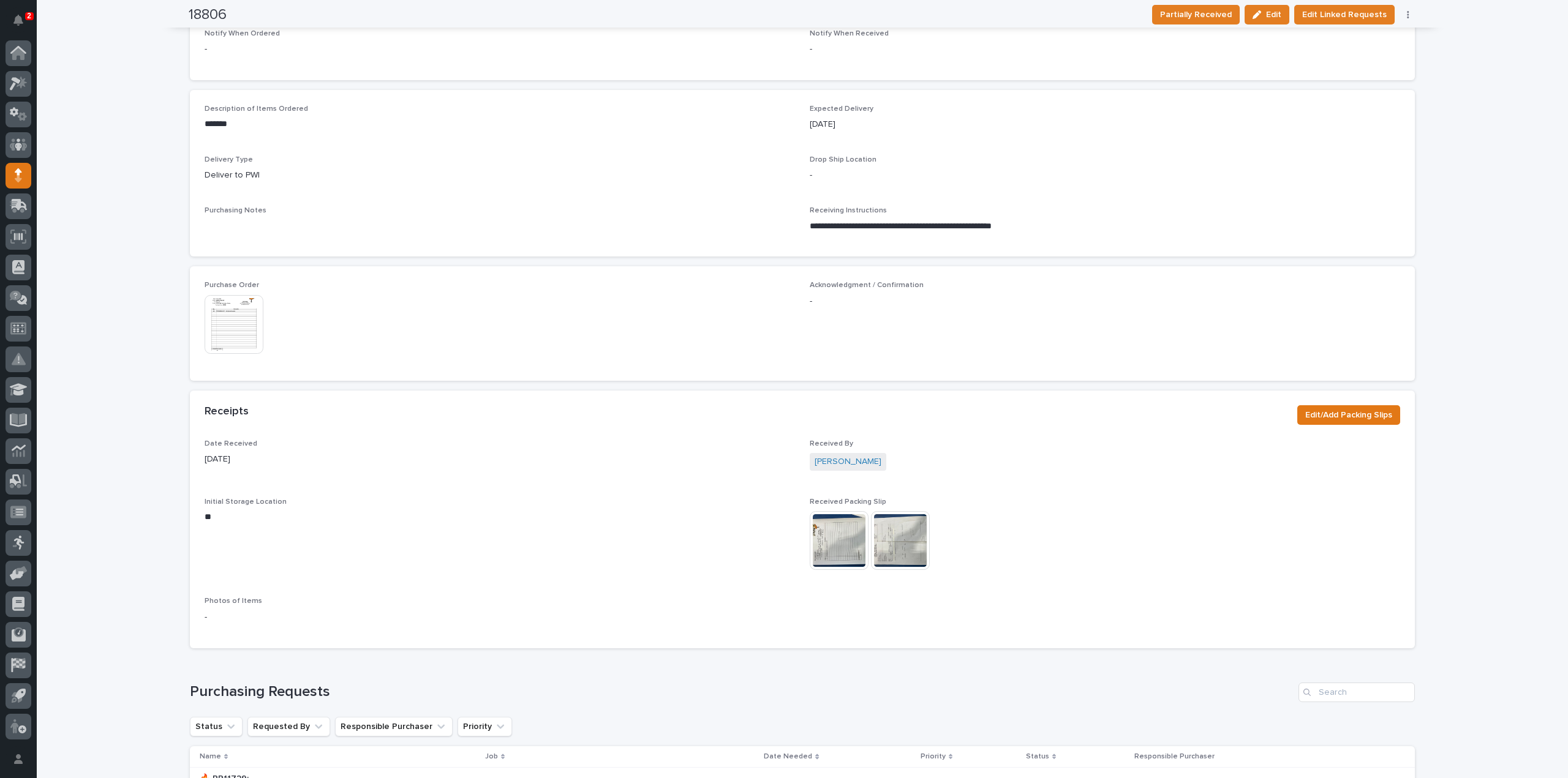
scroll to position [490, 0]
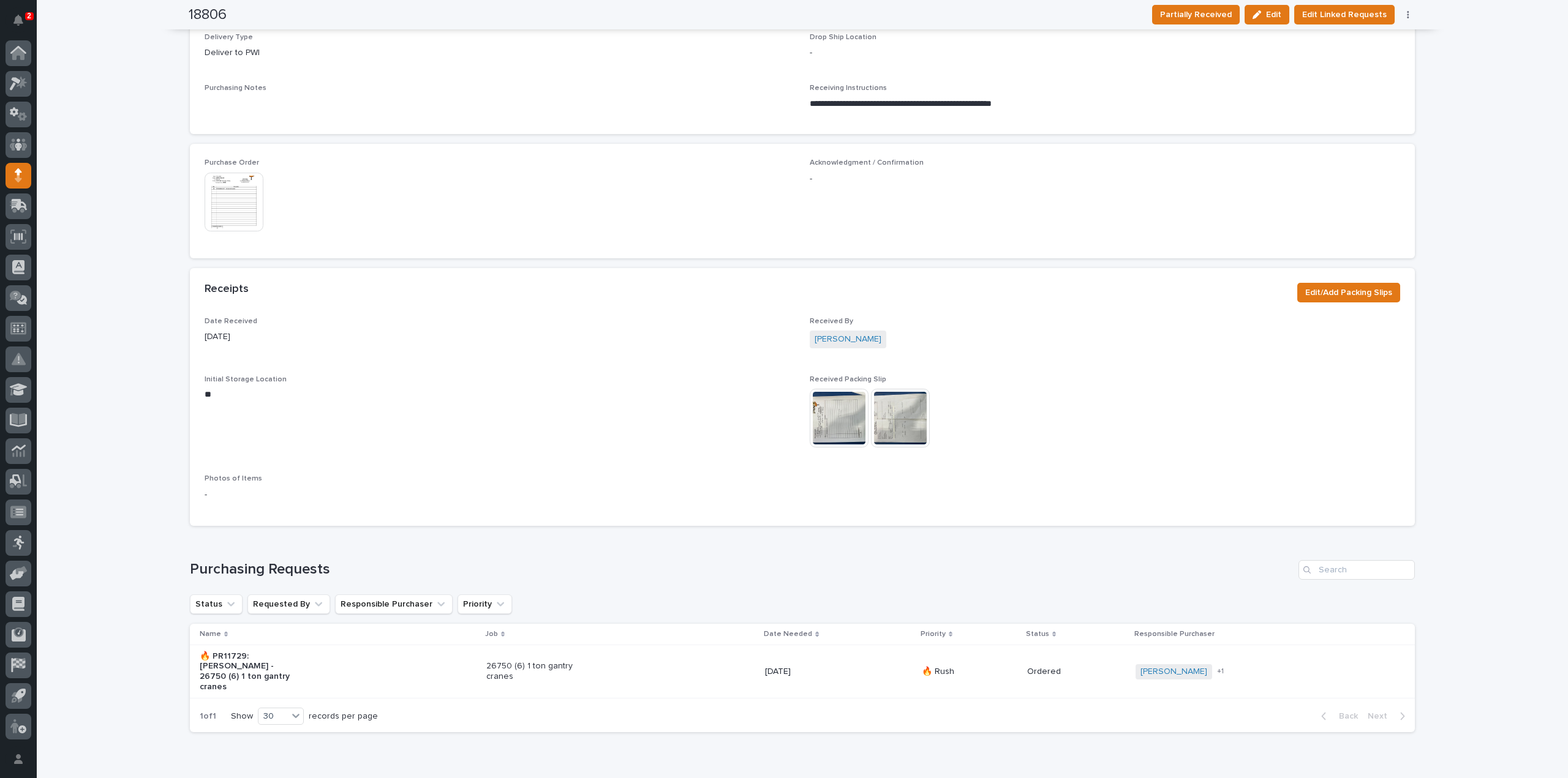
click at [226, 198] on img at bounding box center [234, 201] width 59 height 59
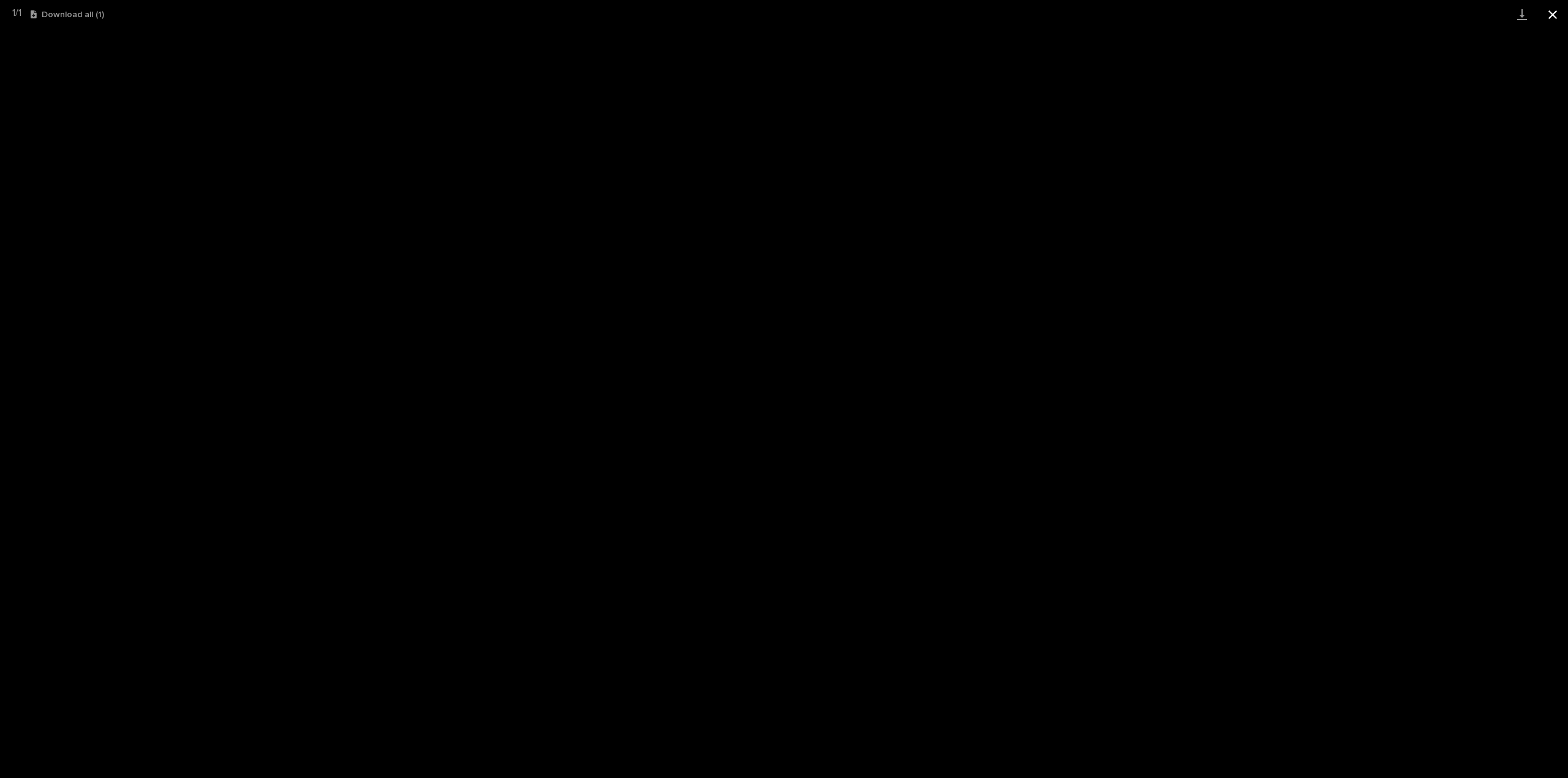
click at [1555, 17] on button "Close gallery" at bounding box center [1553, 14] width 31 height 29
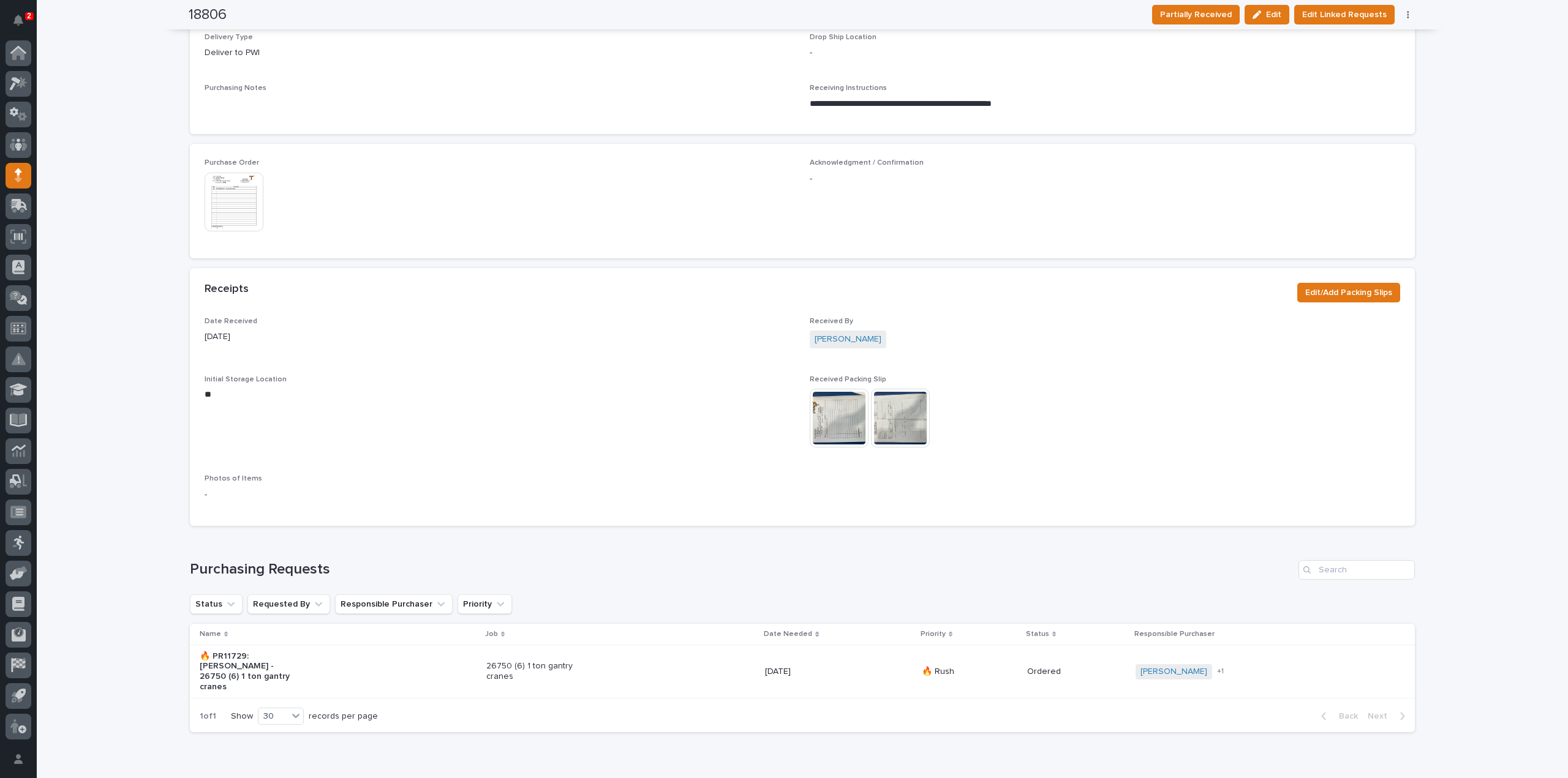
click at [906, 426] on img at bounding box center [900, 418] width 59 height 59
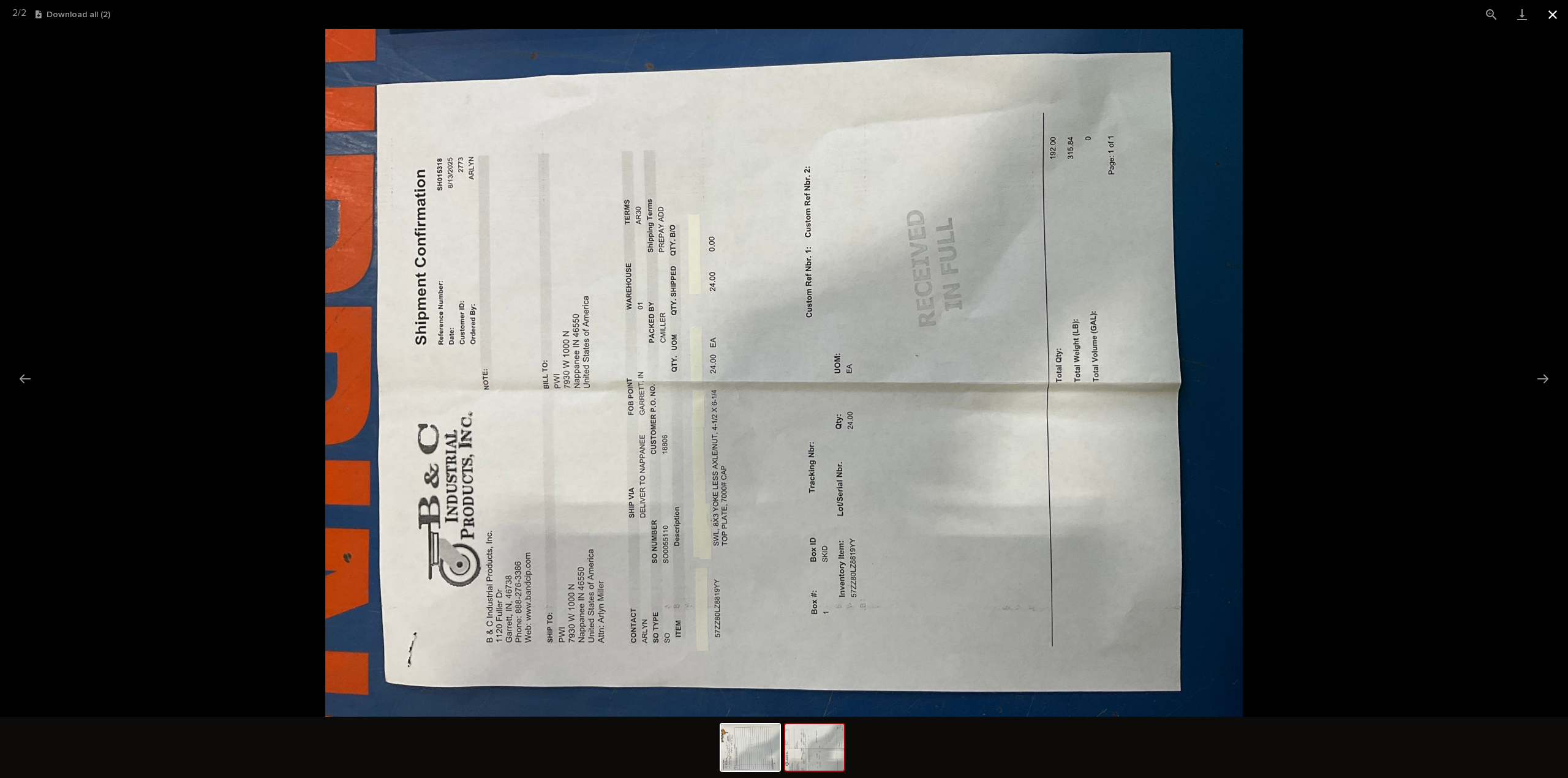
click at [1554, 12] on button "Close gallery" at bounding box center [1553, 14] width 31 height 29
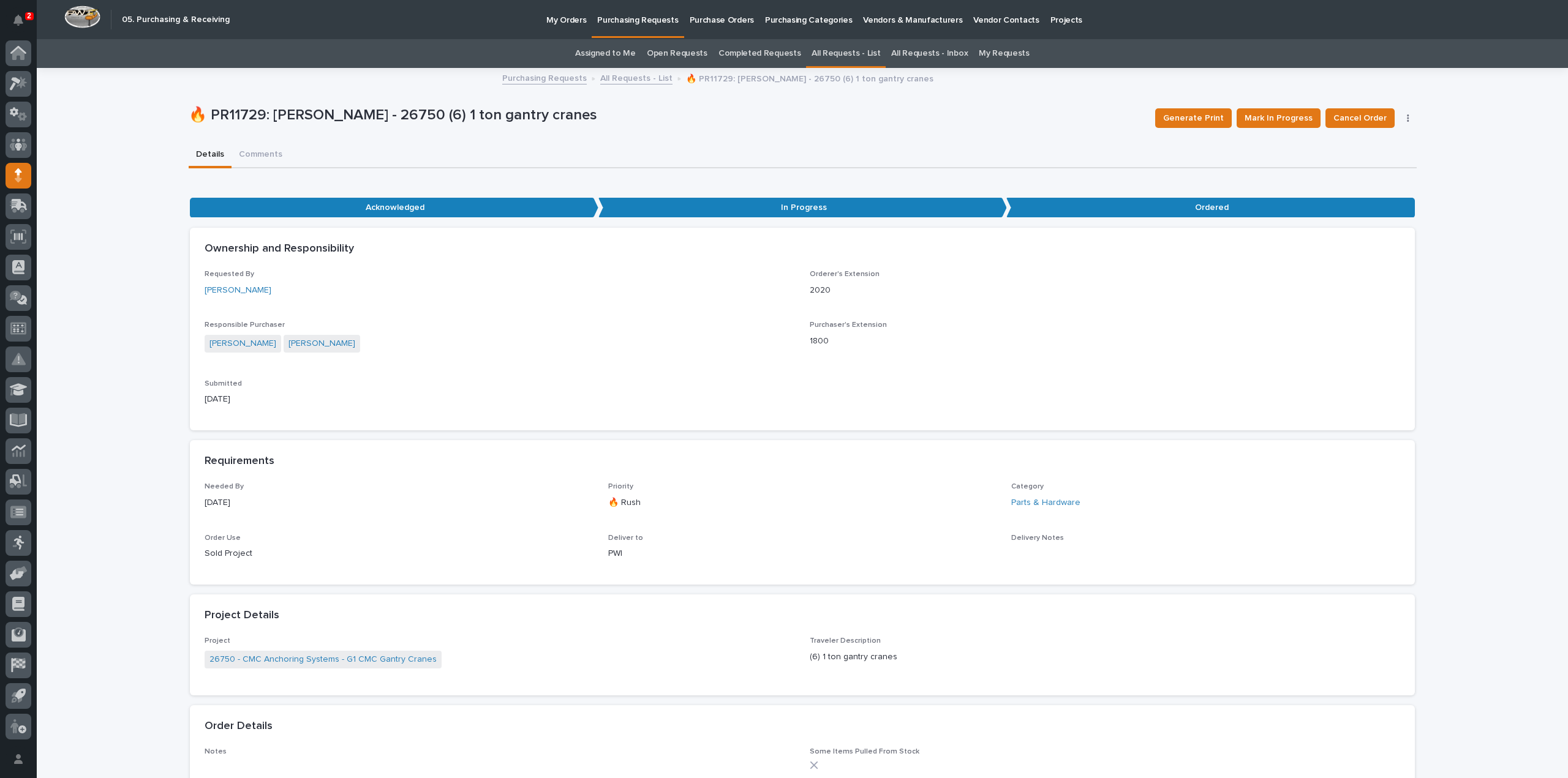
scroll to position [39, 0]
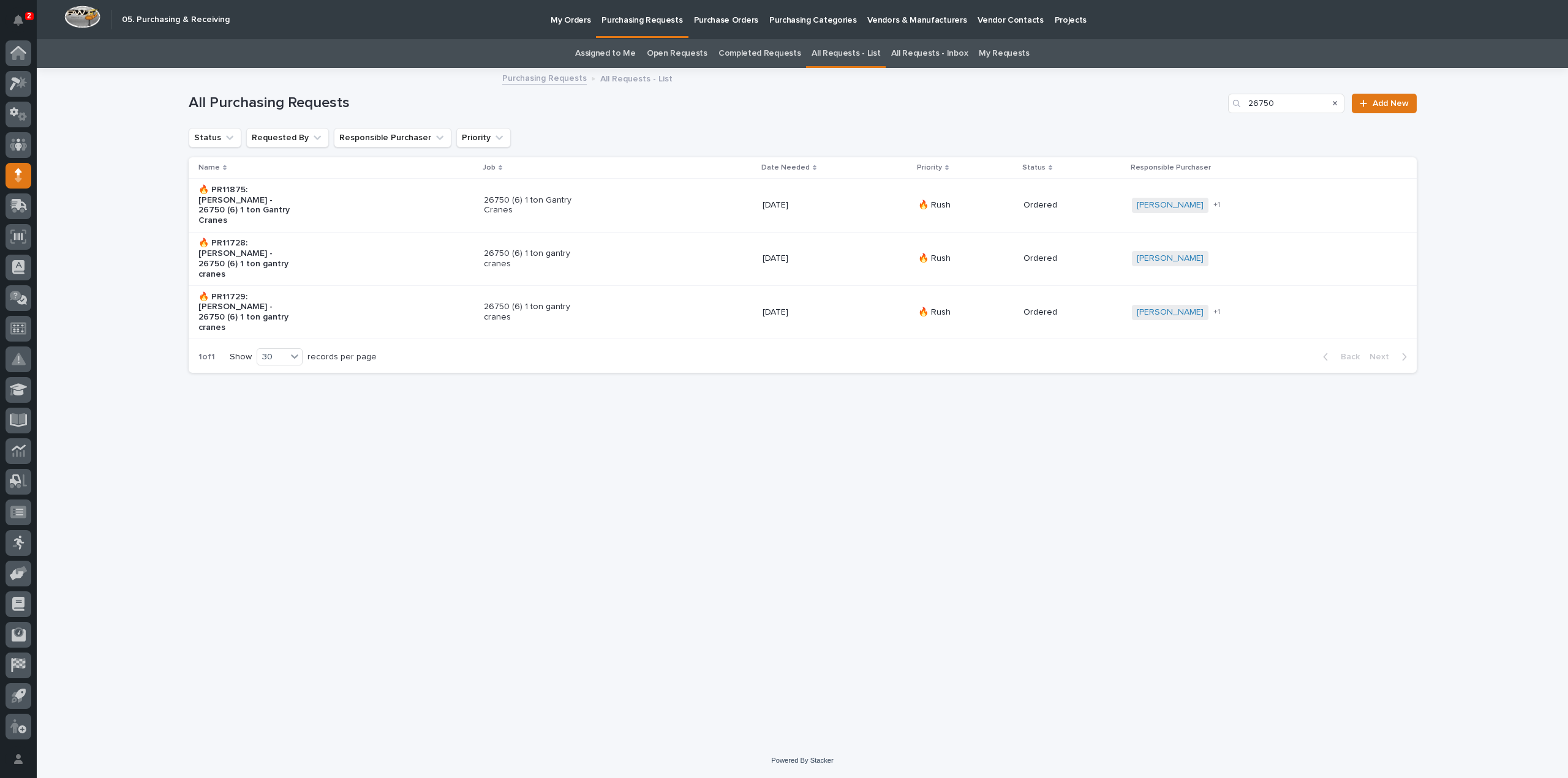
click at [552, 248] on p "26750 (6) 1 ton gantry cranes" at bounding box center [534, 258] width 102 height 21
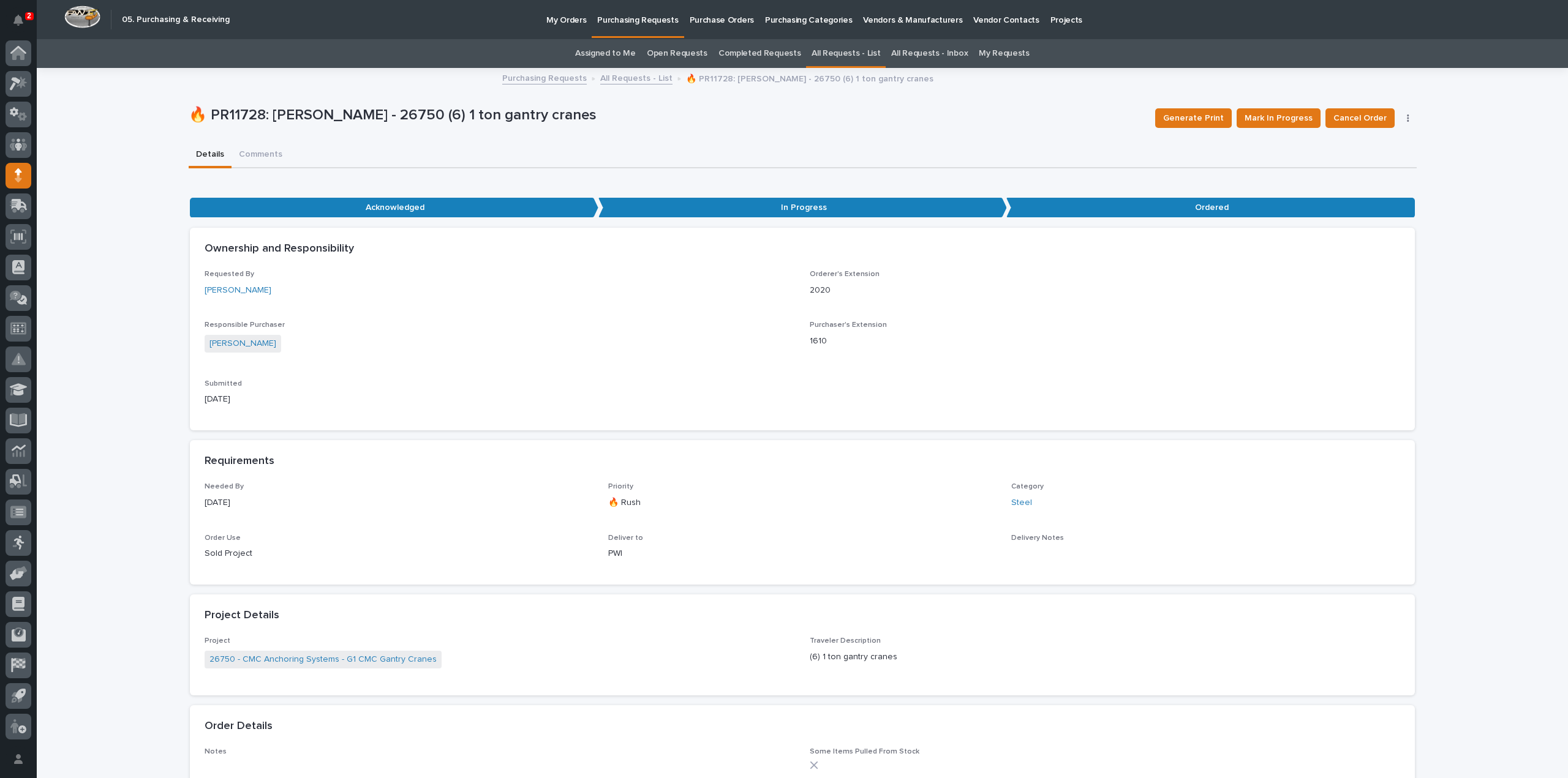
scroll to position [634, 0]
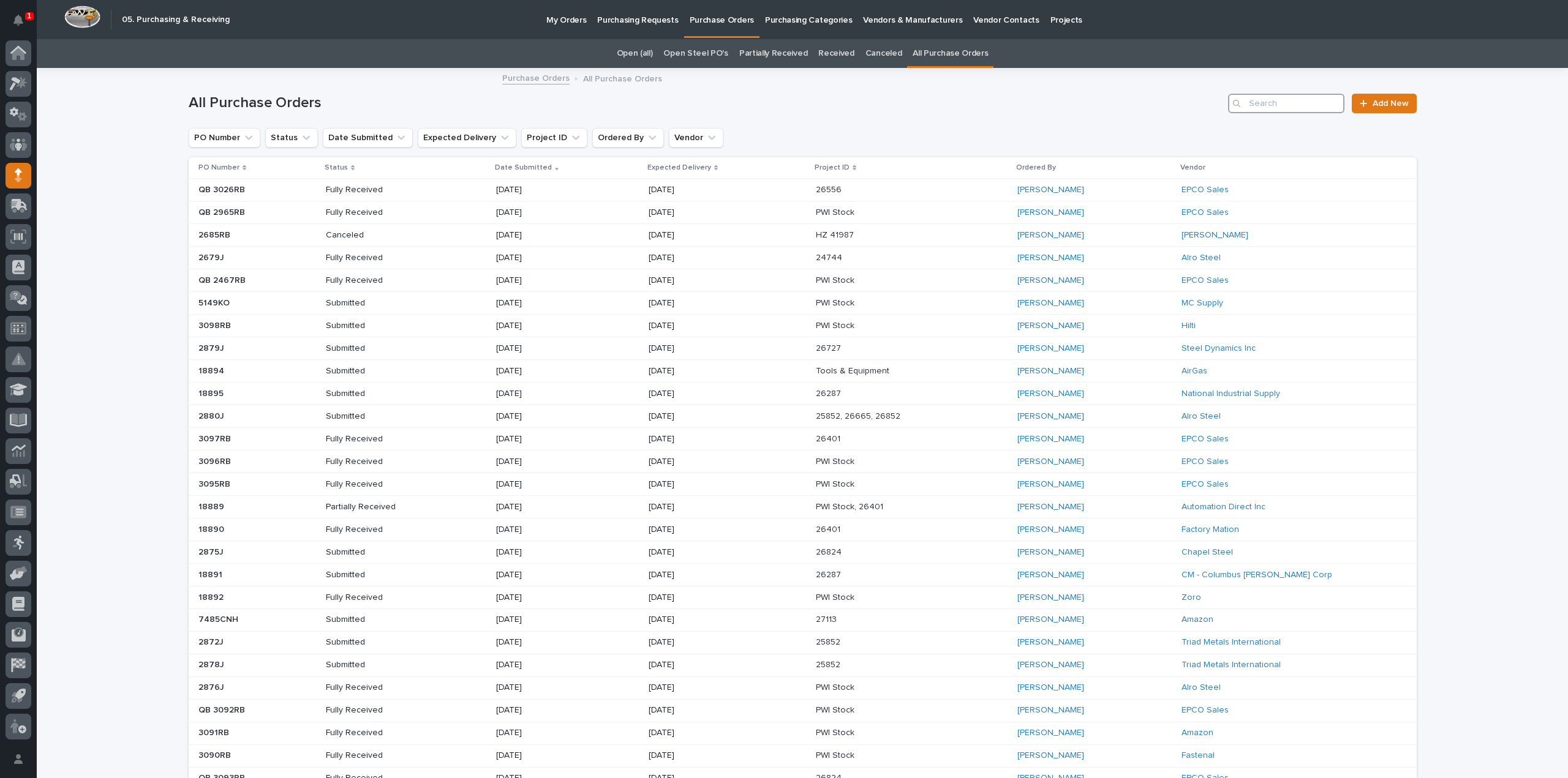
click at [1300, 106] on input "Search" at bounding box center [1285, 104] width 116 height 20
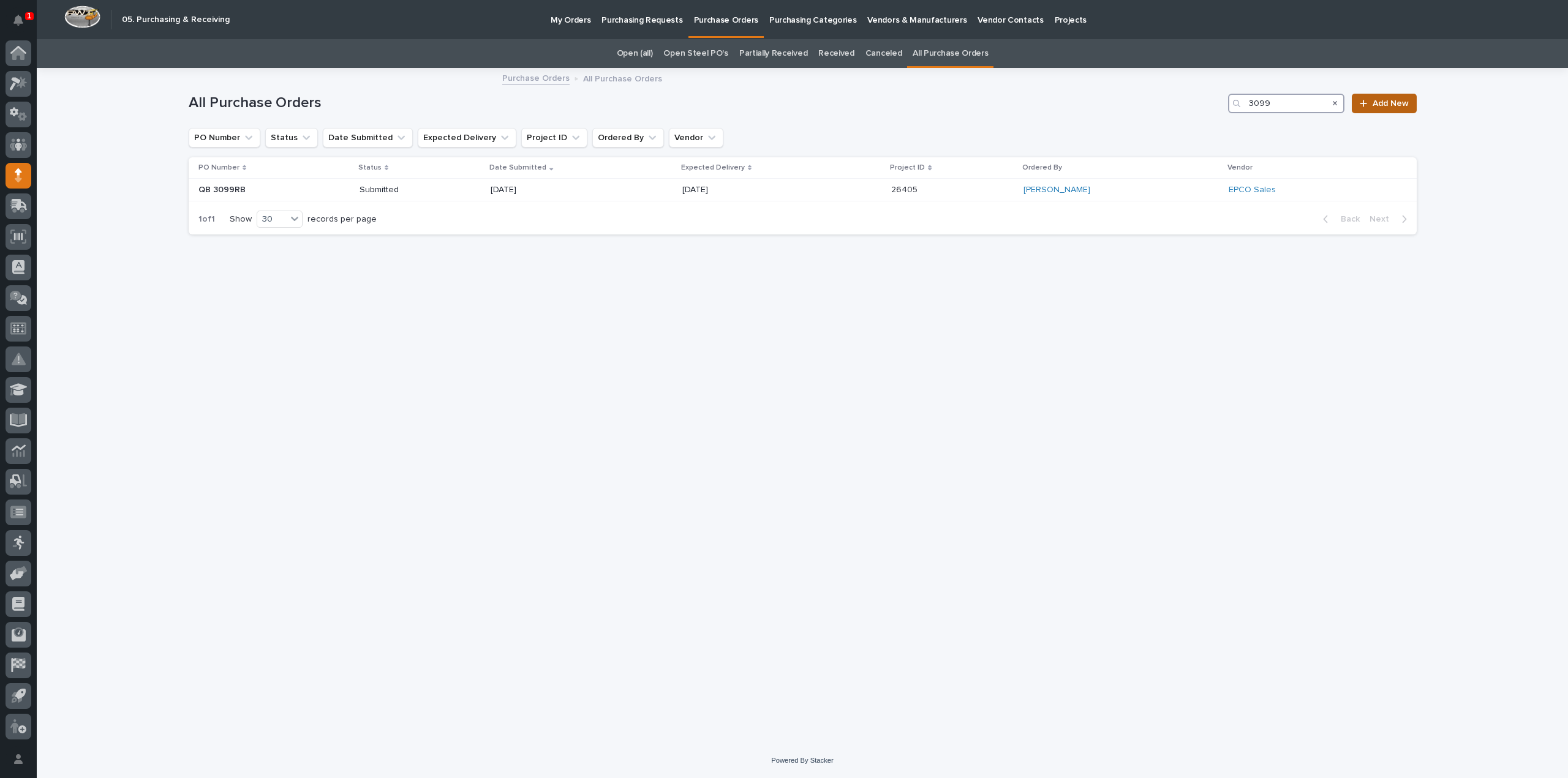
type input "3099"
click at [1367, 104] on icon at bounding box center [1363, 103] width 7 height 8
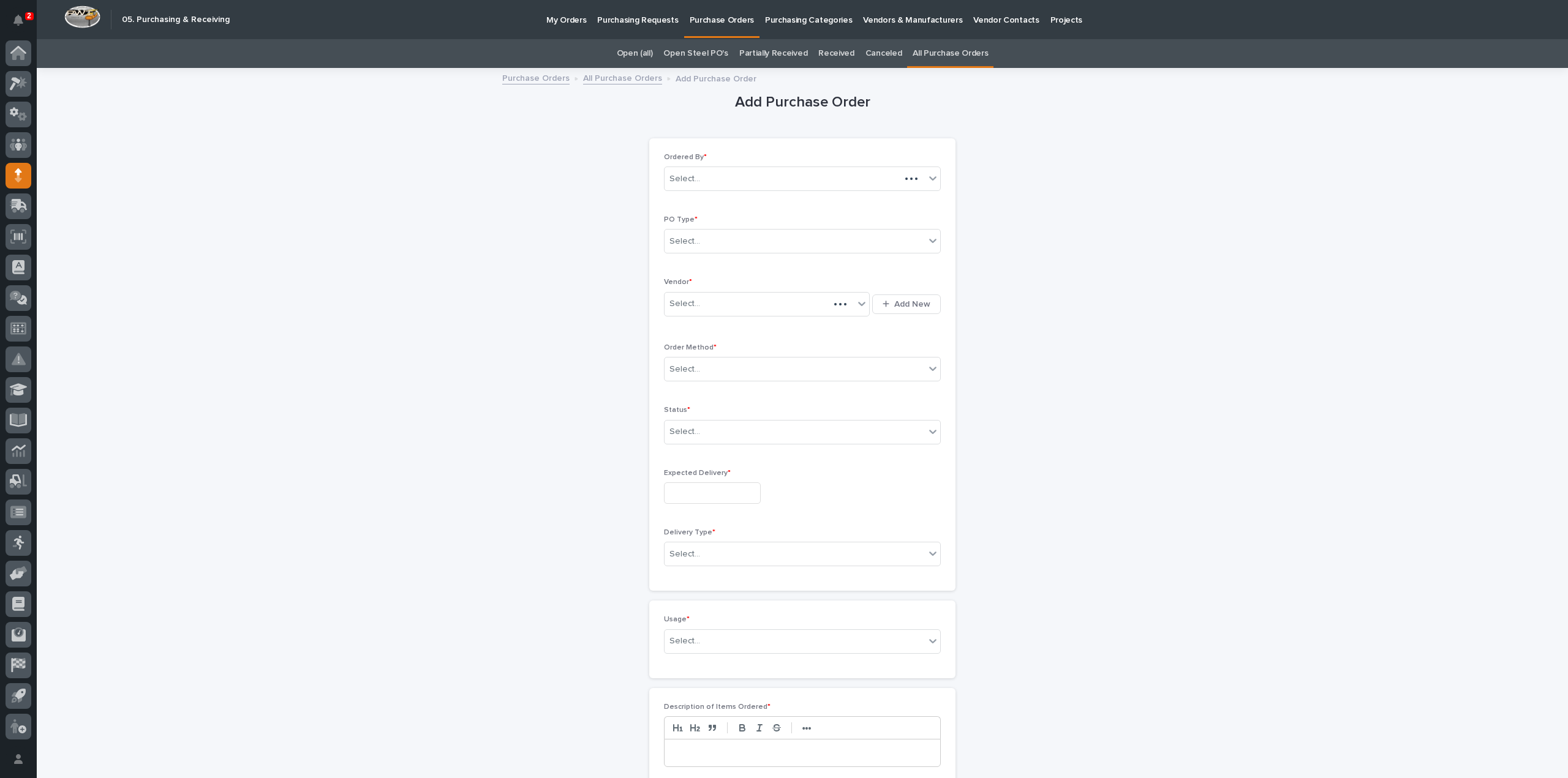
scroll to position [39, 0]
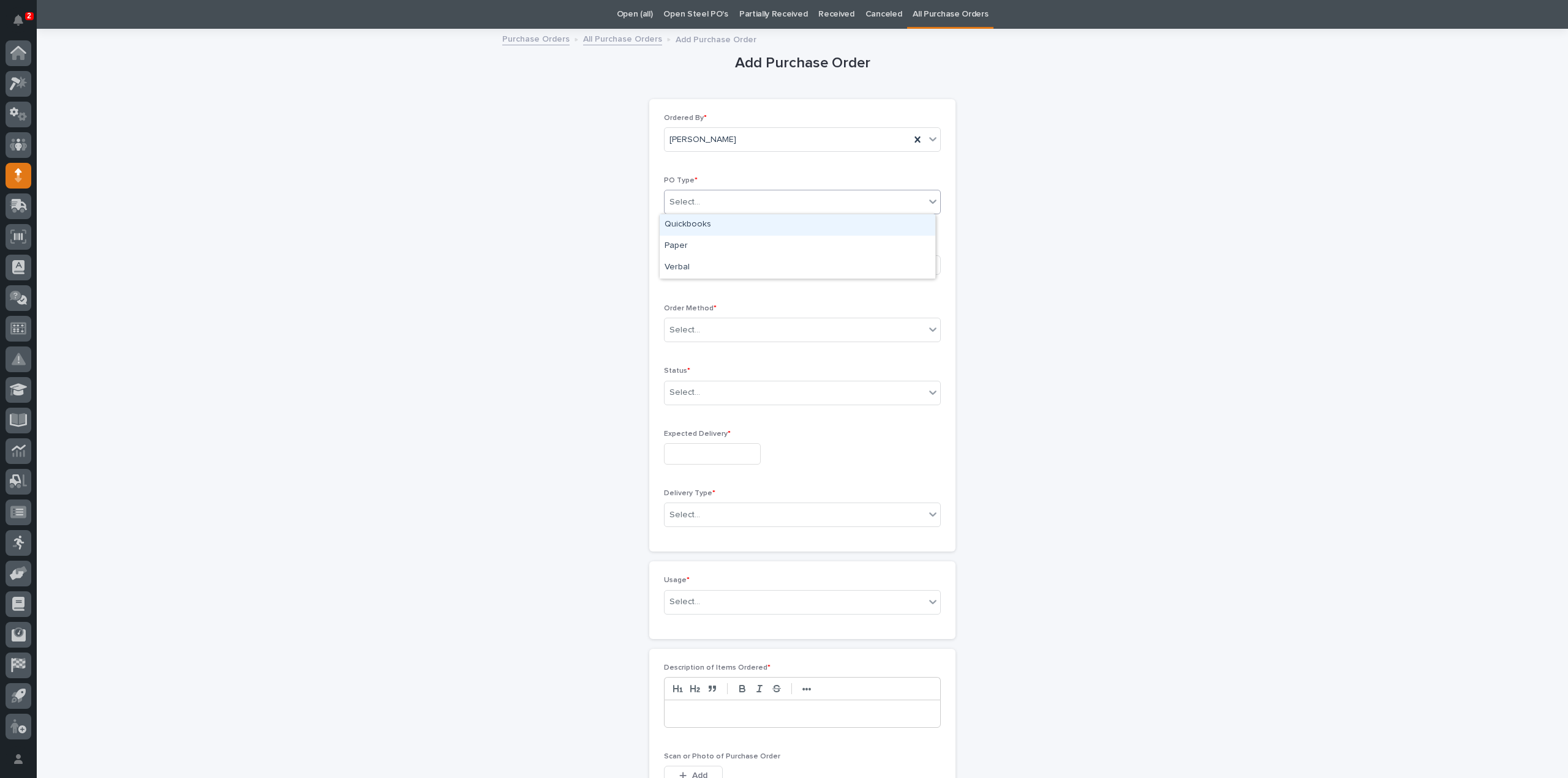
click at [676, 203] on div "Select..." at bounding box center [685, 202] width 31 height 13
click at [687, 222] on div "Quickbooks" at bounding box center [797, 225] width 275 height 22
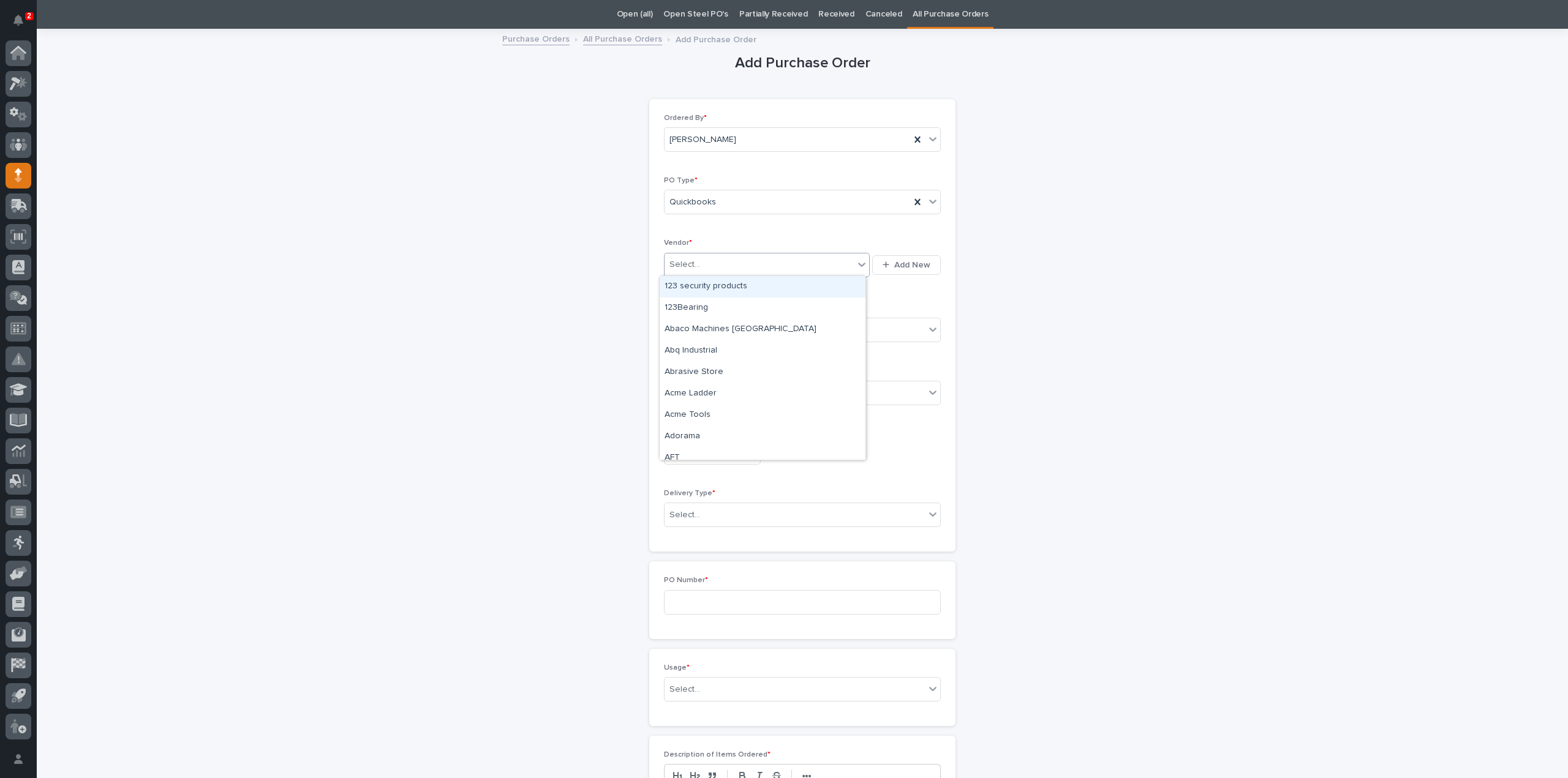
click at [685, 261] on div "Select..." at bounding box center [685, 264] width 31 height 13
type input "****"
click at [691, 288] on div "EPCO Sales" at bounding box center [763, 287] width 206 height 22
click at [688, 332] on div "Select..." at bounding box center [685, 330] width 31 height 13
click at [685, 375] on div "Email" at bounding box center [797, 374] width 275 height 22
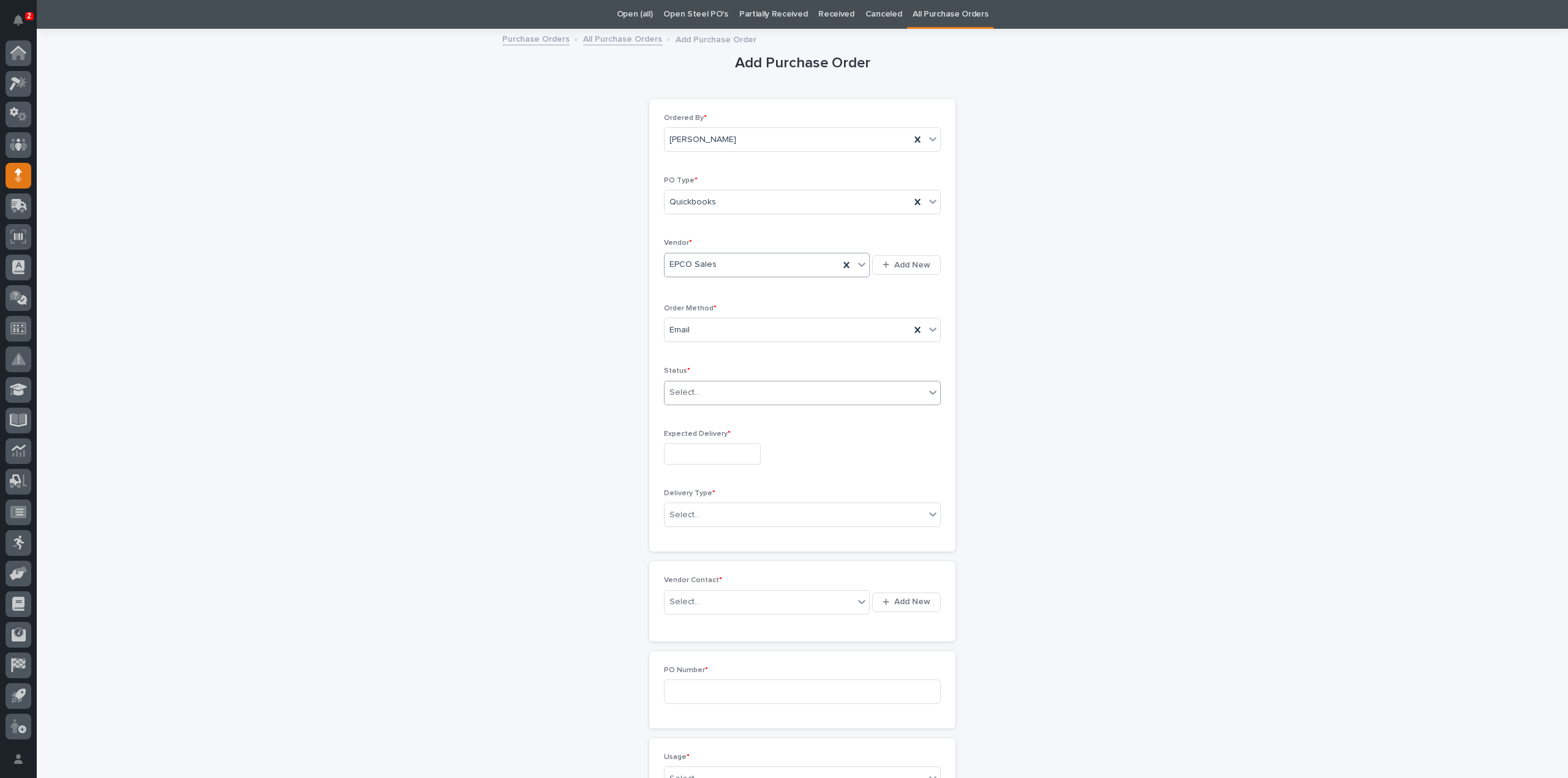
click at [700, 389] on div "Select..." at bounding box center [794, 393] width 260 height 20
drag, startPoint x: 686, startPoint y: 437, endPoint x: 685, endPoint y: 446, distance: 9.1
click at [686, 437] on div "Submitted" at bounding box center [797, 436] width 275 height 22
click at [683, 452] on input "text" at bounding box center [711, 454] width 97 height 22
click at [742, 311] on div "5" at bounding box center [744, 312] width 16 height 16
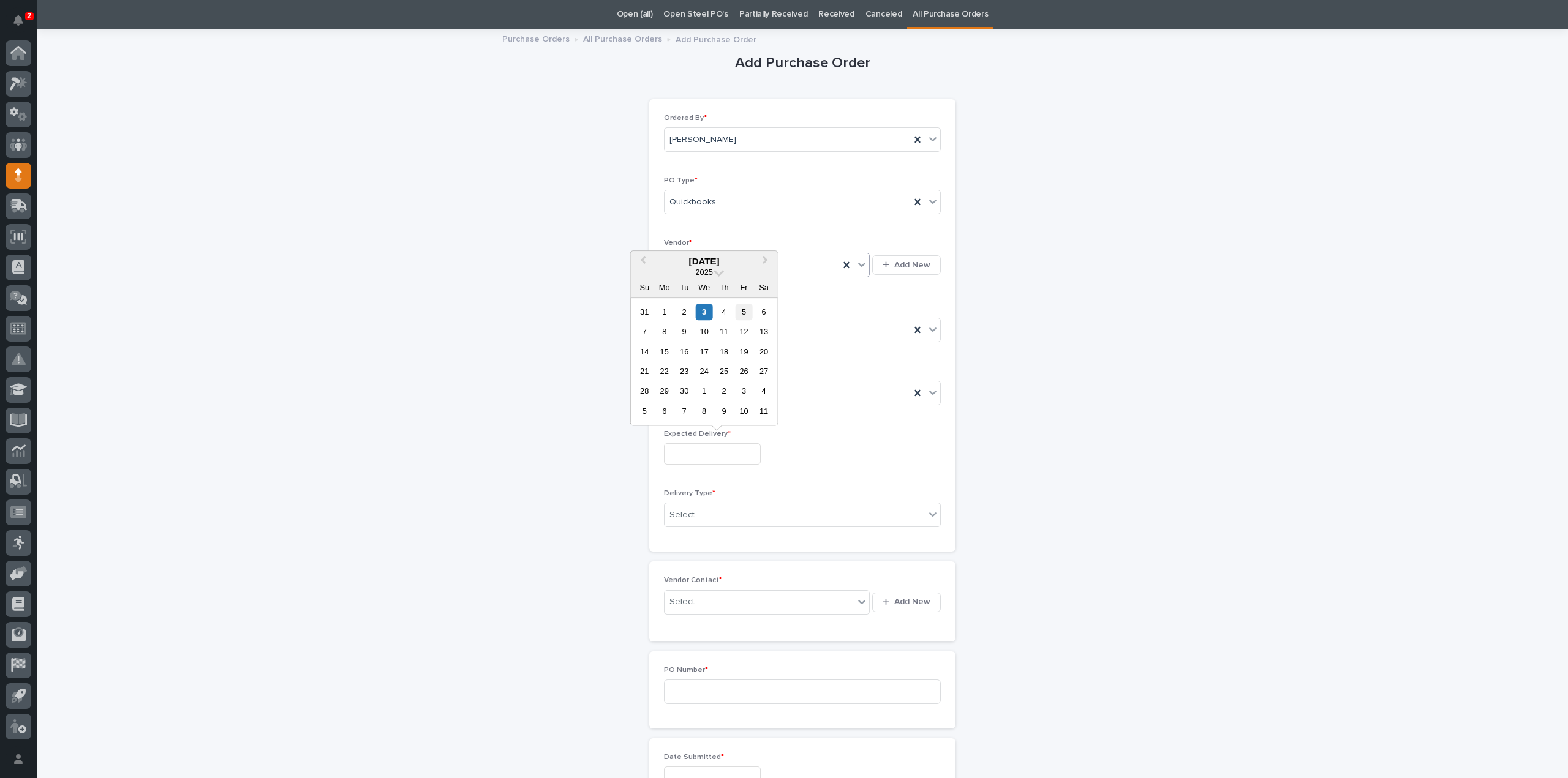
type input "**********"
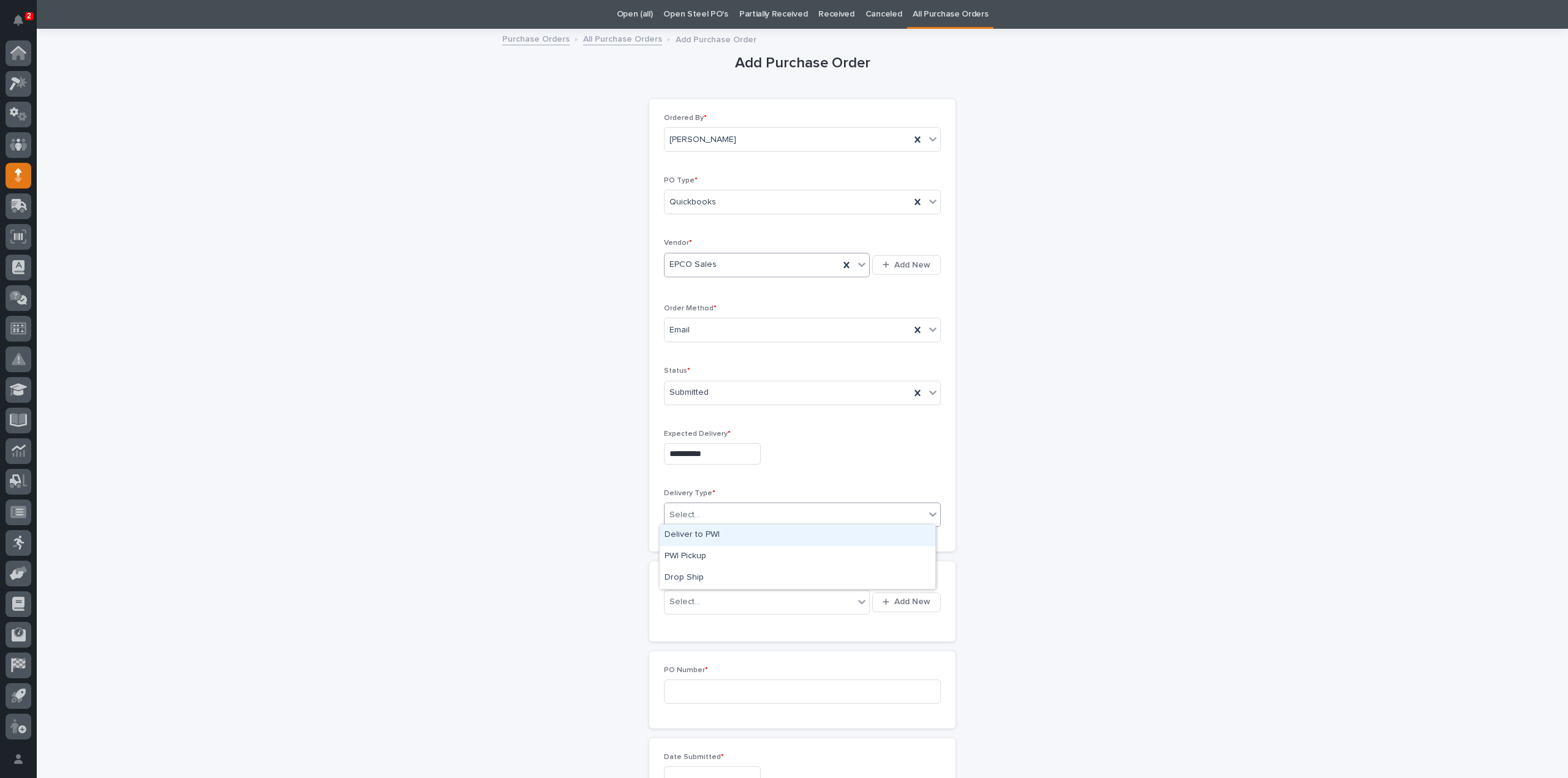
click at [687, 518] on div "Select..." at bounding box center [685, 515] width 31 height 13
click at [689, 536] on div "Deliver to PWI" at bounding box center [797, 535] width 275 height 22
click at [683, 601] on div "Select..." at bounding box center [685, 602] width 31 height 13
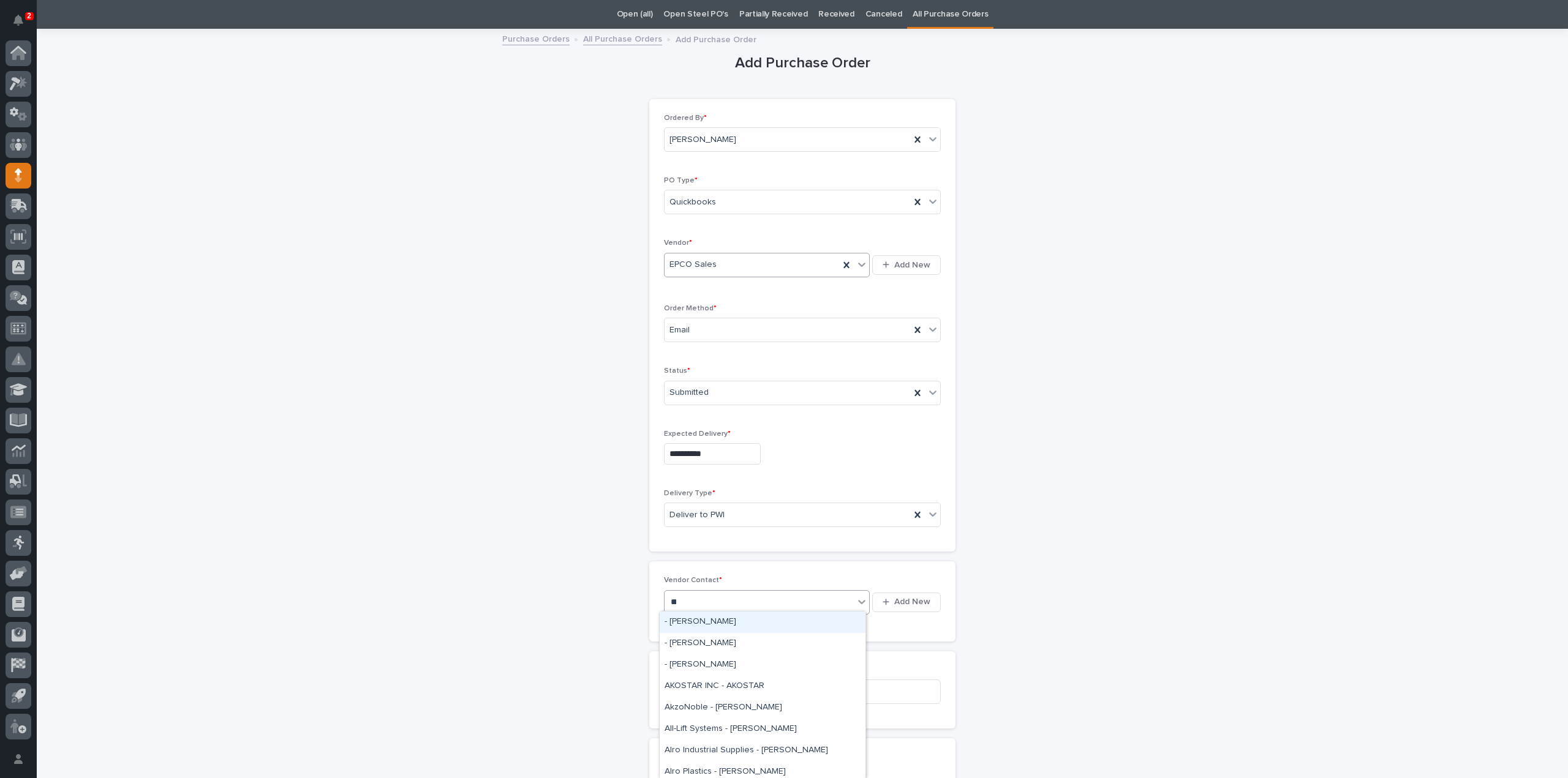
type input "***"
click at [730, 626] on div "EPCO Sales - Keith Schrock" at bounding box center [763, 623] width 206 height 22
click at [706, 691] on input at bounding box center [802, 691] width 277 height 24
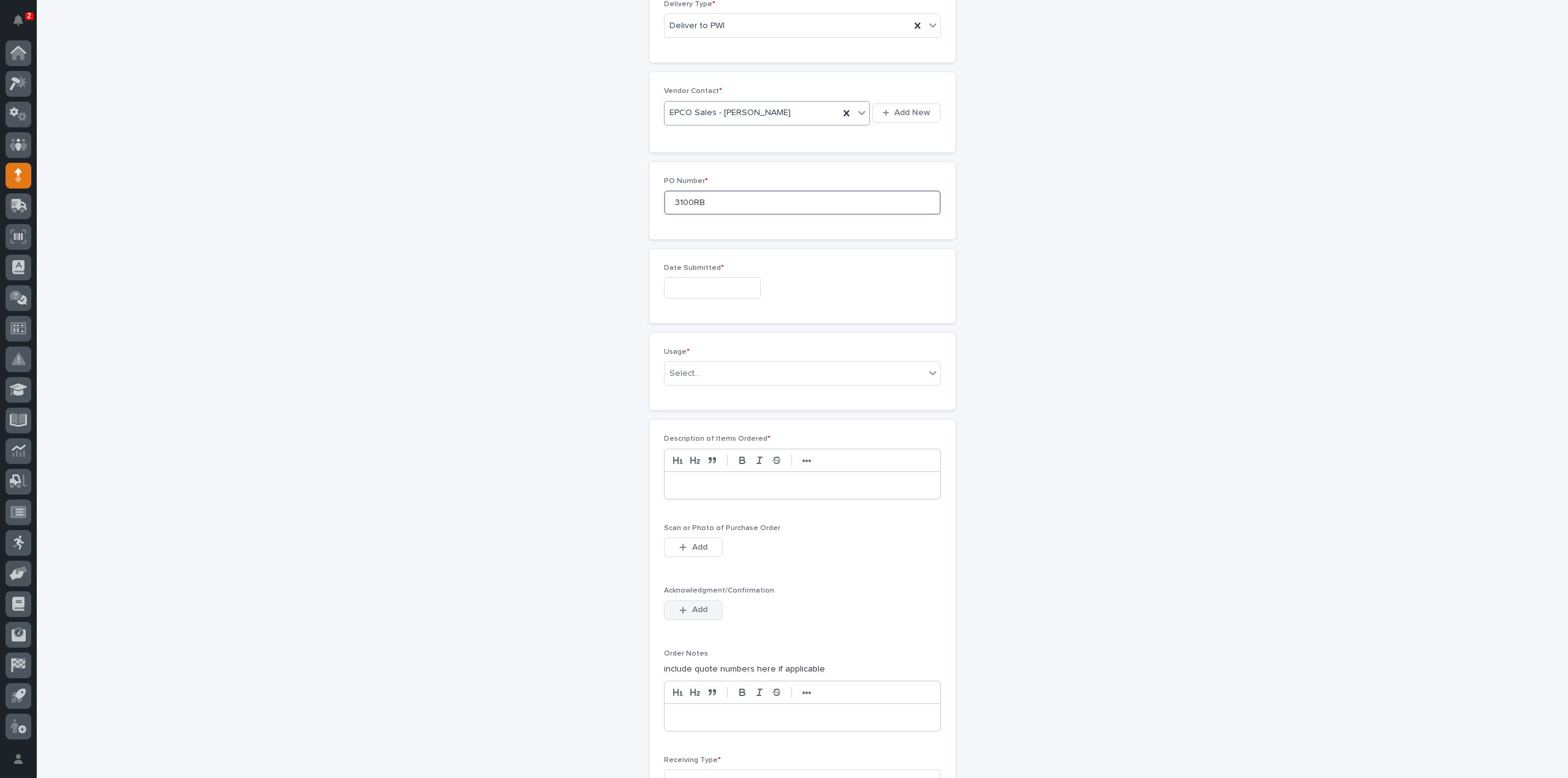
scroll to position [529, 0]
type input "3100RB"
click at [683, 283] on input "text" at bounding box center [711, 288] width 97 height 22
click at [707, 143] on div "3" at bounding box center [704, 144] width 16 height 16
type input "**********"
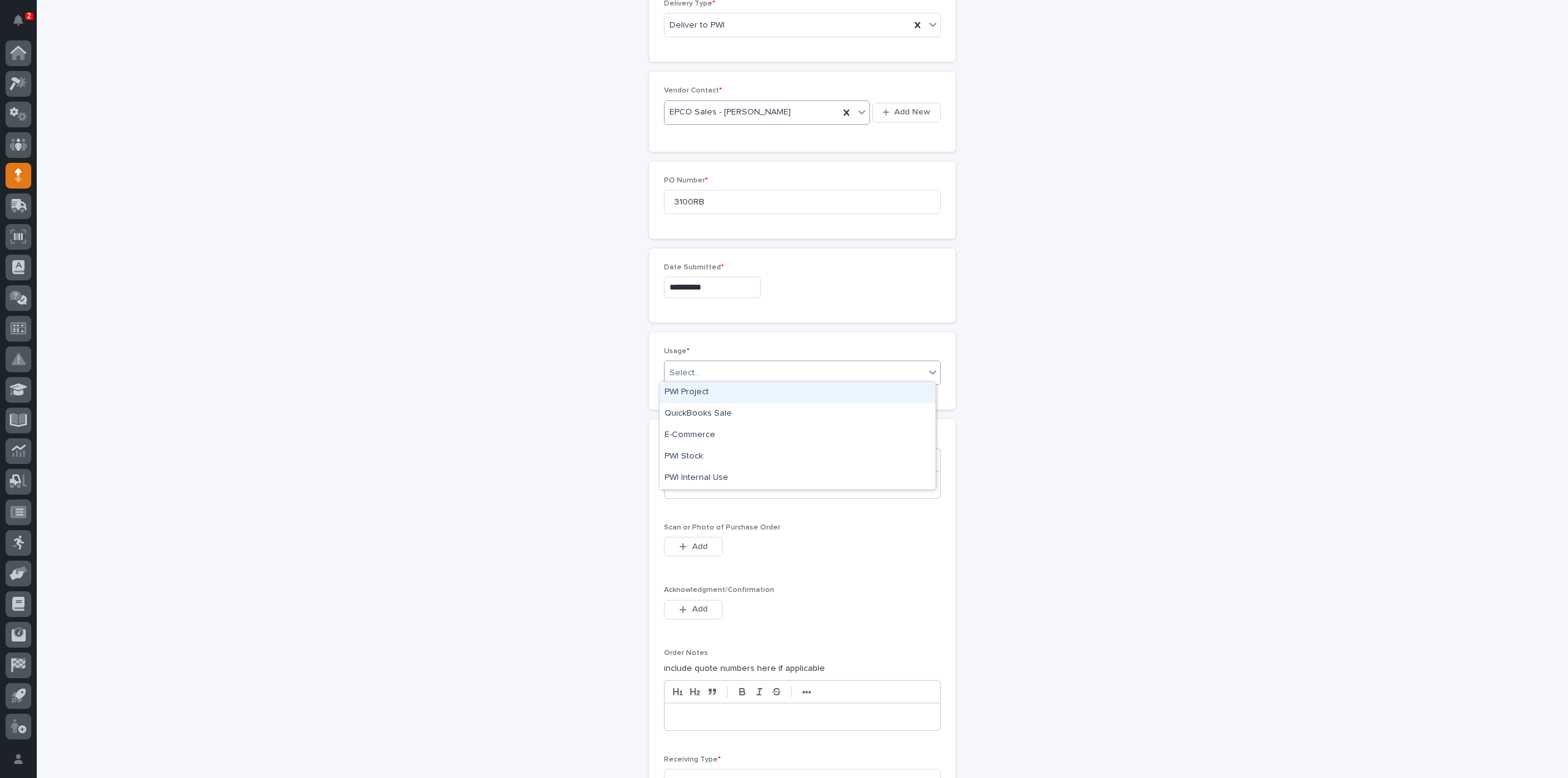
click at [694, 369] on div "Select..." at bounding box center [794, 373] width 260 height 20
drag, startPoint x: 685, startPoint y: 454, endPoint x: 689, endPoint y: 465, distance: 11.7
click at [685, 455] on div "PWI Stock" at bounding box center [797, 458] width 275 height 22
click at [690, 486] on p at bounding box center [802, 486] width 257 height 13
click at [692, 542] on span "Add" at bounding box center [700, 547] width 15 height 11
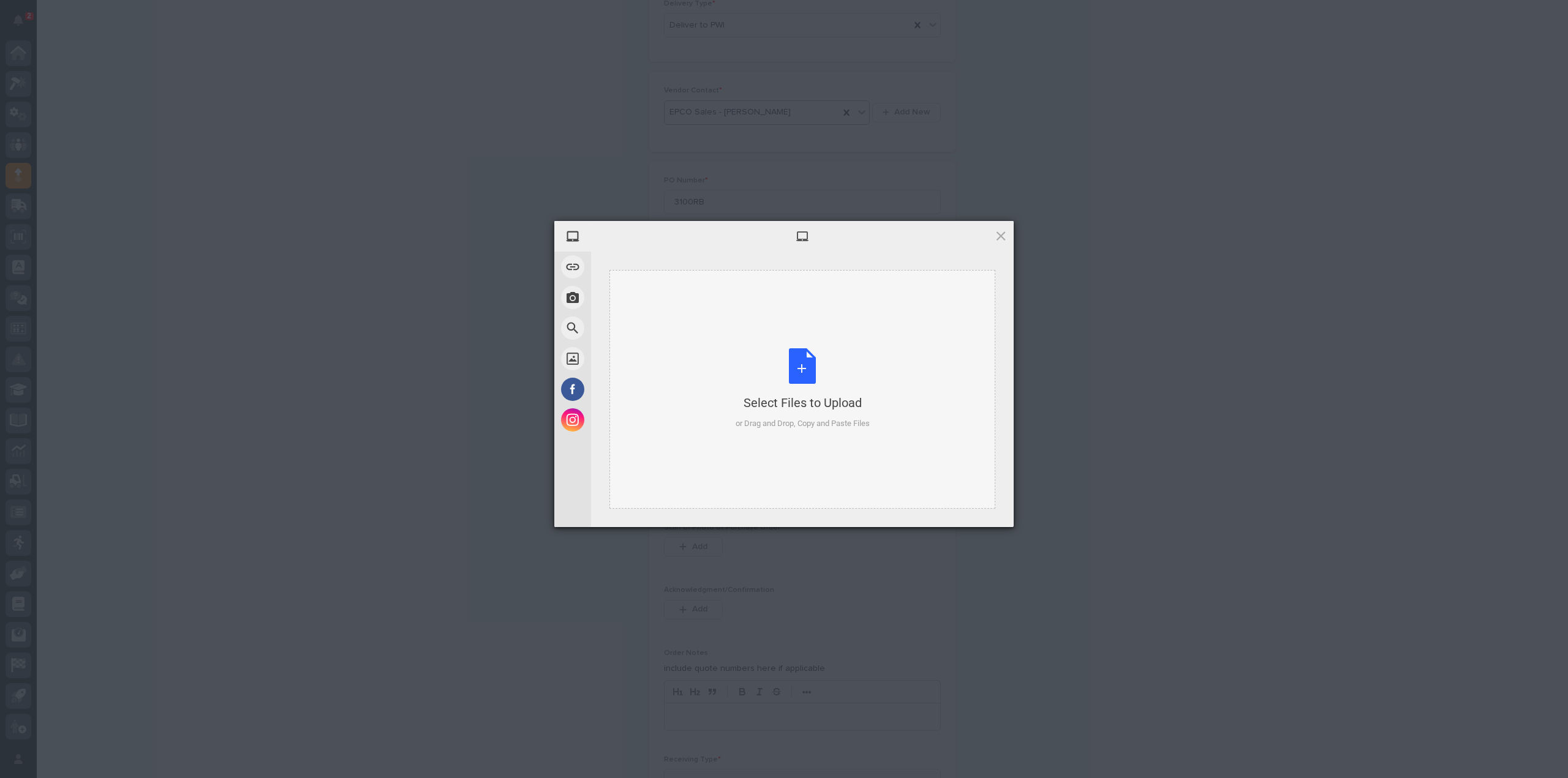
click at [809, 372] on div "Select Files to Upload or Drag and Drop, Copy and Paste Files" at bounding box center [803, 389] width 135 height 81
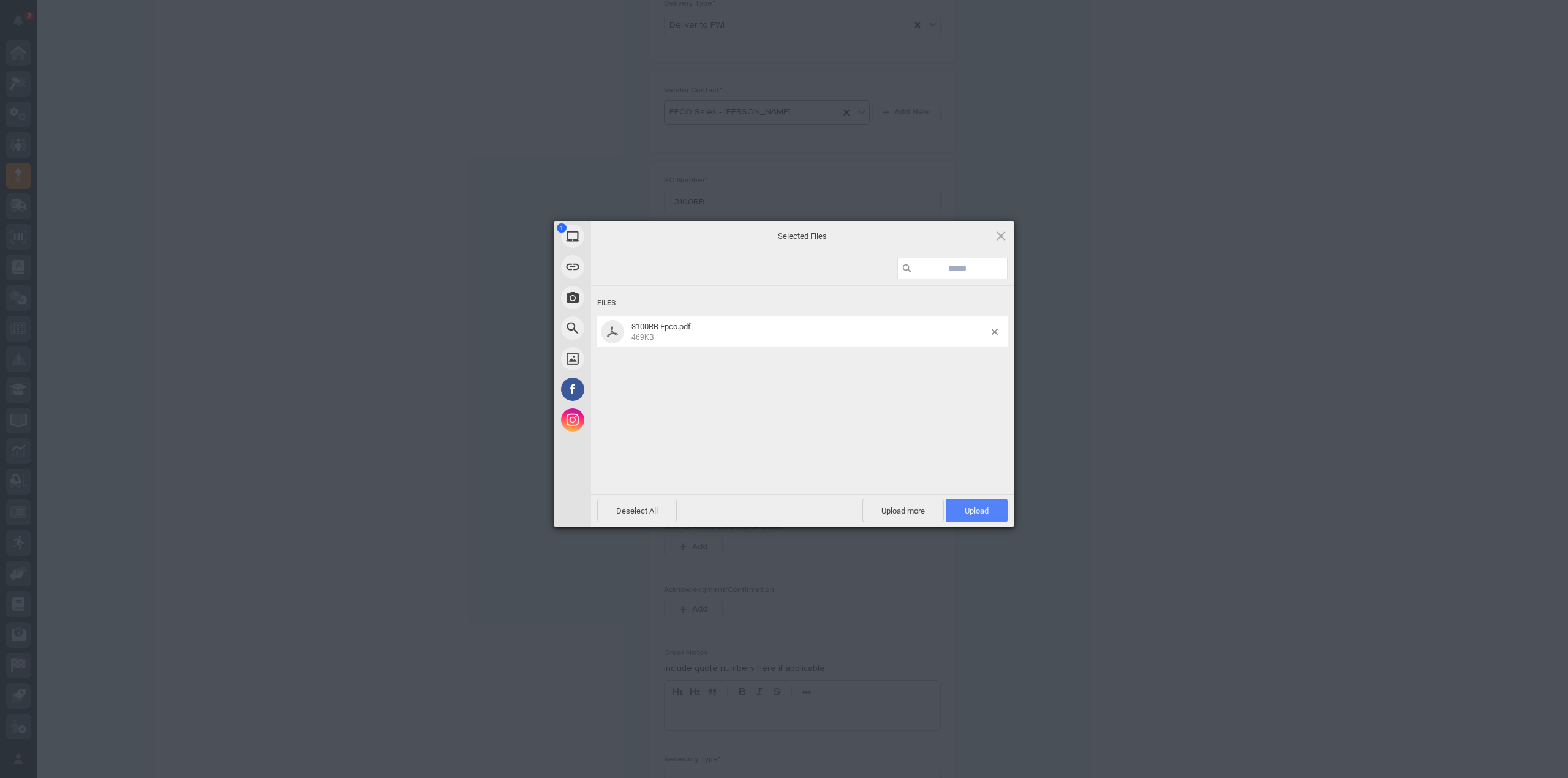
click at [986, 509] on span "Upload 1" at bounding box center [977, 511] width 23 height 9
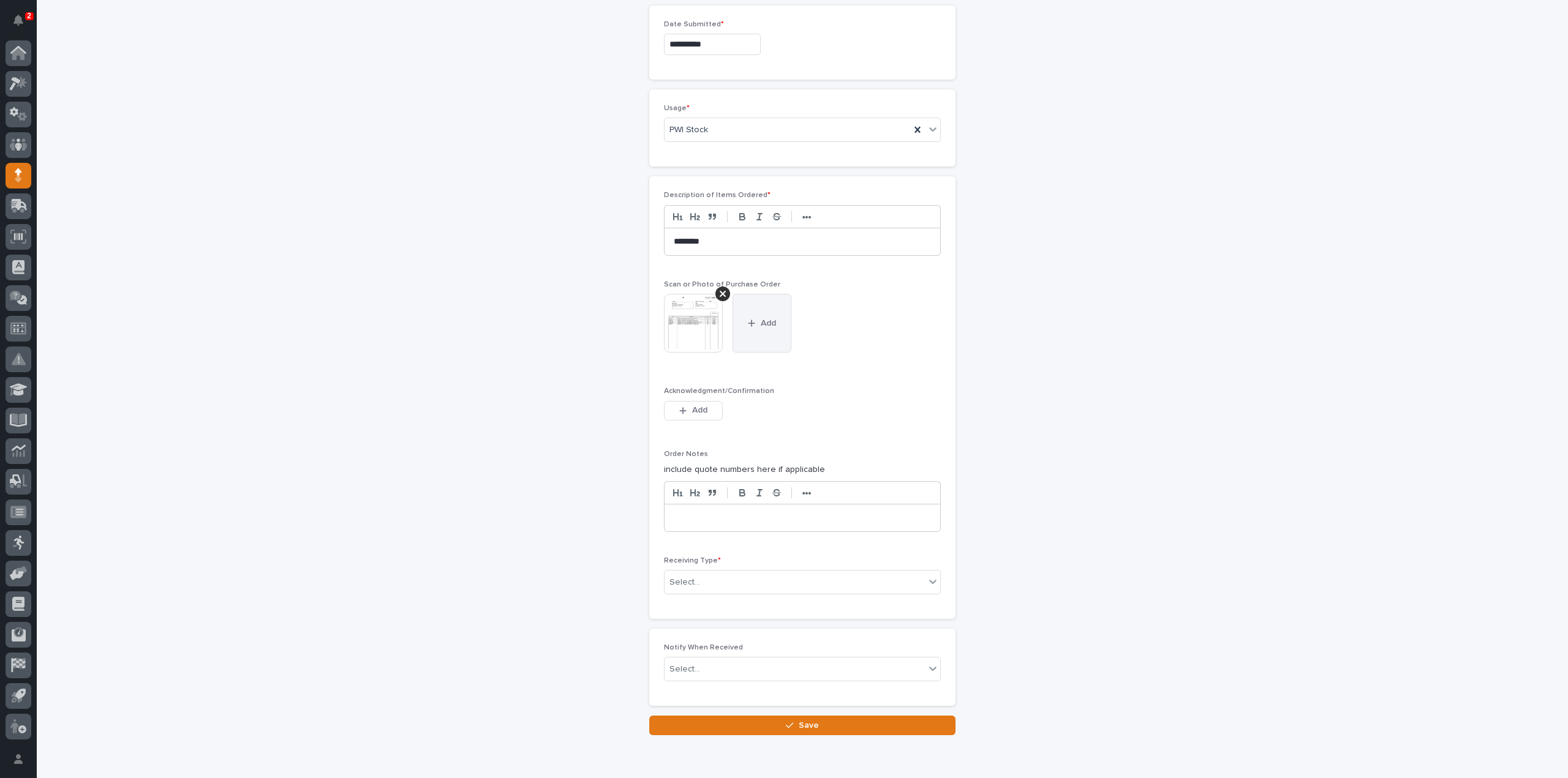
scroll to position [796, 0]
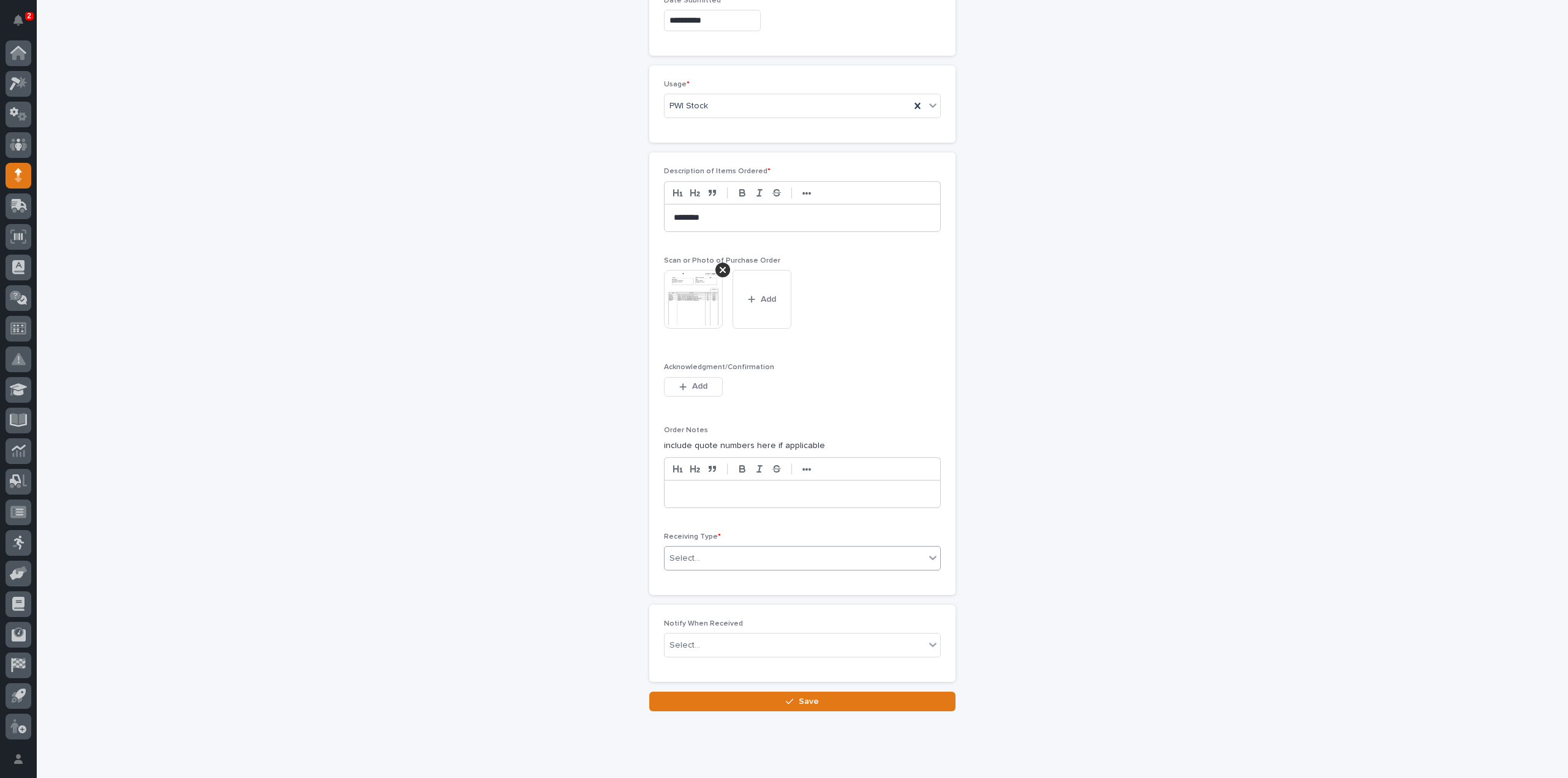
click at [721, 558] on div "Select..." at bounding box center [794, 559] width 260 height 20
click at [687, 644] on div "Deliver to" at bounding box center [797, 640] width 275 height 22
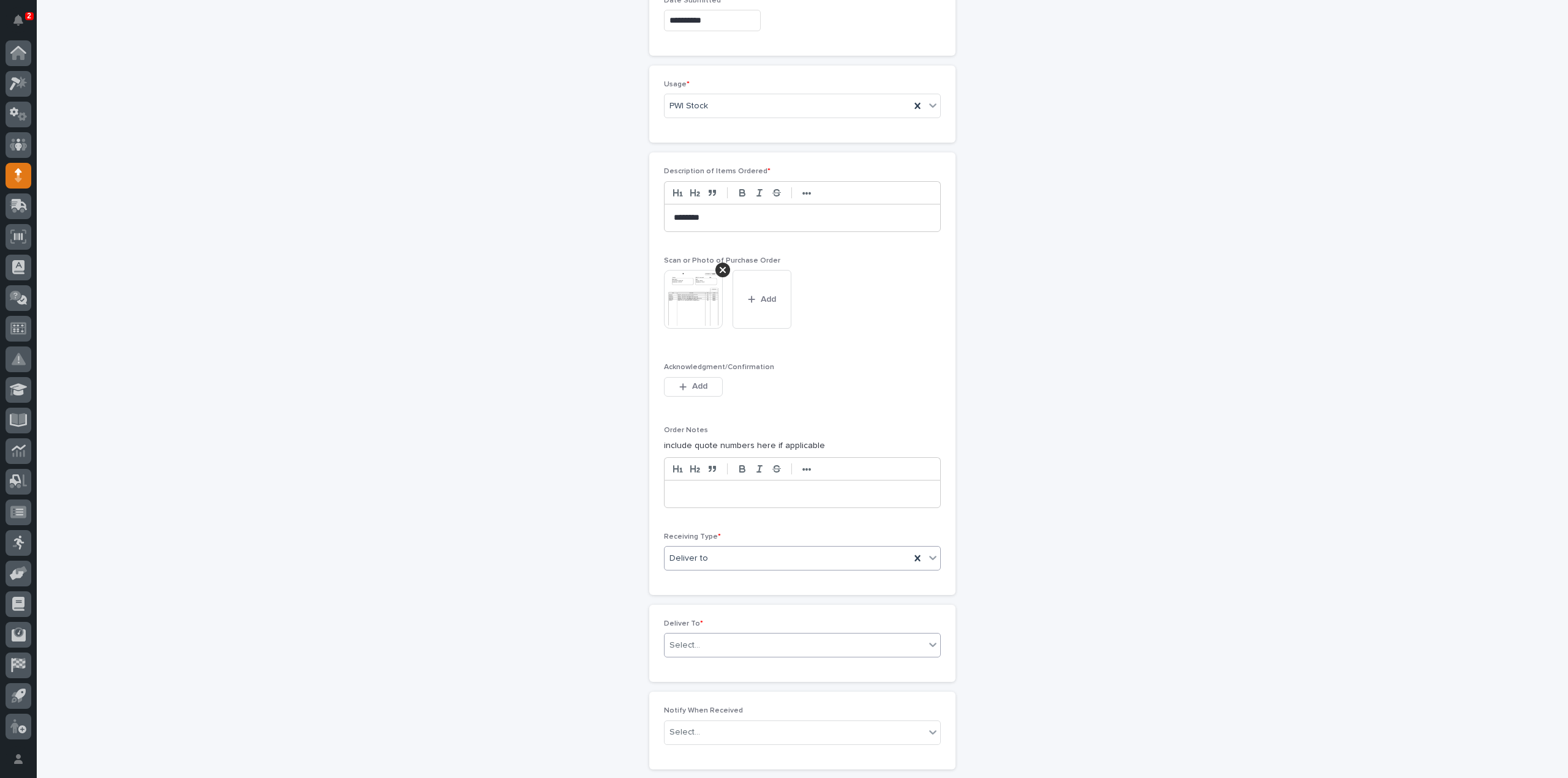
click at [691, 642] on div "Select..." at bounding box center [685, 645] width 31 height 13
type input "****"
click at [706, 662] on div "[PERSON_NAME]" at bounding box center [797, 663] width 275 height 22
click at [702, 727] on div "Select..." at bounding box center [794, 733] width 260 height 20
type input "****"
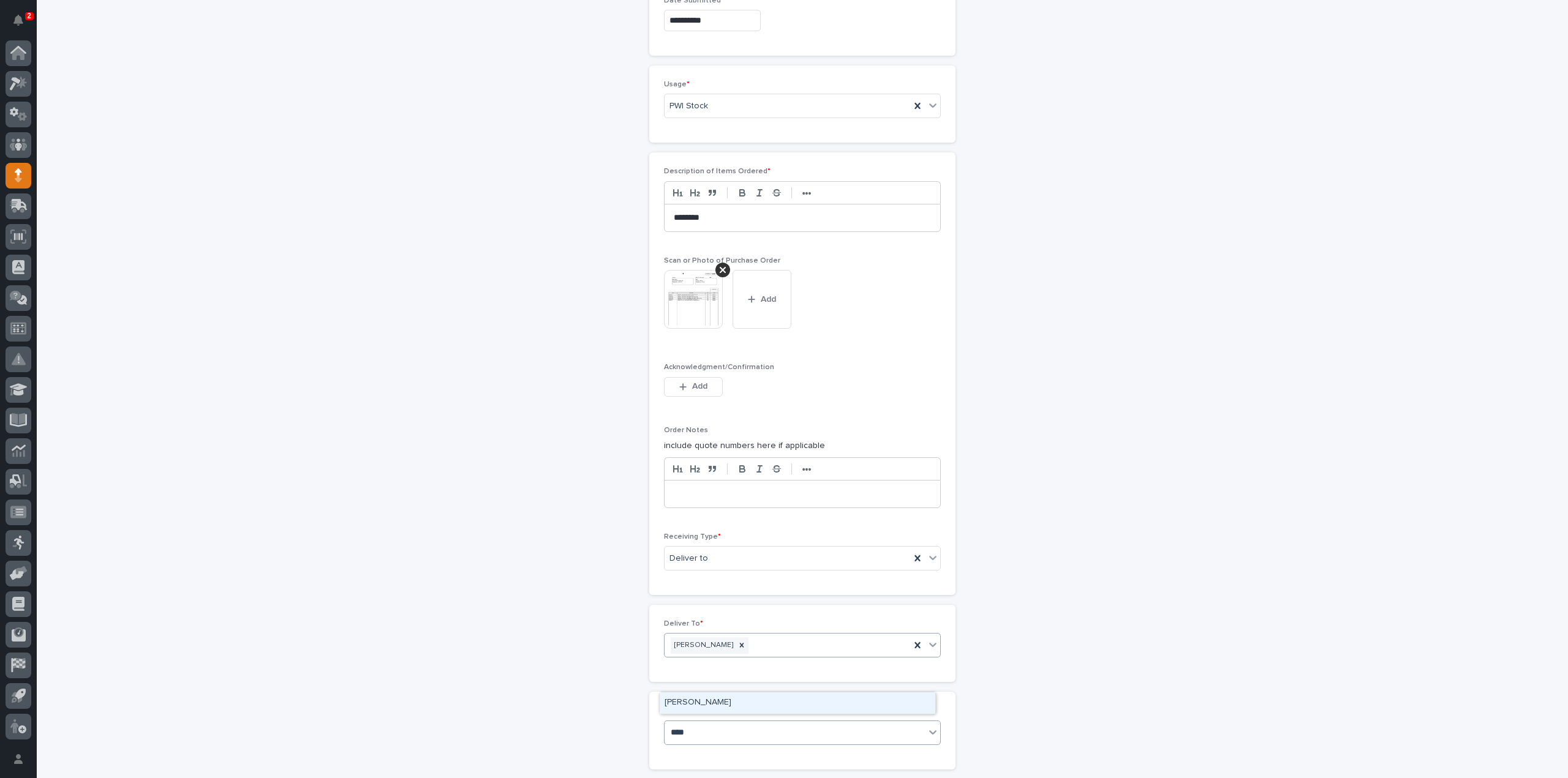
click at [708, 703] on div "[PERSON_NAME]" at bounding box center [797, 703] width 275 height 22
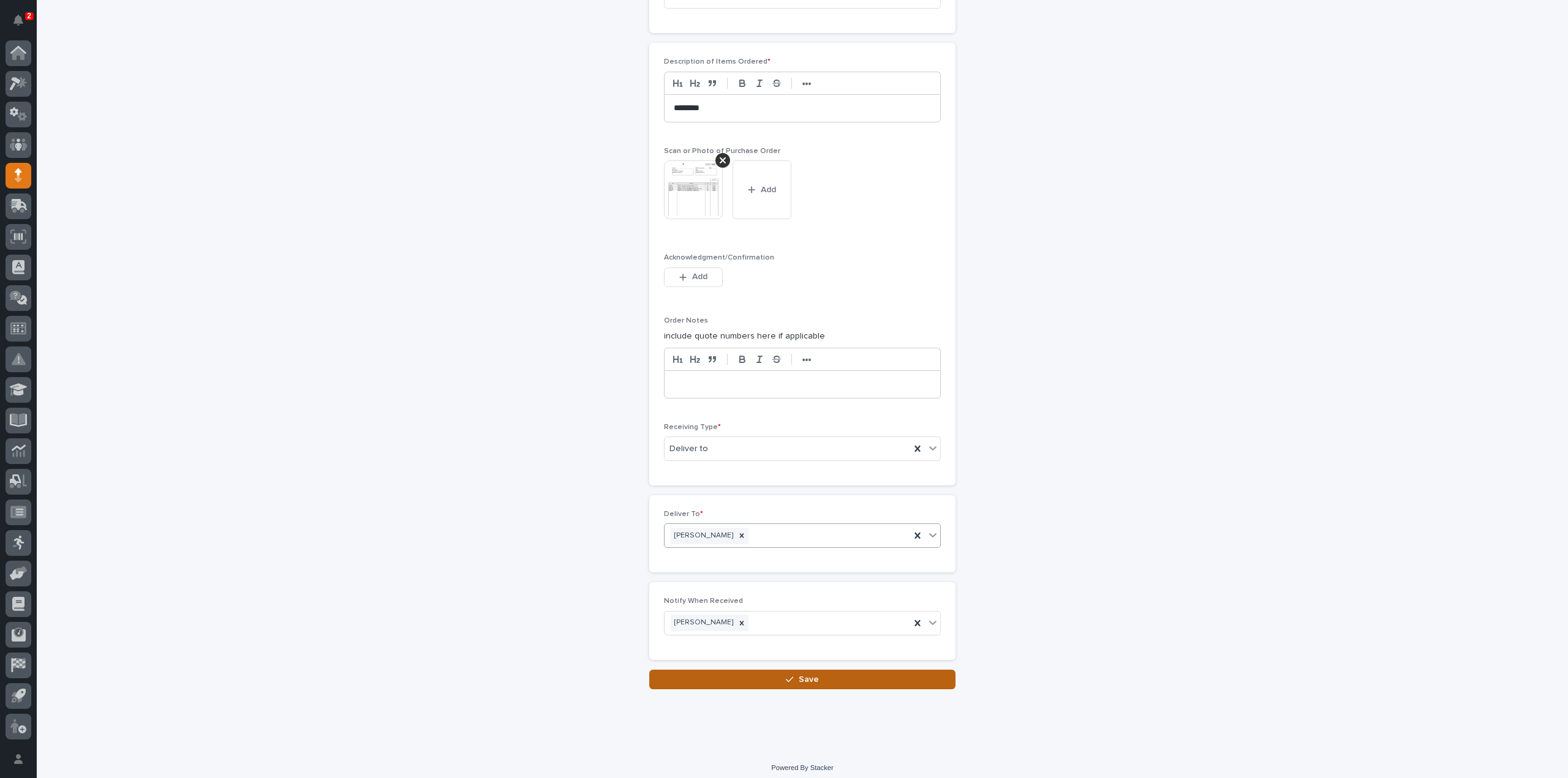
click at [700, 675] on button "Save" at bounding box center [802, 680] width 306 height 20
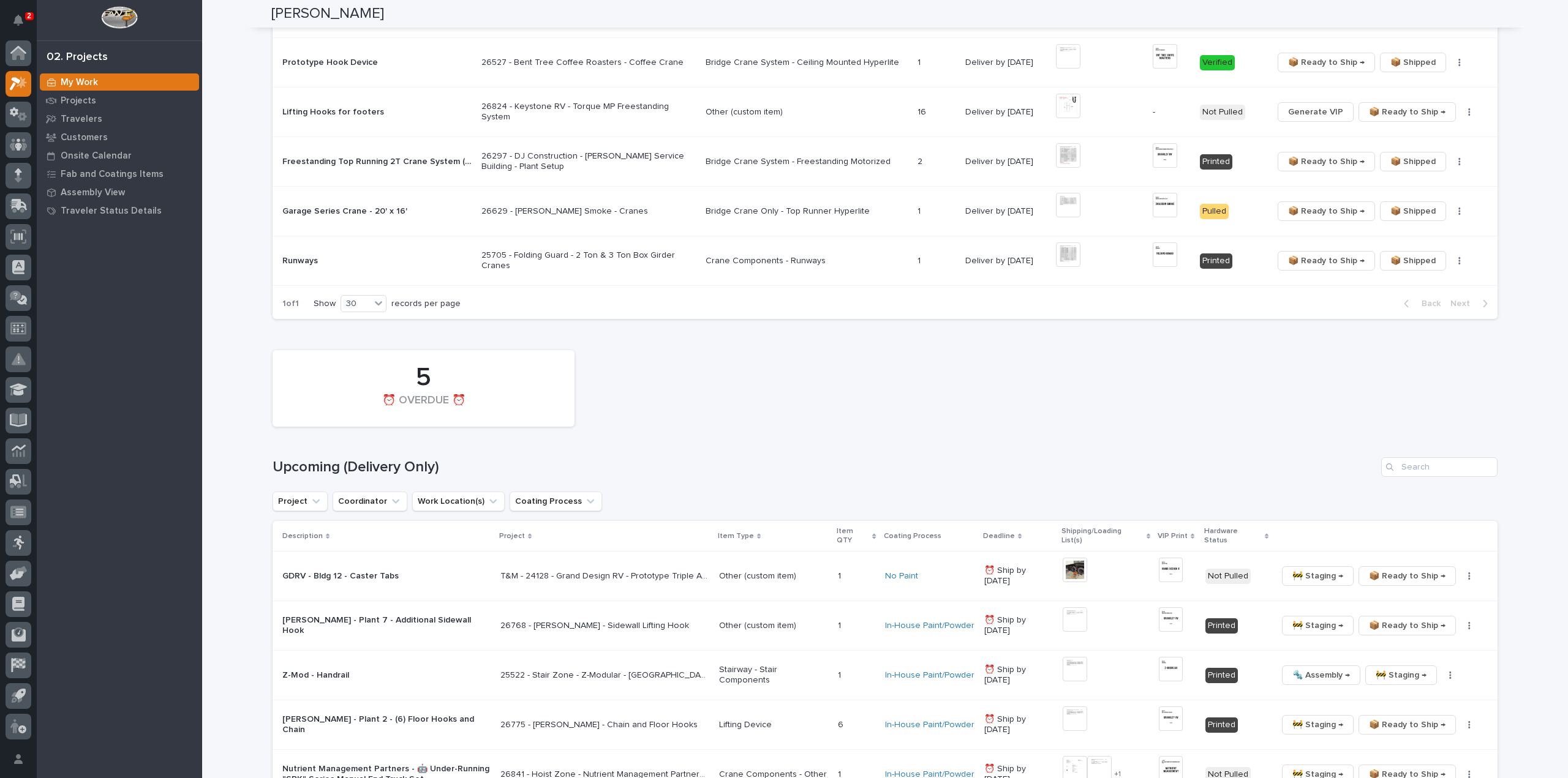
scroll to position [853, 0]
click at [1424, 458] on input "Search" at bounding box center [1439, 468] width 116 height 20
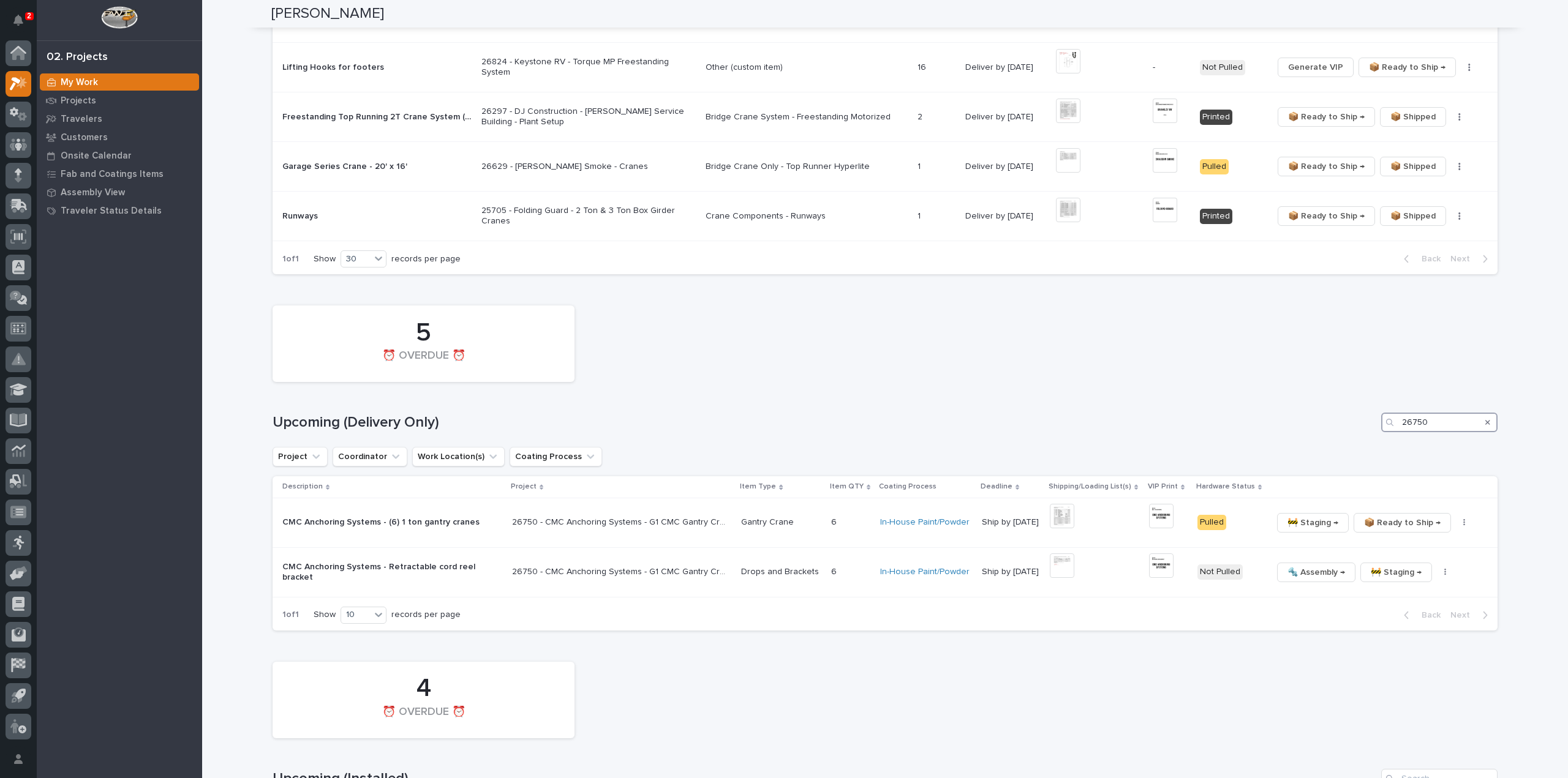
scroll to position [900, 0]
type input "26750"
click at [1061, 555] on img at bounding box center [1062, 563] width 24 height 24
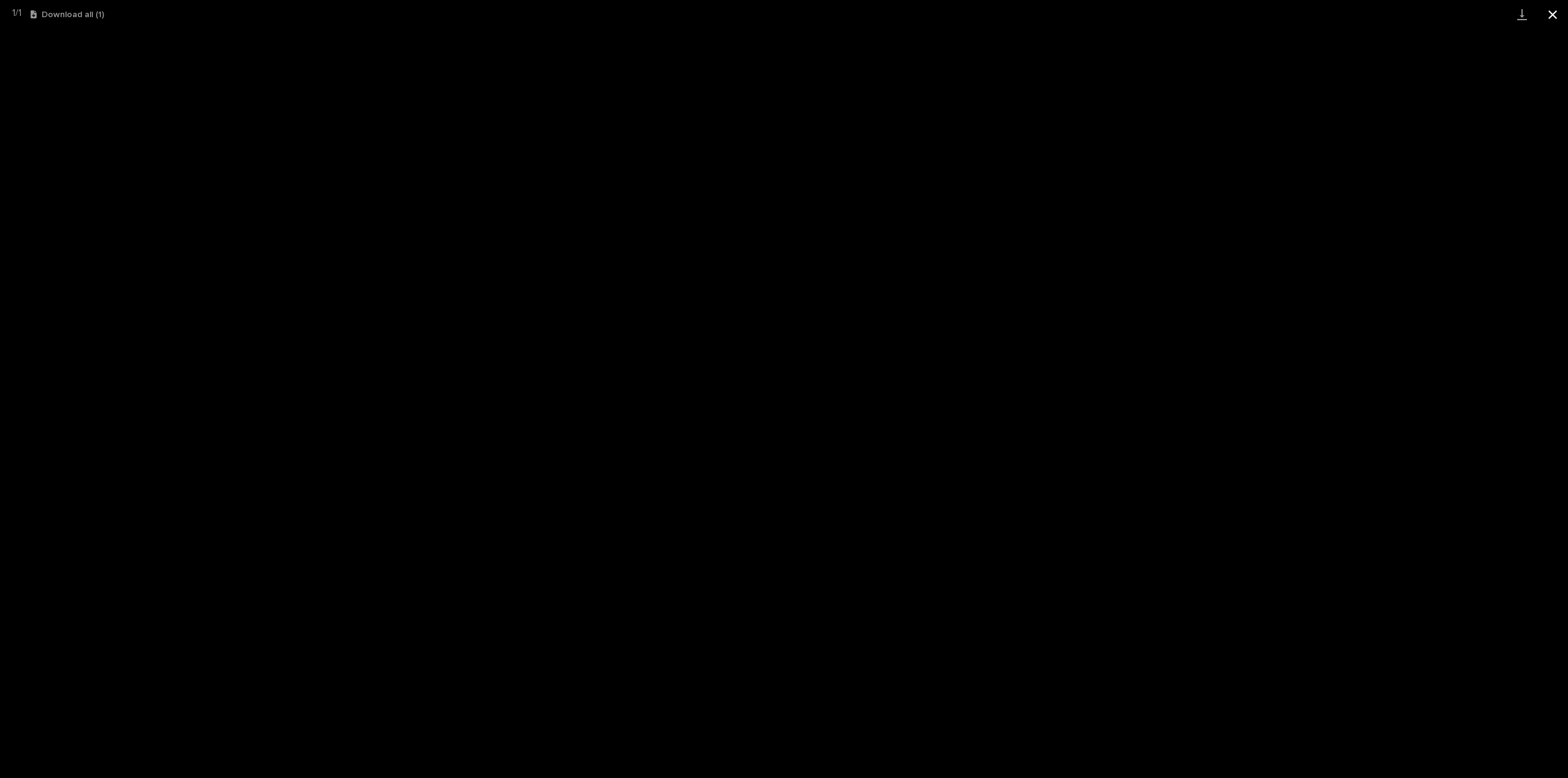
click at [1550, 11] on button "Close gallery" at bounding box center [1553, 14] width 31 height 29
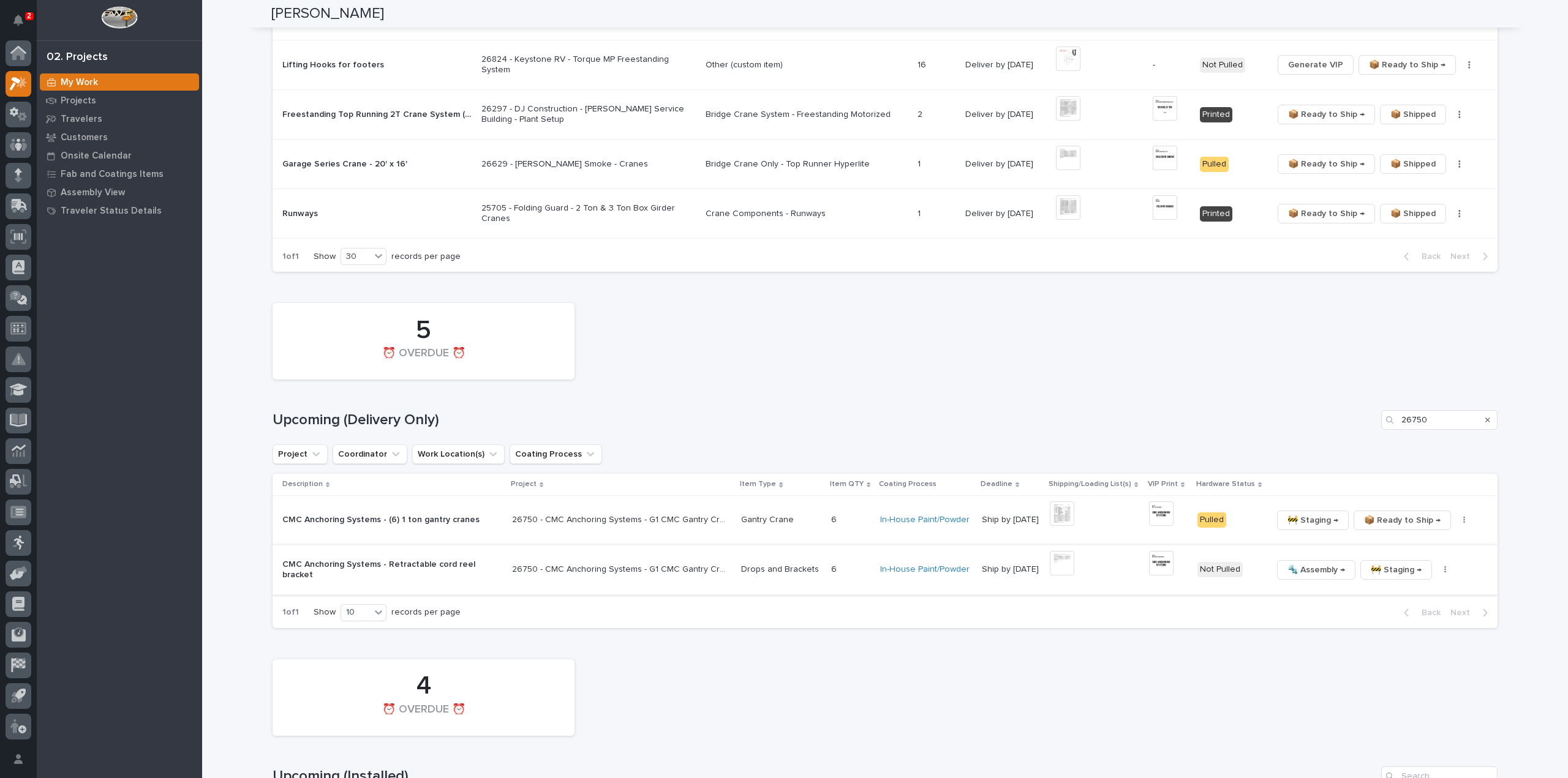
click at [1159, 553] on img at bounding box center [1161, 563] width 24 height 24
click at [1056, 555] on img at bounding box center [1062, 563] width 24 height 24
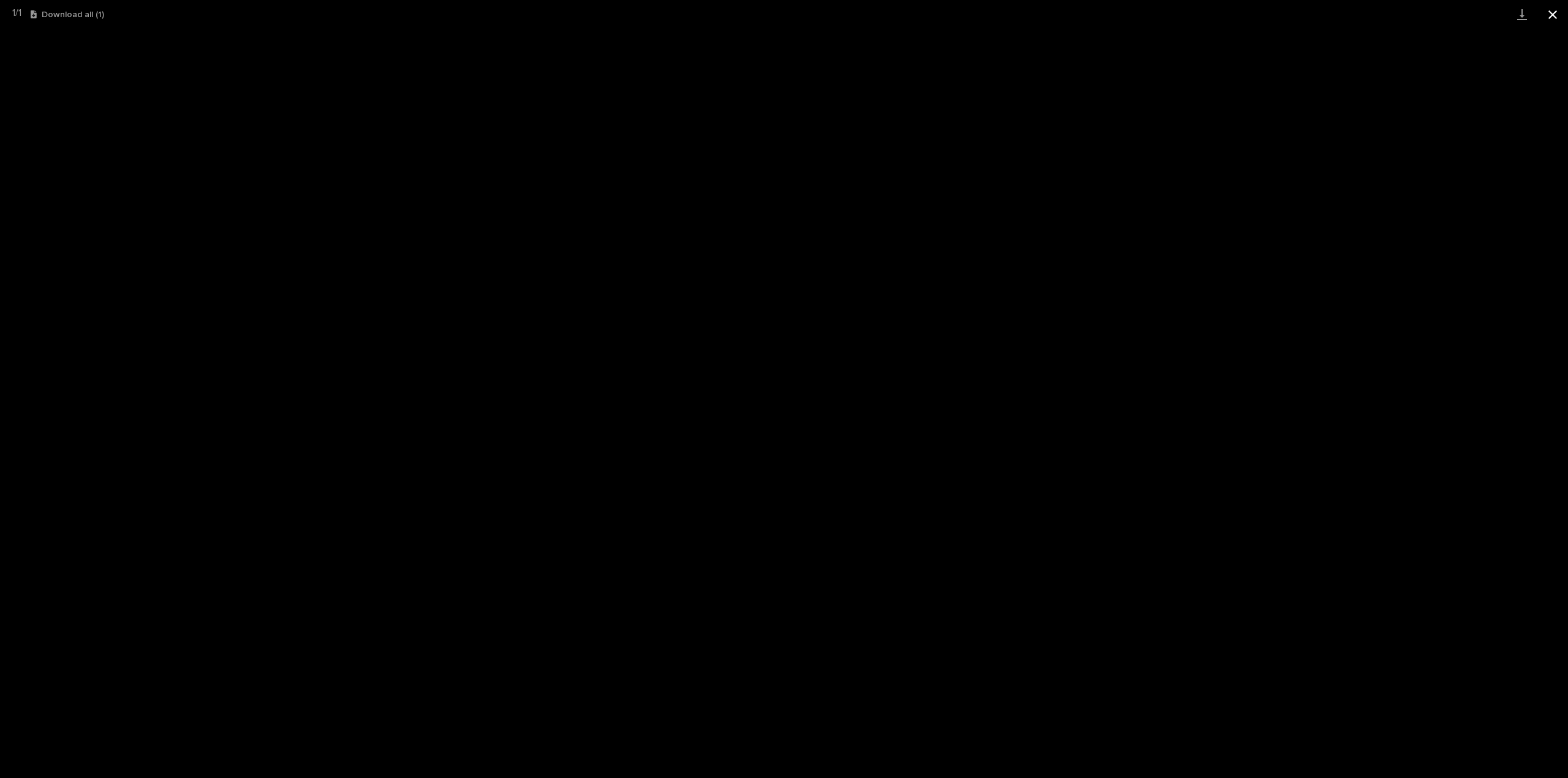
click at [1556, 16] on button "Close gallery" at bounding box center [1553, 14] width 31 height 29
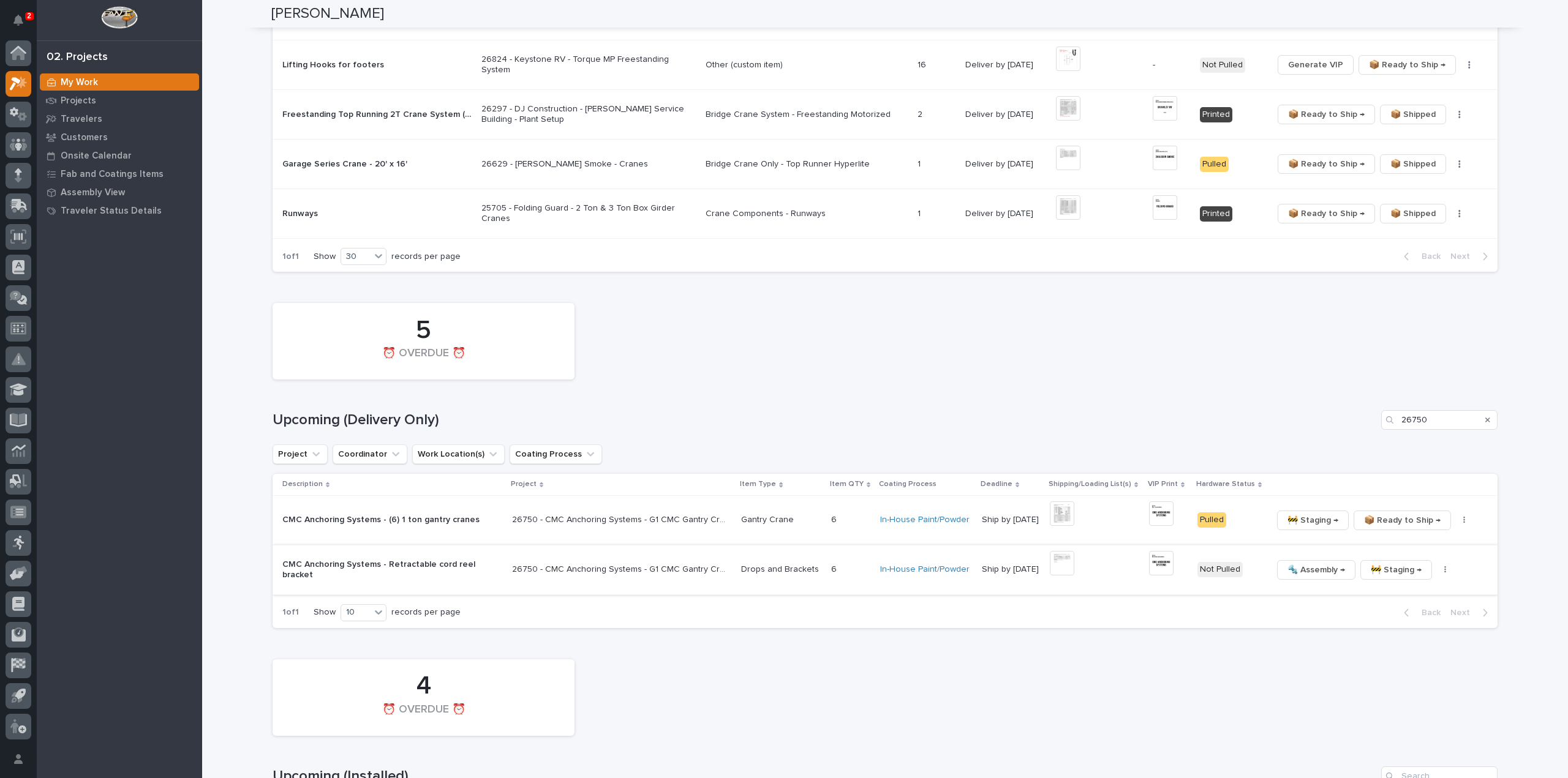
click at [1444, 566] on icon "button" at bounding box center [1445, 570] width 3 height 8
click at [1409, 646] on span "🔩 Hardware" at bounding box center [1388, 653] width 51 height 14
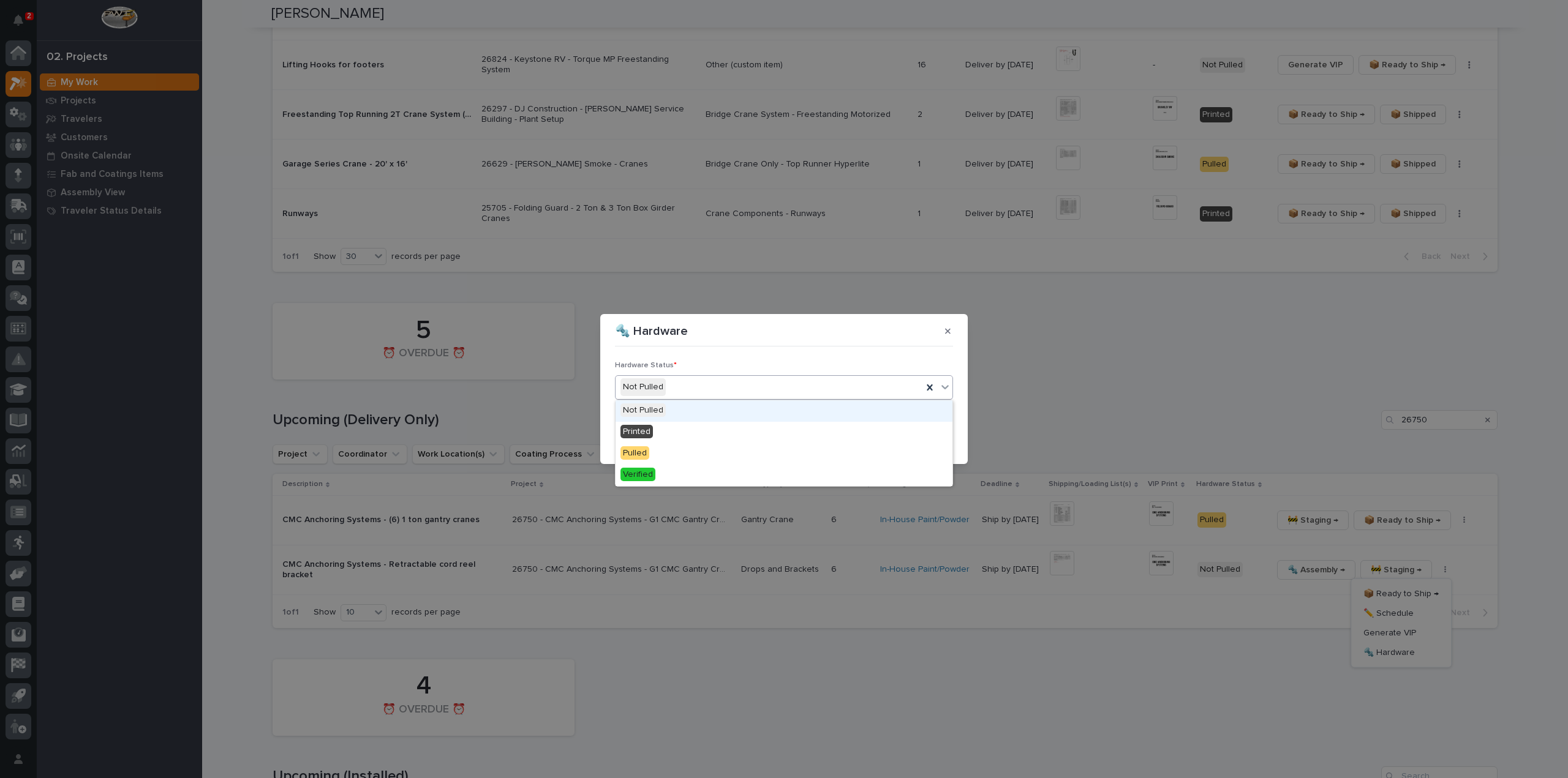
click at [672, 392] on div "Not Pulled" at bounding box center [769, 387] width 307 height 20
click at [660, 434] on div "Printed" at bounding box center [784, 432] width 337 height 22
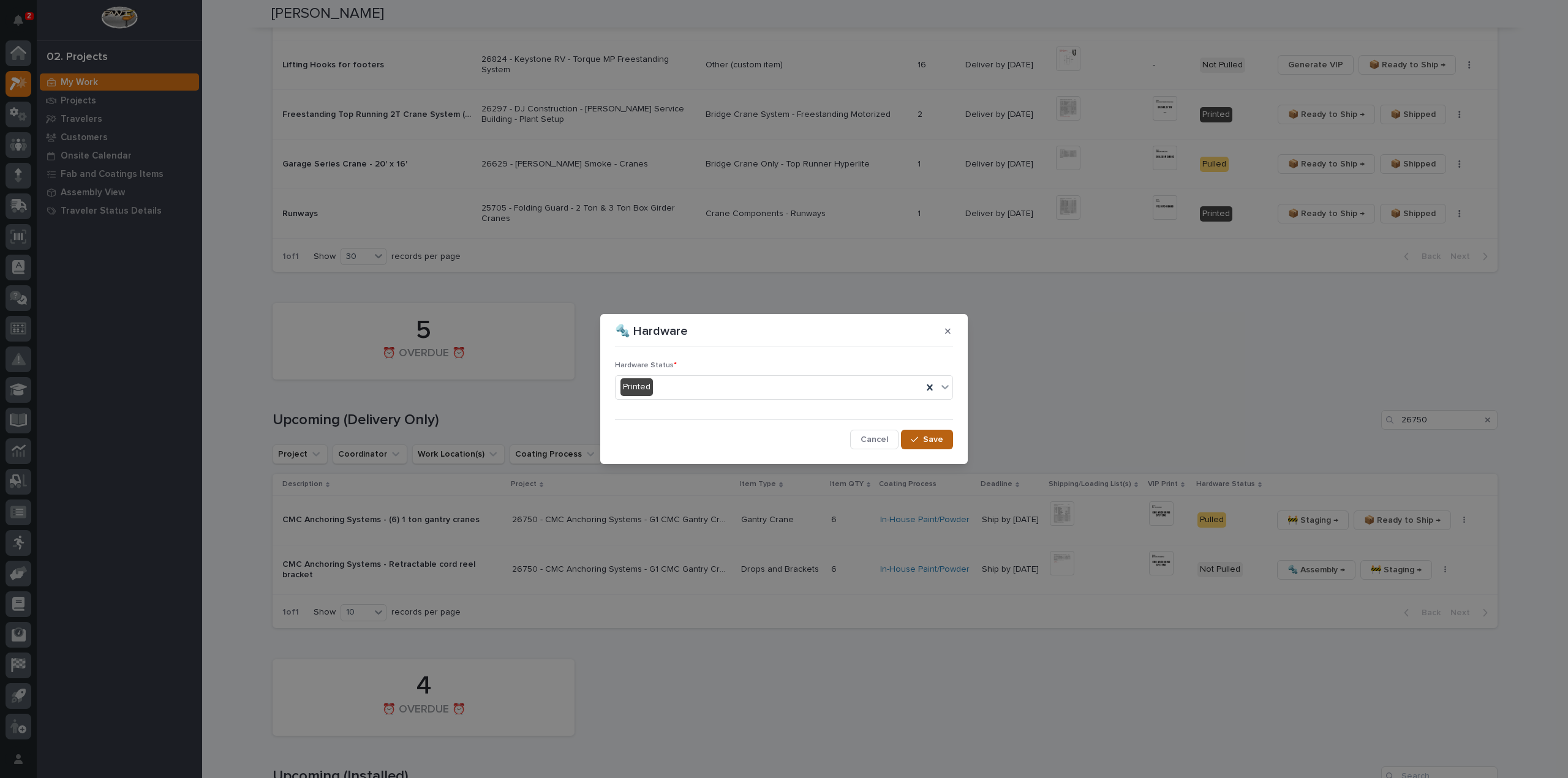
click at [918, 442] on icon "button" at bounding box center [914, 439] width 7 height 8
